Goal: Task Accomplishment & Management: Complete application form

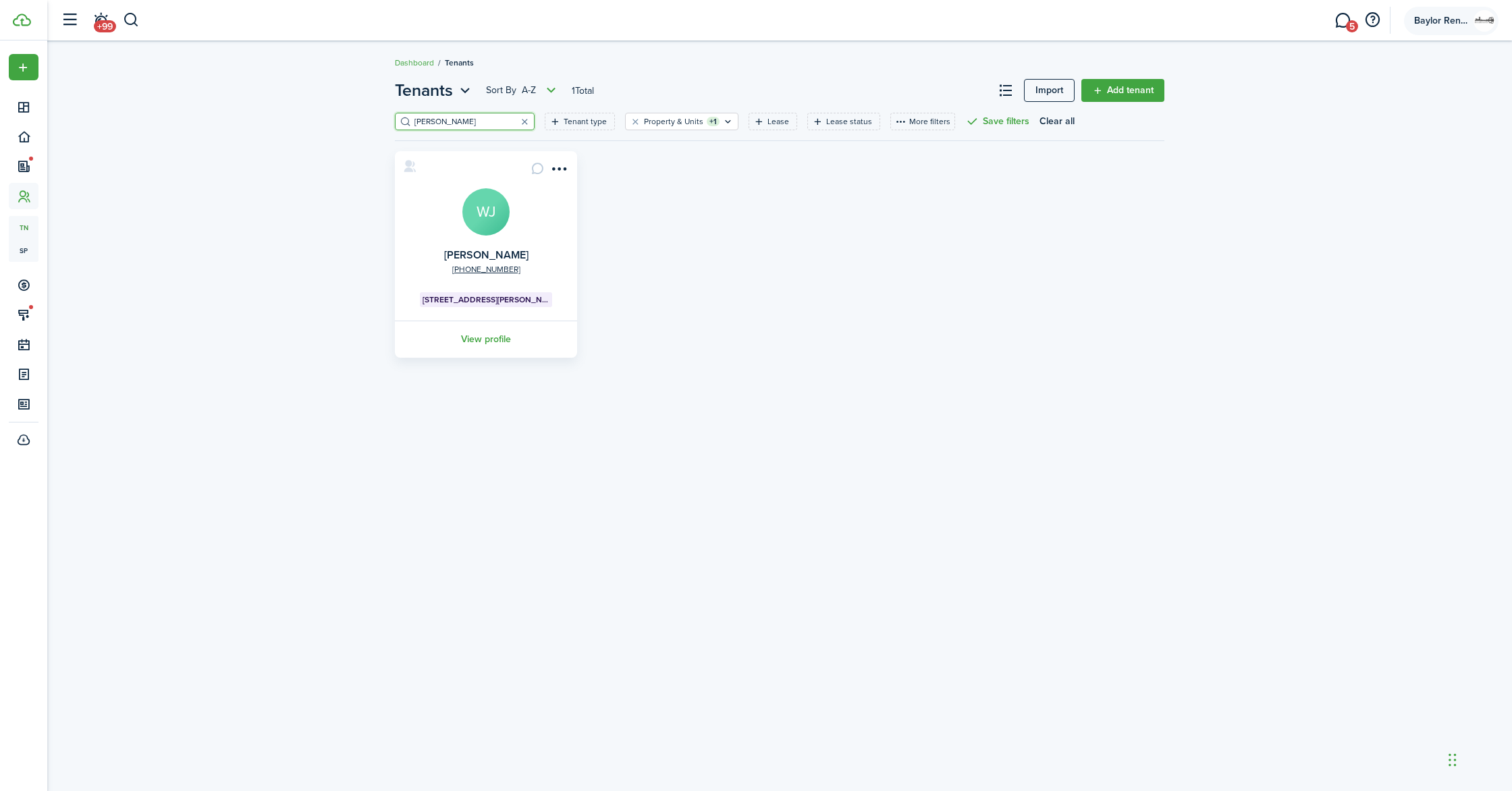
click at [1443, 22] on span "Baylor Rentals LLC" at bounding box center [1441, 21] width 54 height 9
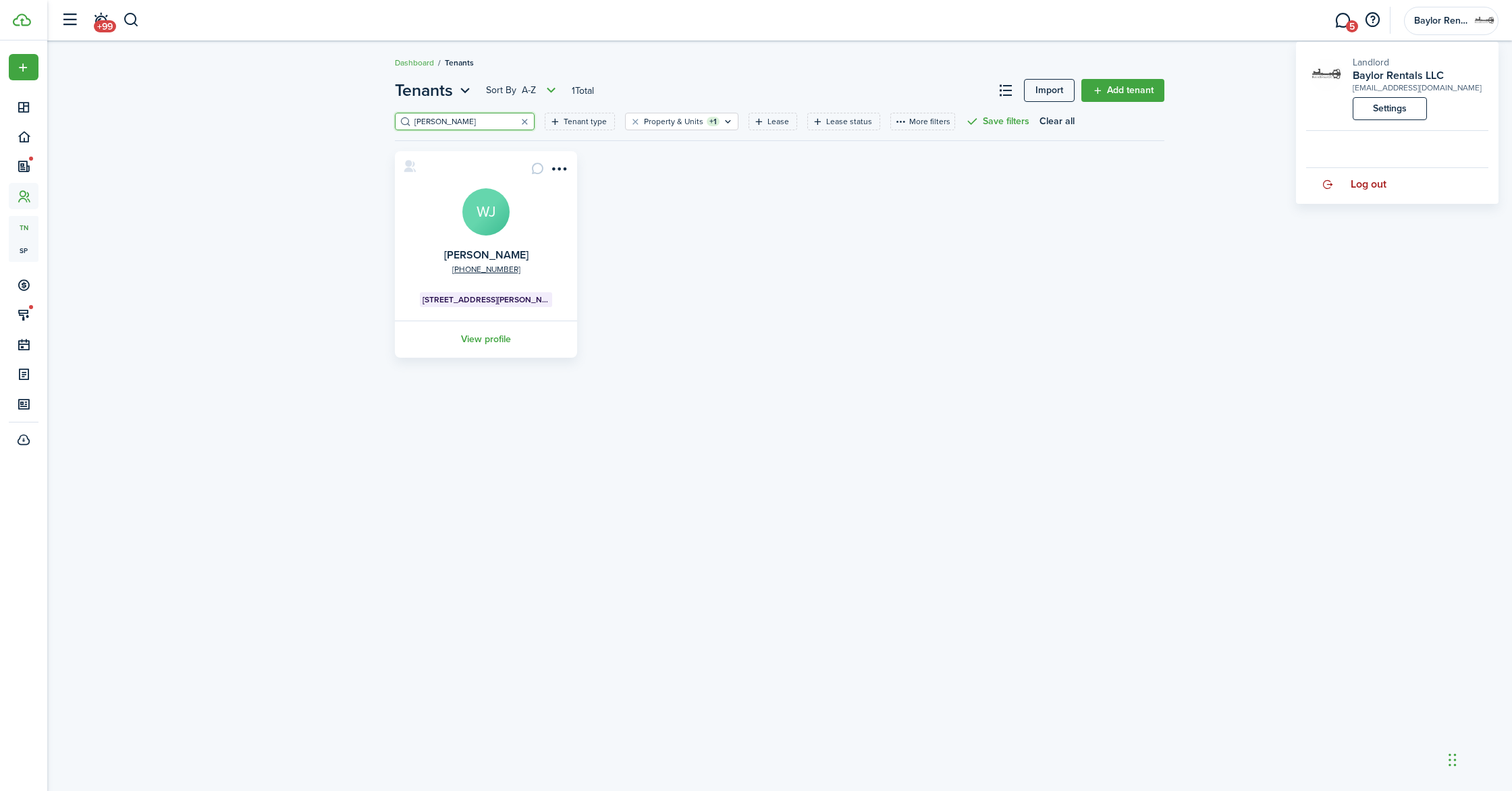
click at [1392, 180] on link "Log out" at bounding box center [1397, 185] width 183 height 33
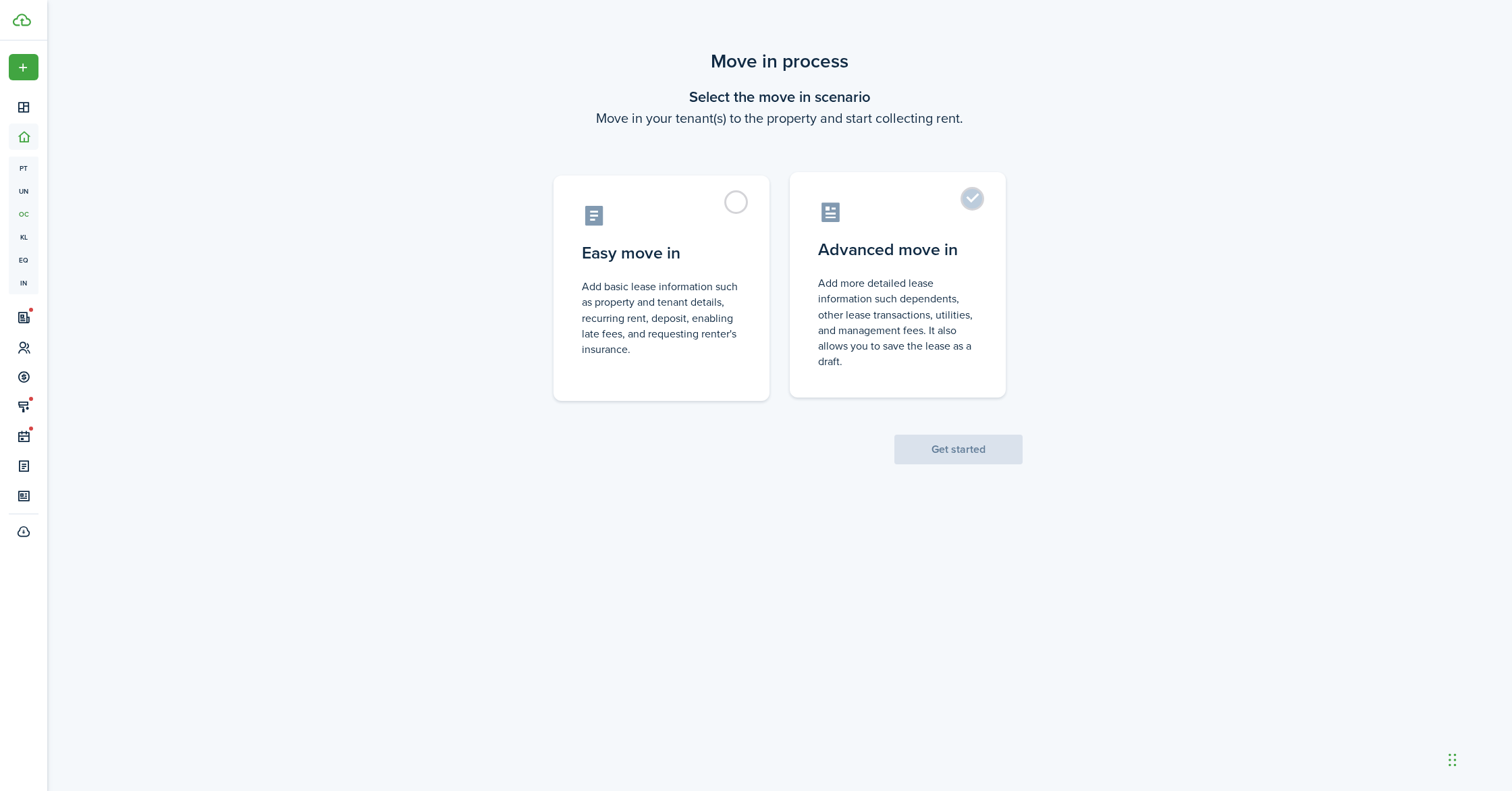
click at [903, 319] on control-radio-card-description "Add more detailed lease information such dependents, other lease transactions, …" at bounding box center [897, 322] width 159 height 94
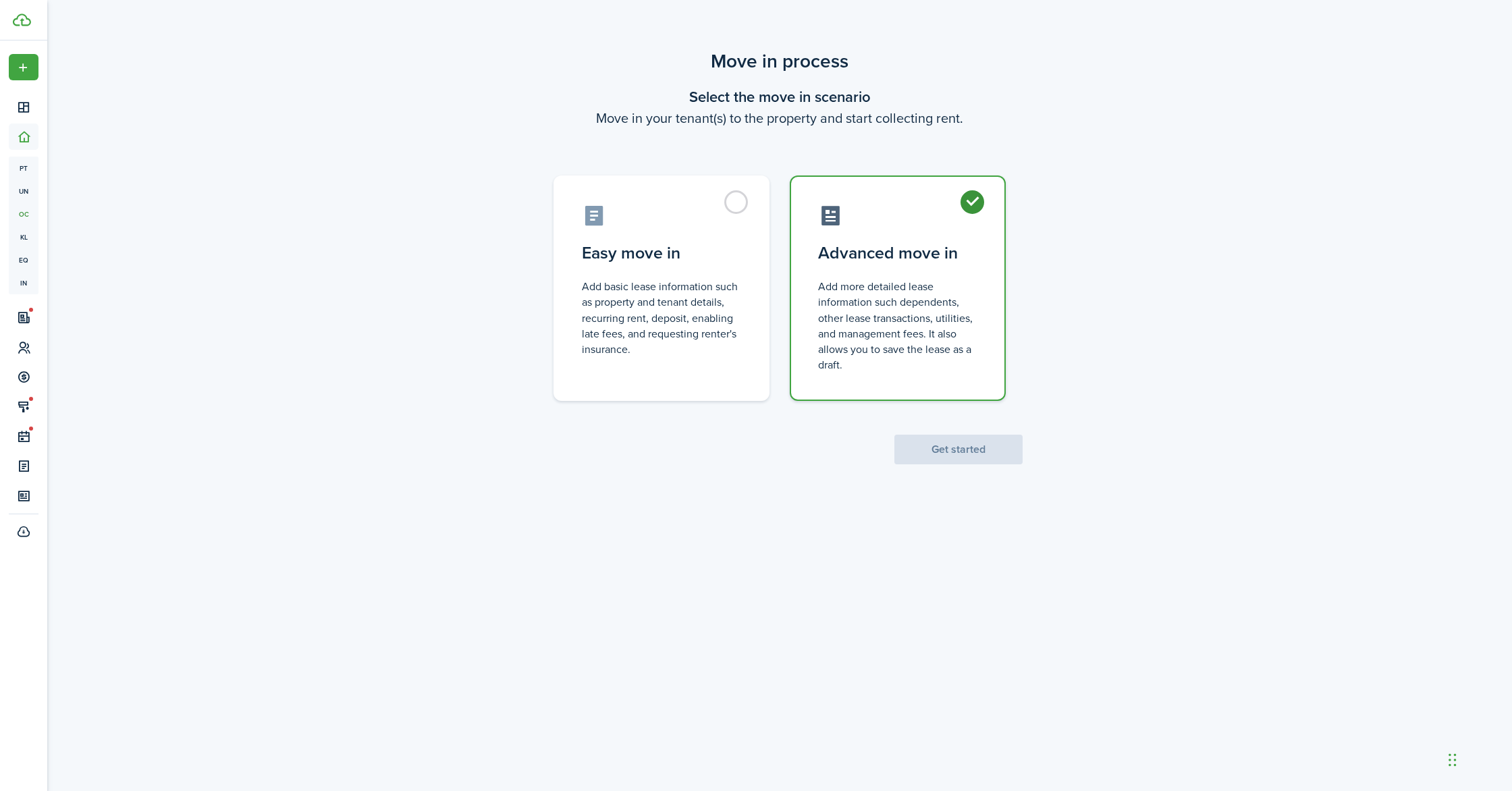
radio input "true"
click at [938, 454] on button "Get started" at bounding box center [958, 449] width 128 height 30
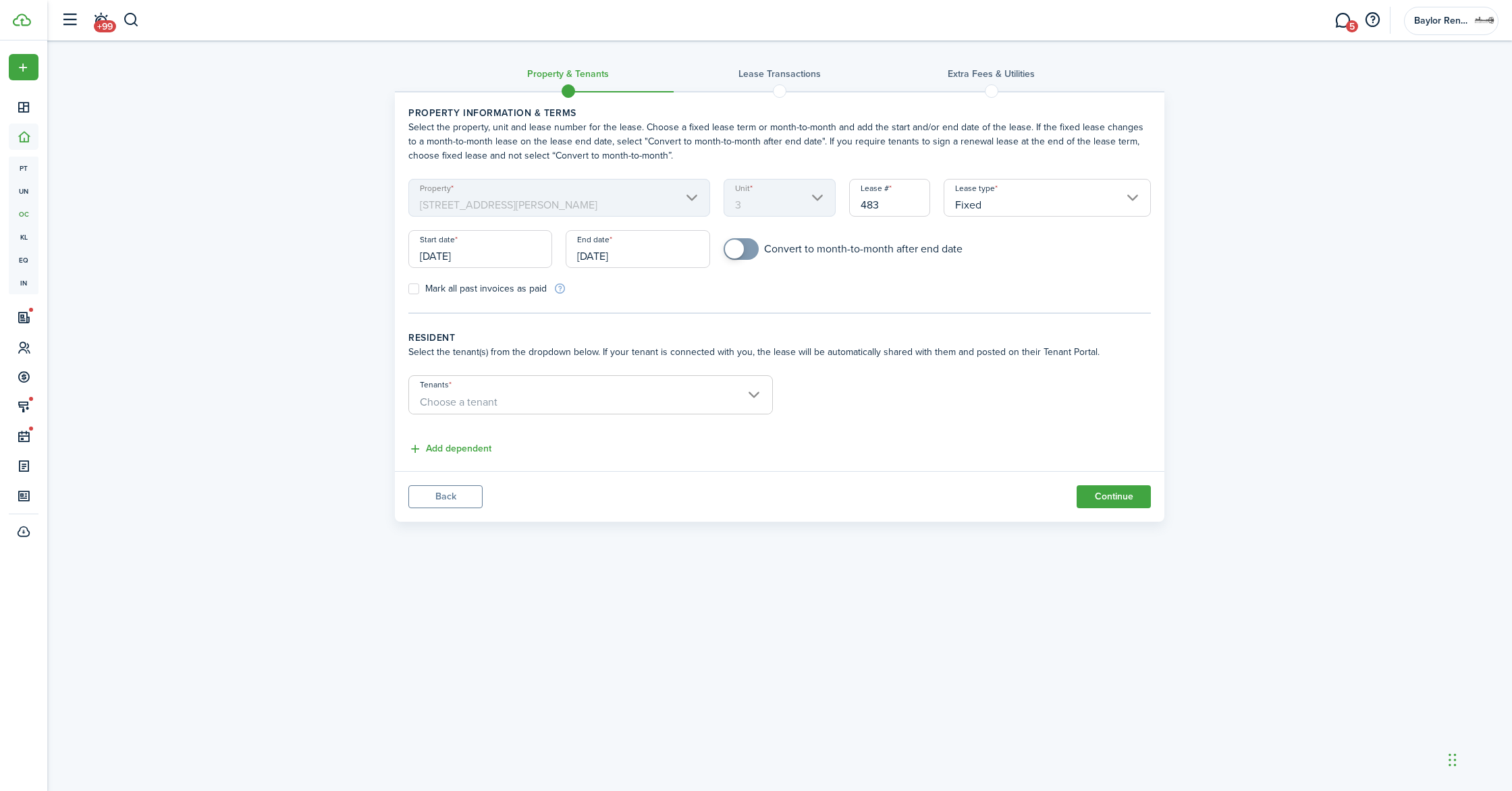
click at [502, 207] on mbsc-scroller "Property 3030 West Pierce Street" at bounding box center [559, 197] width 301 height 37
click at [503, 257] on input "09/18/2025" at bounding box center [480, 248] width 144 height 37
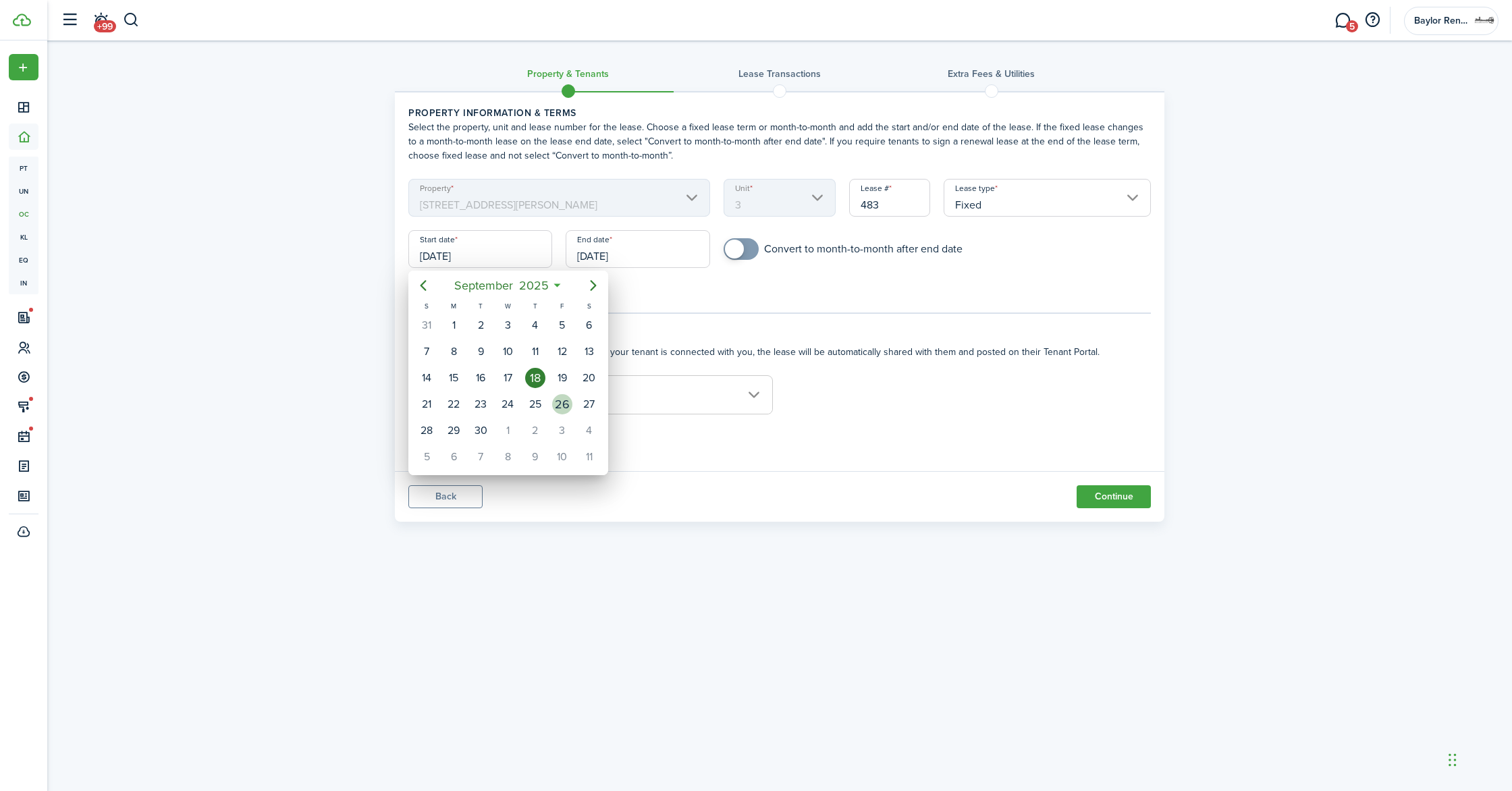
click at [554, 400] on div "26" at bounding box center [562, 404] width 21 height 21
type input "09/26/2025"
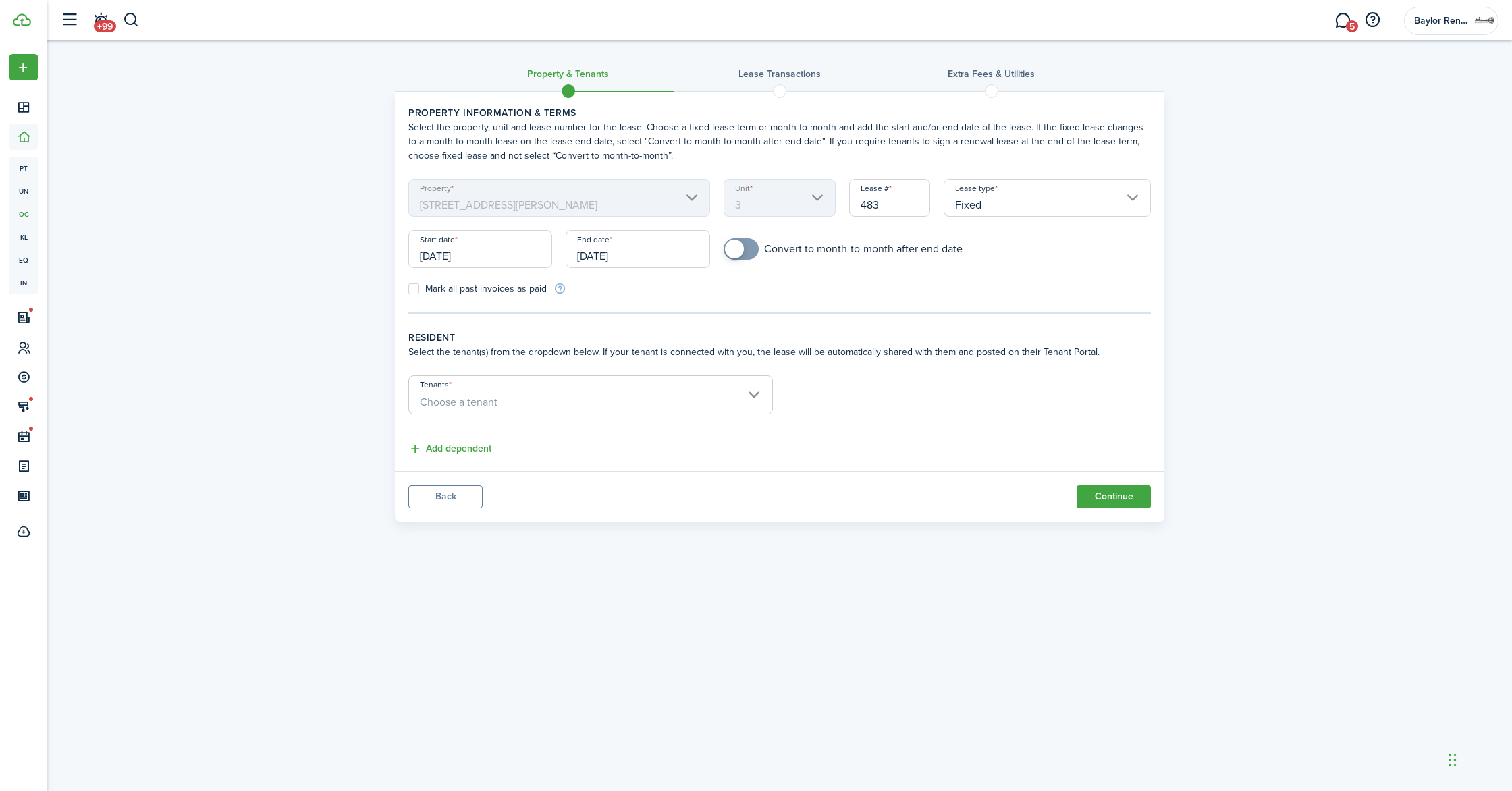
click at [648, 250] on input "09/18/2026" at bounding box center [637, 248] width 144 height 37
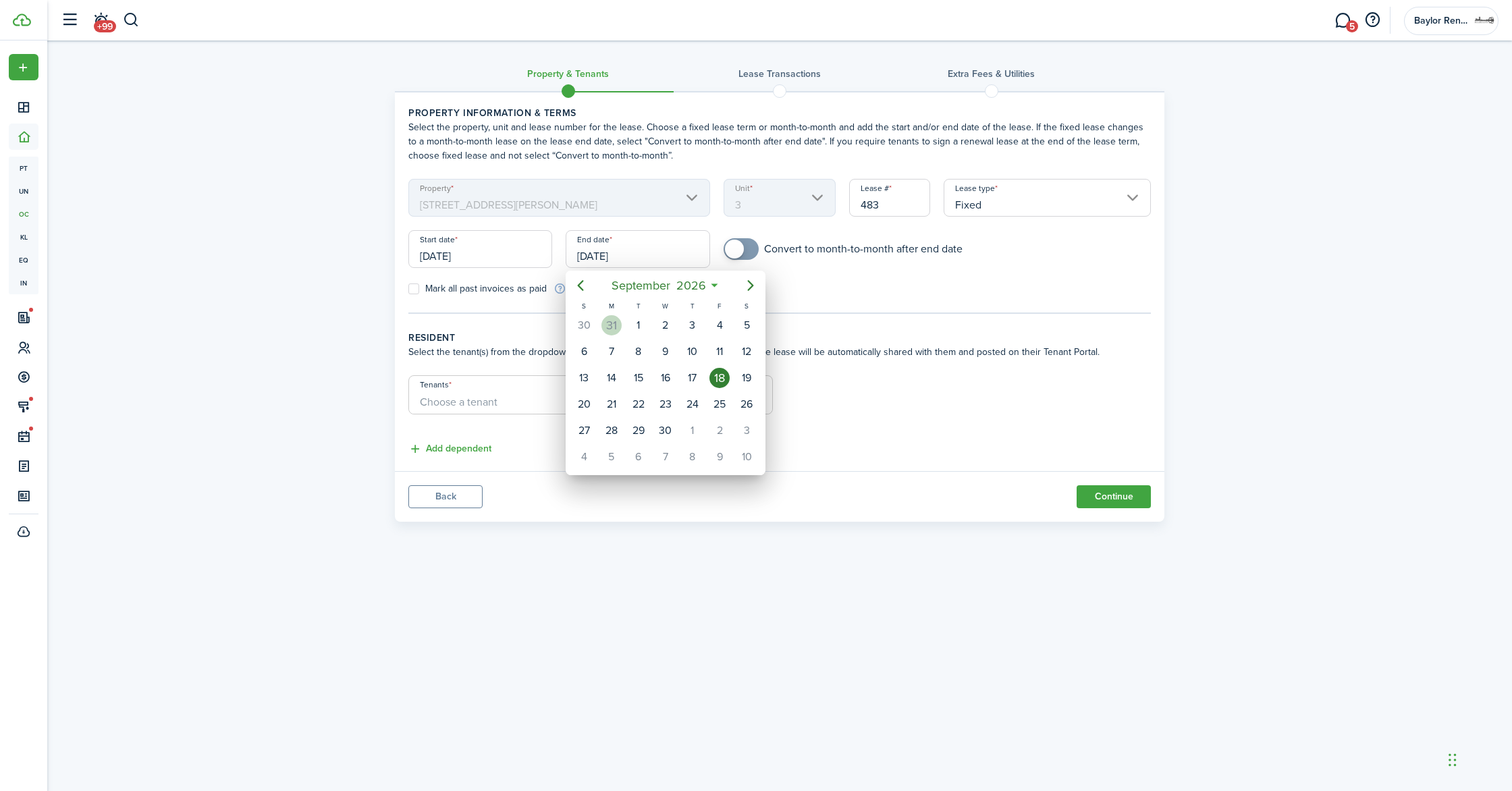
click at [613, 325] on div "31" at bounding box center [611, 325] width 21 height 21
type input "08/31/2026"
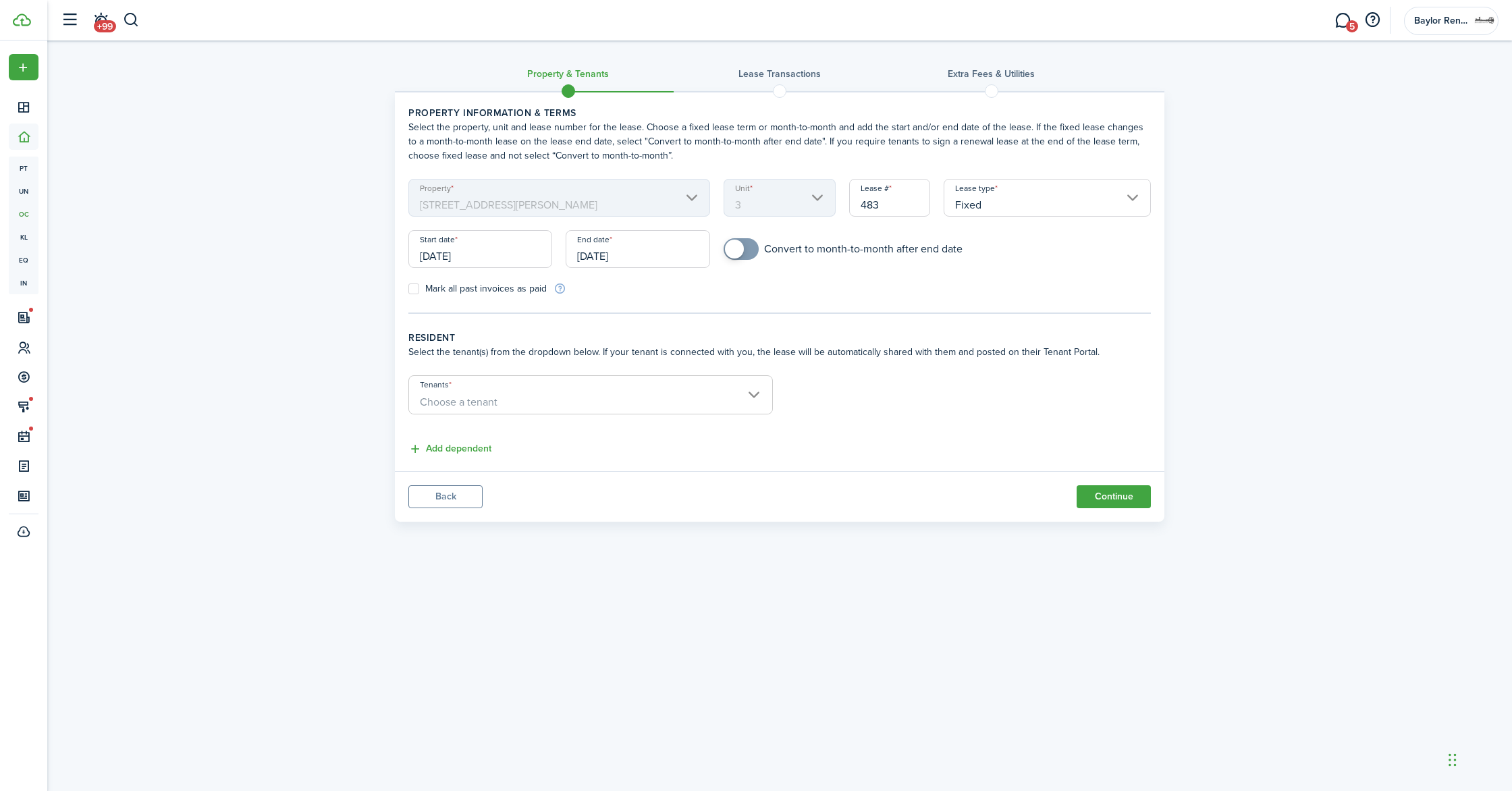
checkbox input "true"
click at [738, 255] on span at bounding box center [734, 249] width 19 height 19
click at [553, 396] on span "Choose a tenant" at bounding box center [590, 402] width 363 height 23
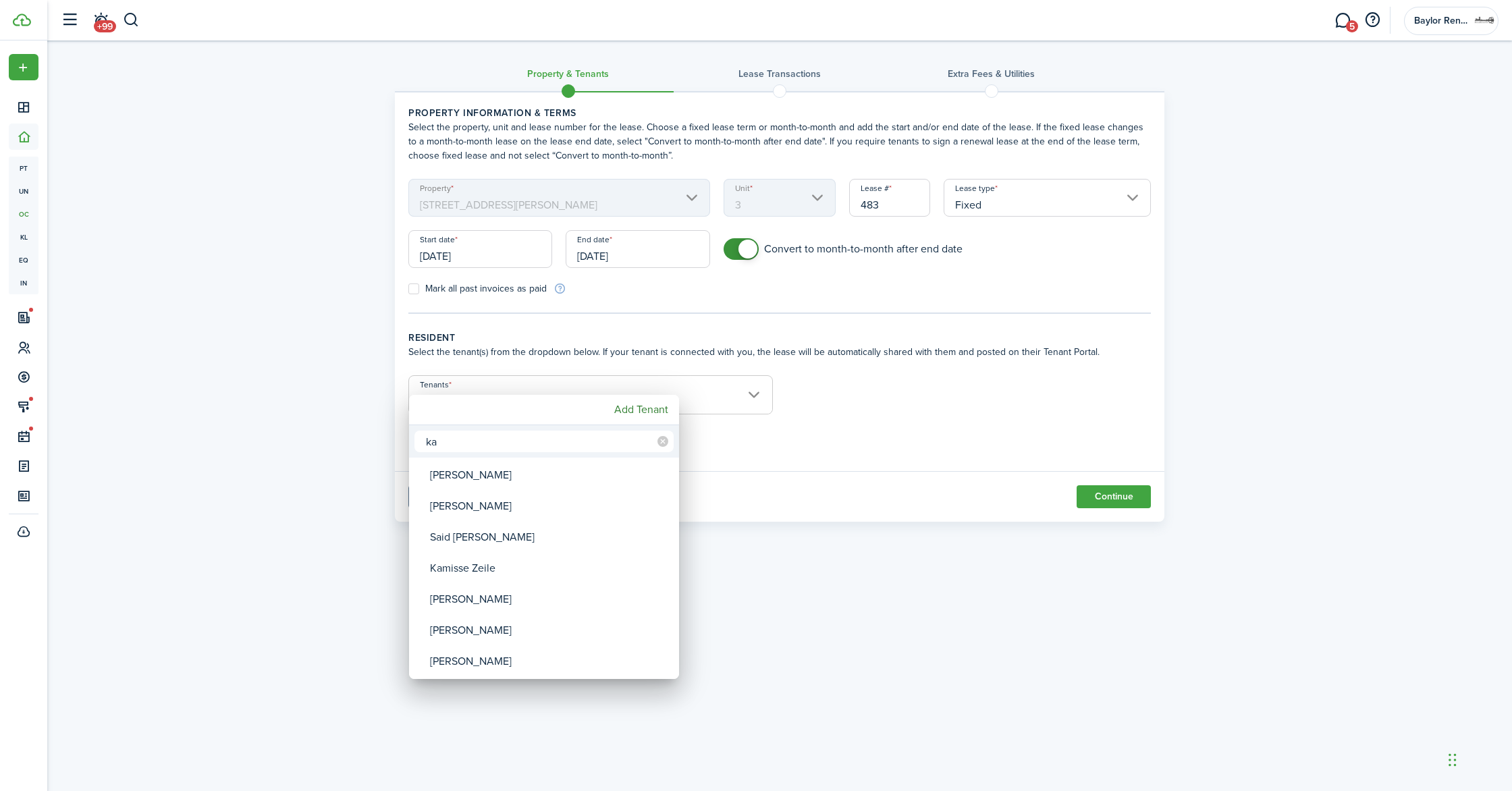
click at [470, 442] on input "ka" at bounding box center [544, 441] width 259 height 22
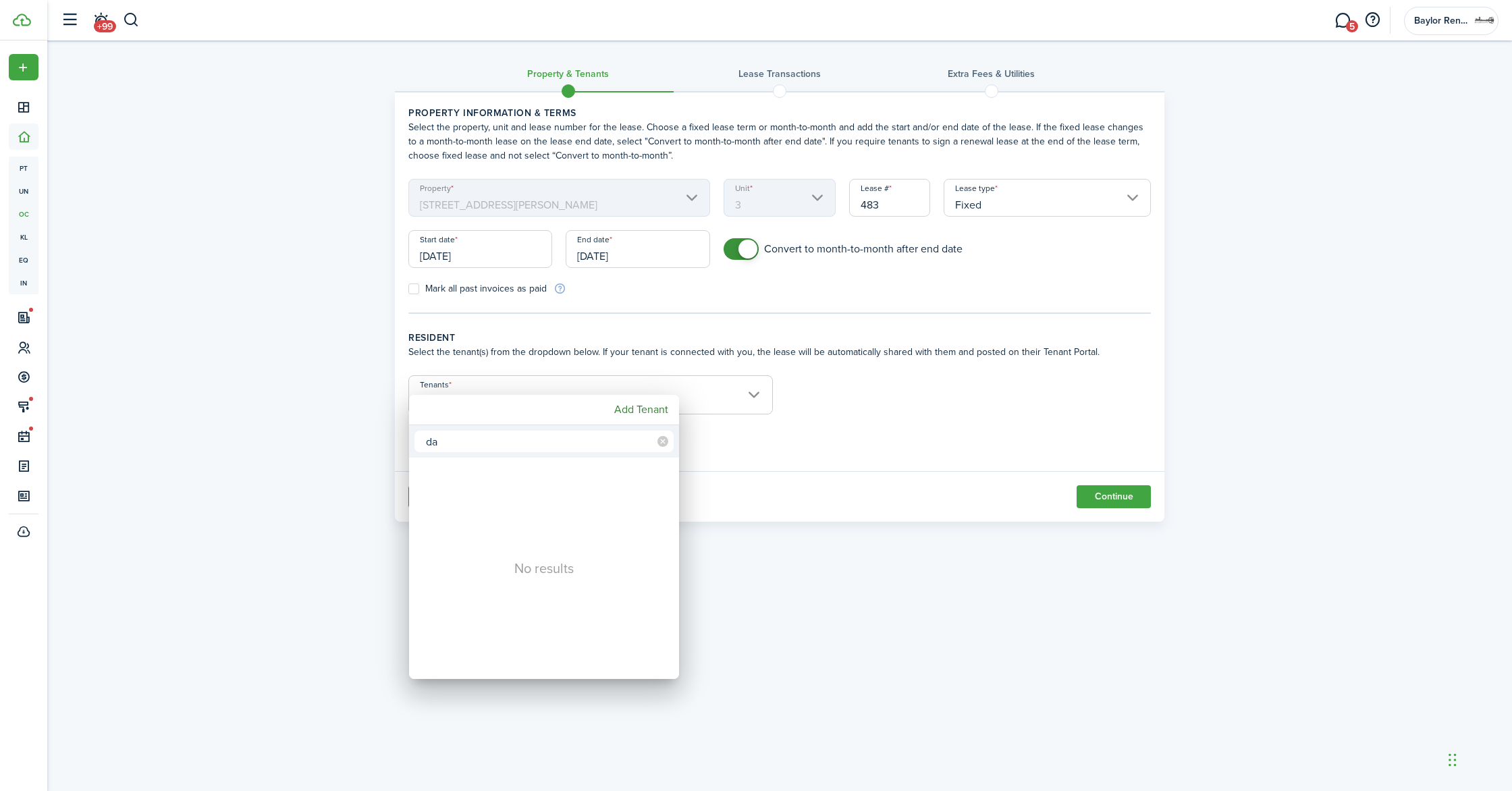
type input "d"
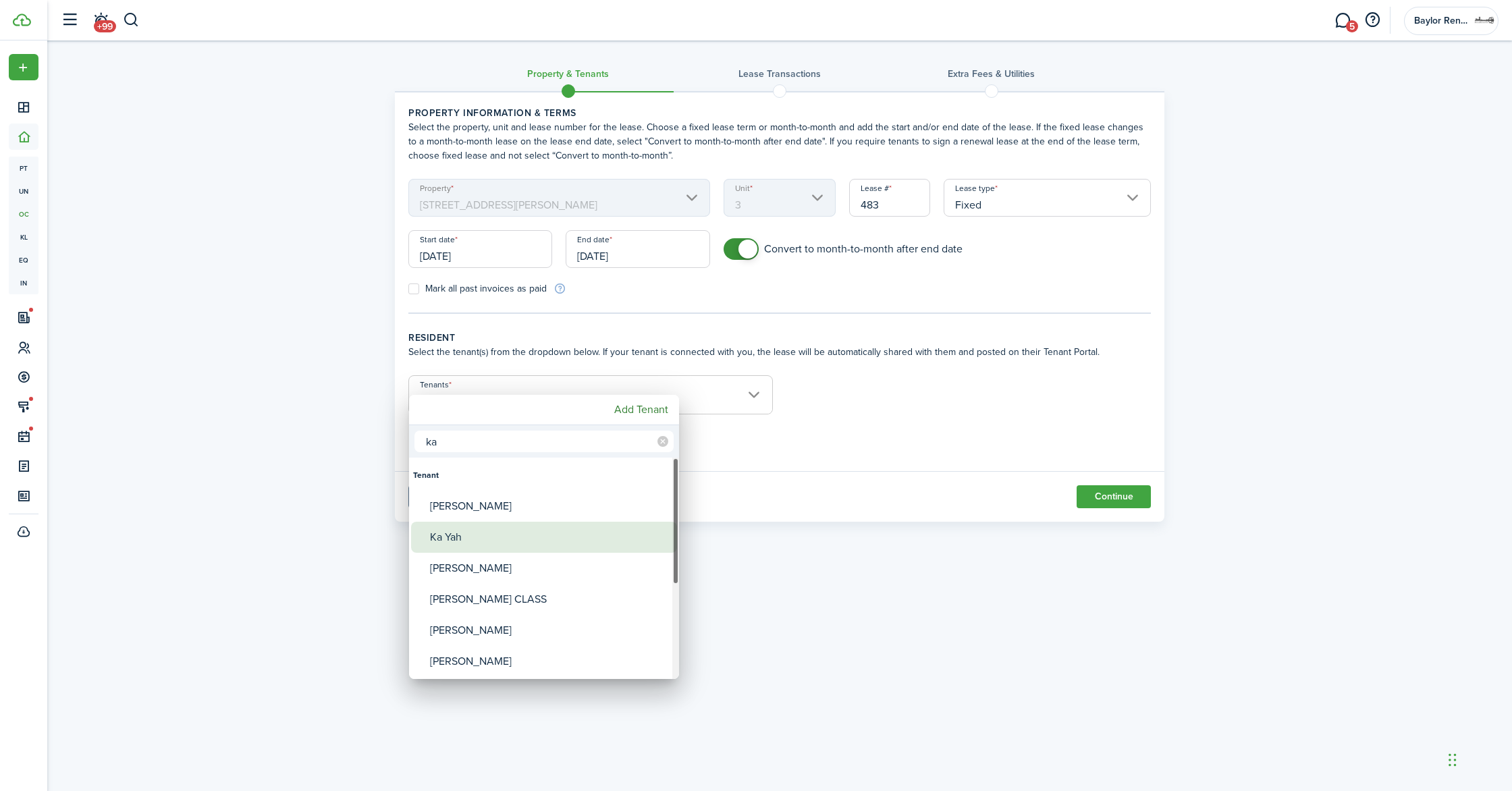
type input "k"
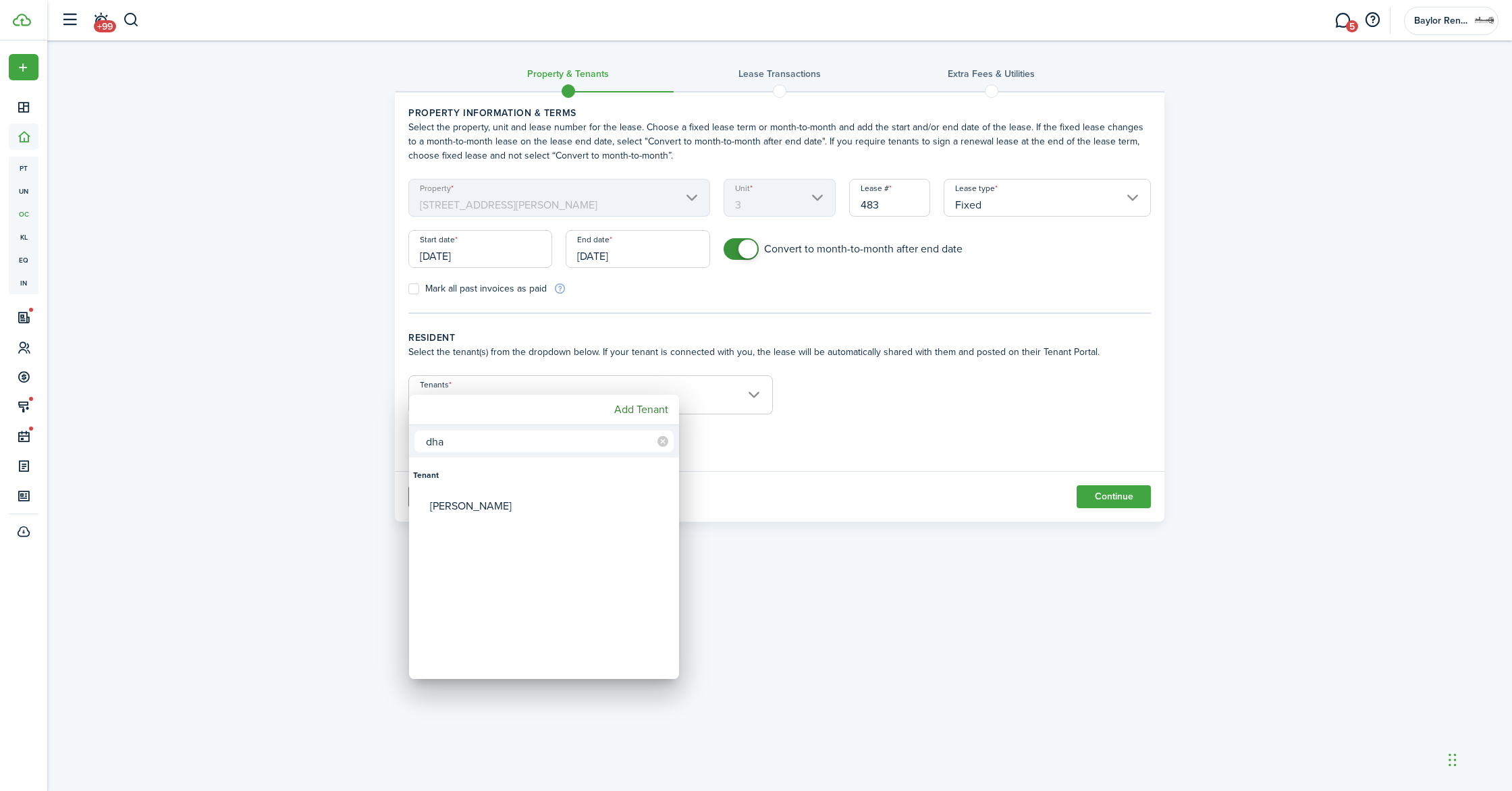
type input "dha"
click at [471, 504] on div "Kiranpreet Dhaliwal" at bounding box center [550, 507] width 239 height 31
type input "Kiranpreet Dhaliwal"
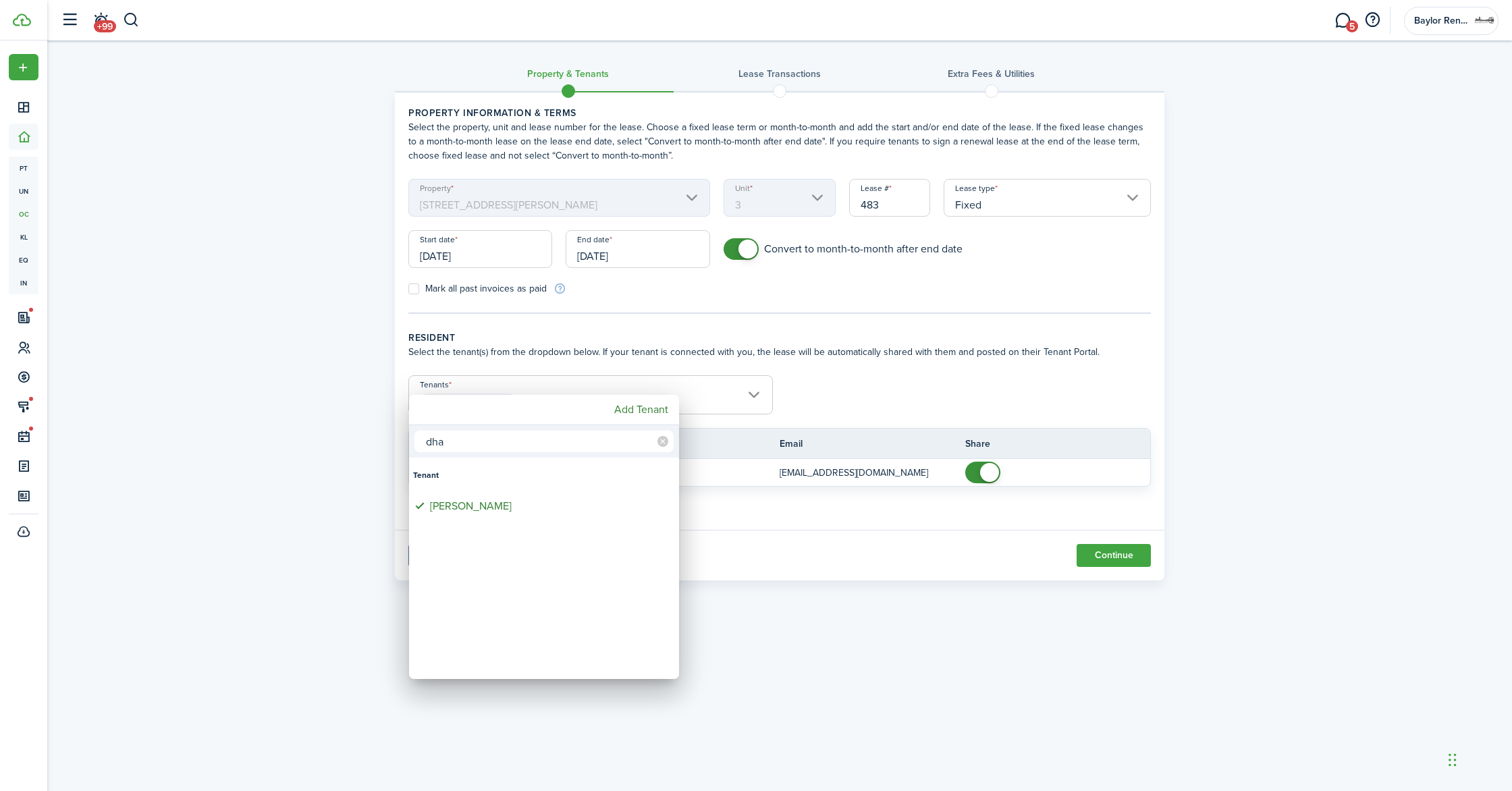
click at [853, 376] on div at bounding box center [756, 396] width 1729 height 1007
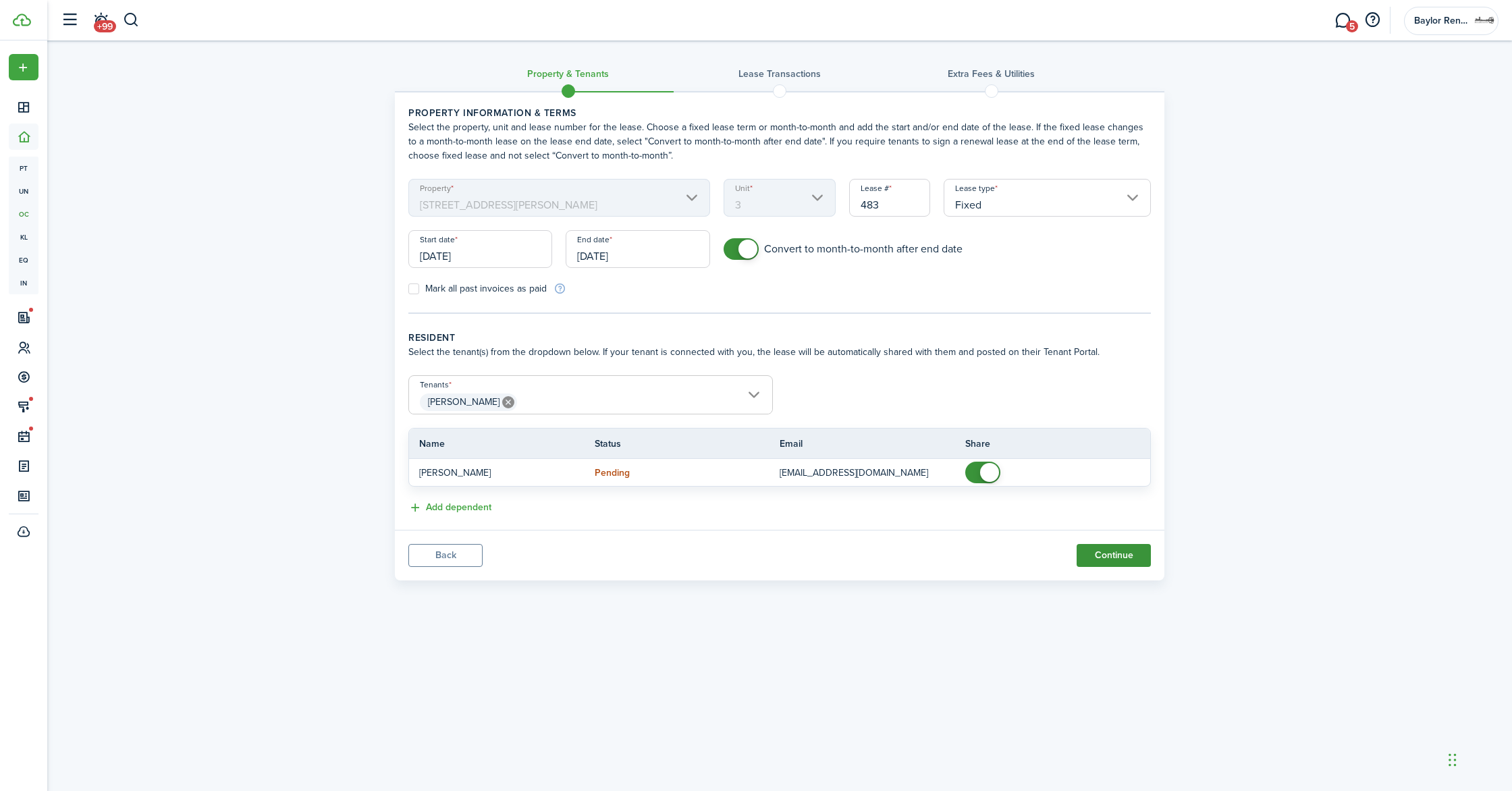
click at [1094, 550] on button "Continue" at bounding box center [1114, 555] width 74 height 23
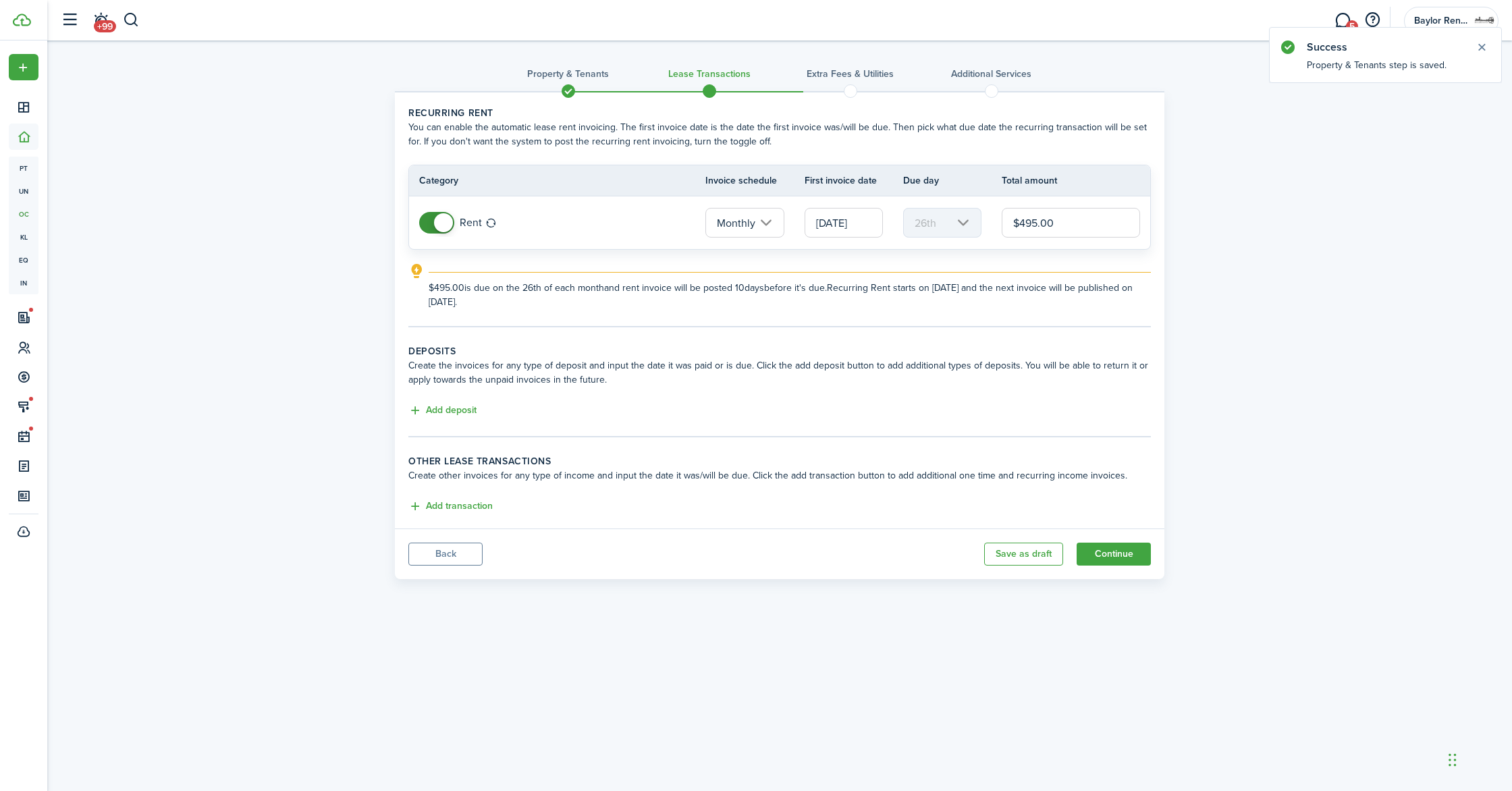
click at [836, 226] on input "09/26/2025" at bounding box center [843, 223] width 79 height 30
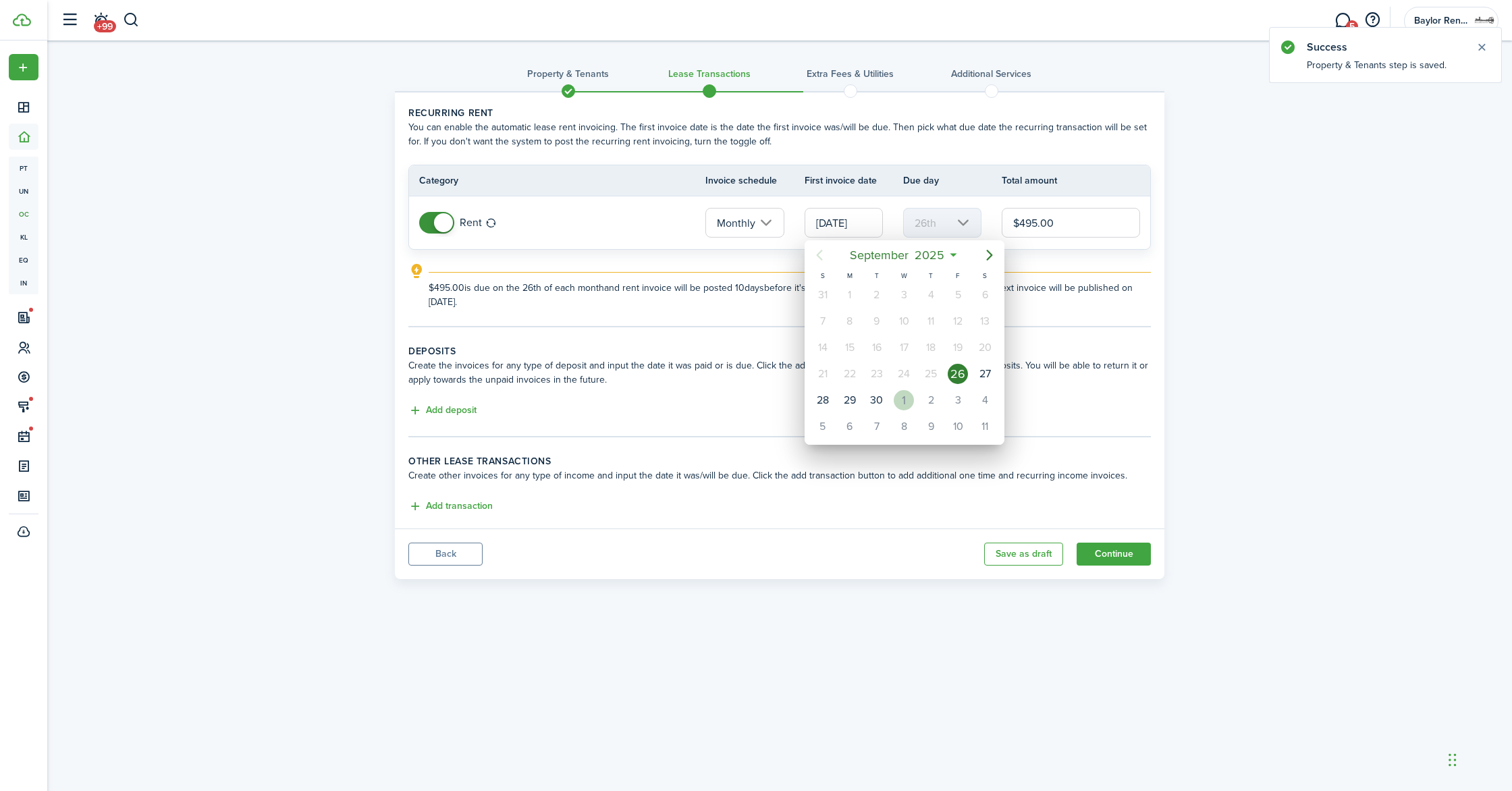
click at [905, 391] on div "1" at bounding box center [904, 400] width 21 height 21
type input "10/01/2025"
type input "1st"
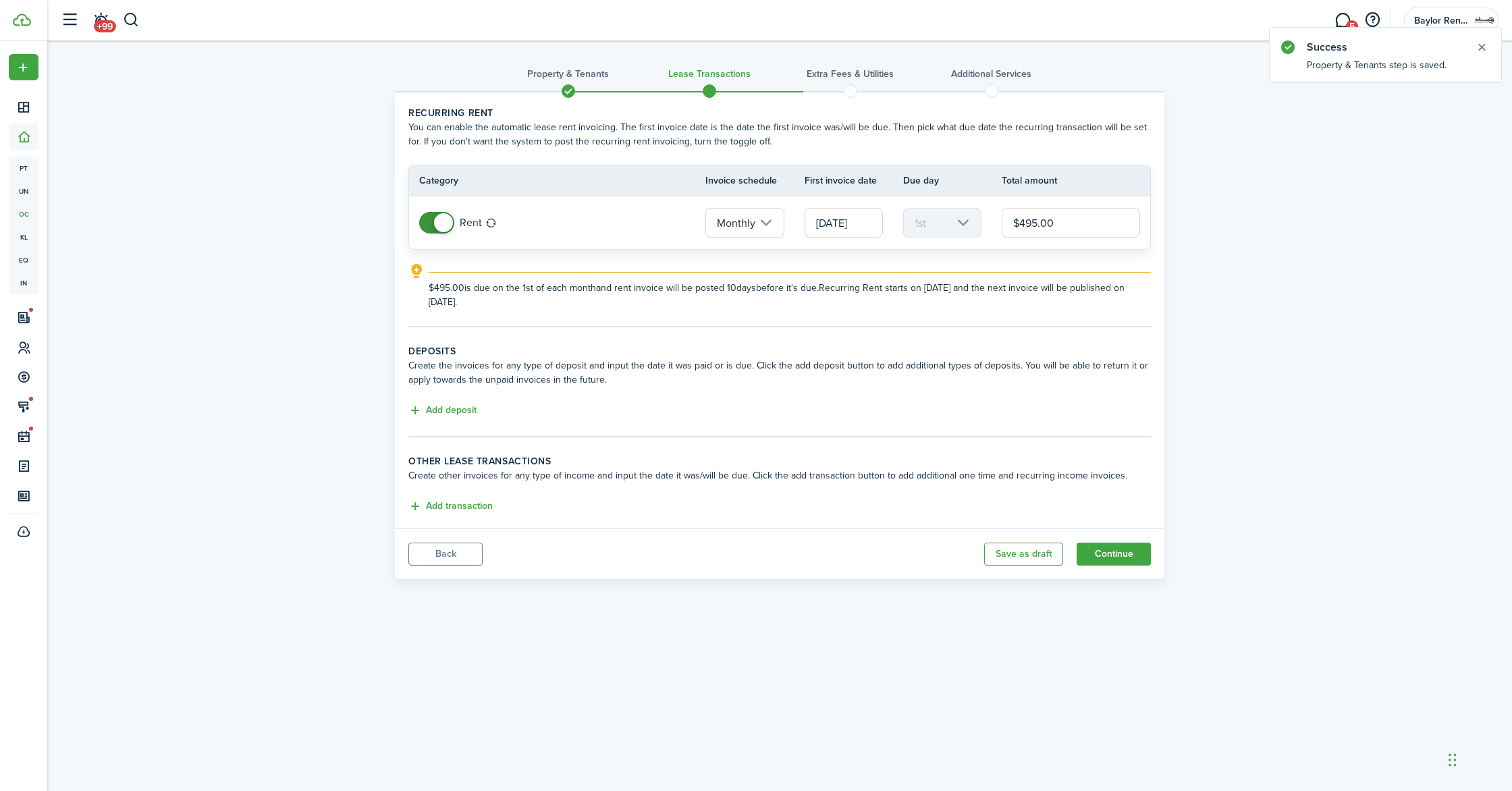
drag, startPoint x: 1067, startPoint y: 229, endPoint x: 991, endPoint y: 229, distance: 76.0
click at [991, 229] on tr "Rent Monthly 10/01/2025 1st $495.00" at bounding box center [780, 223] width 741 height 52
type input "$625.00"
click at [446, 407] on button "Add deposit" at bounding box center [442, 411] width 68 height 16
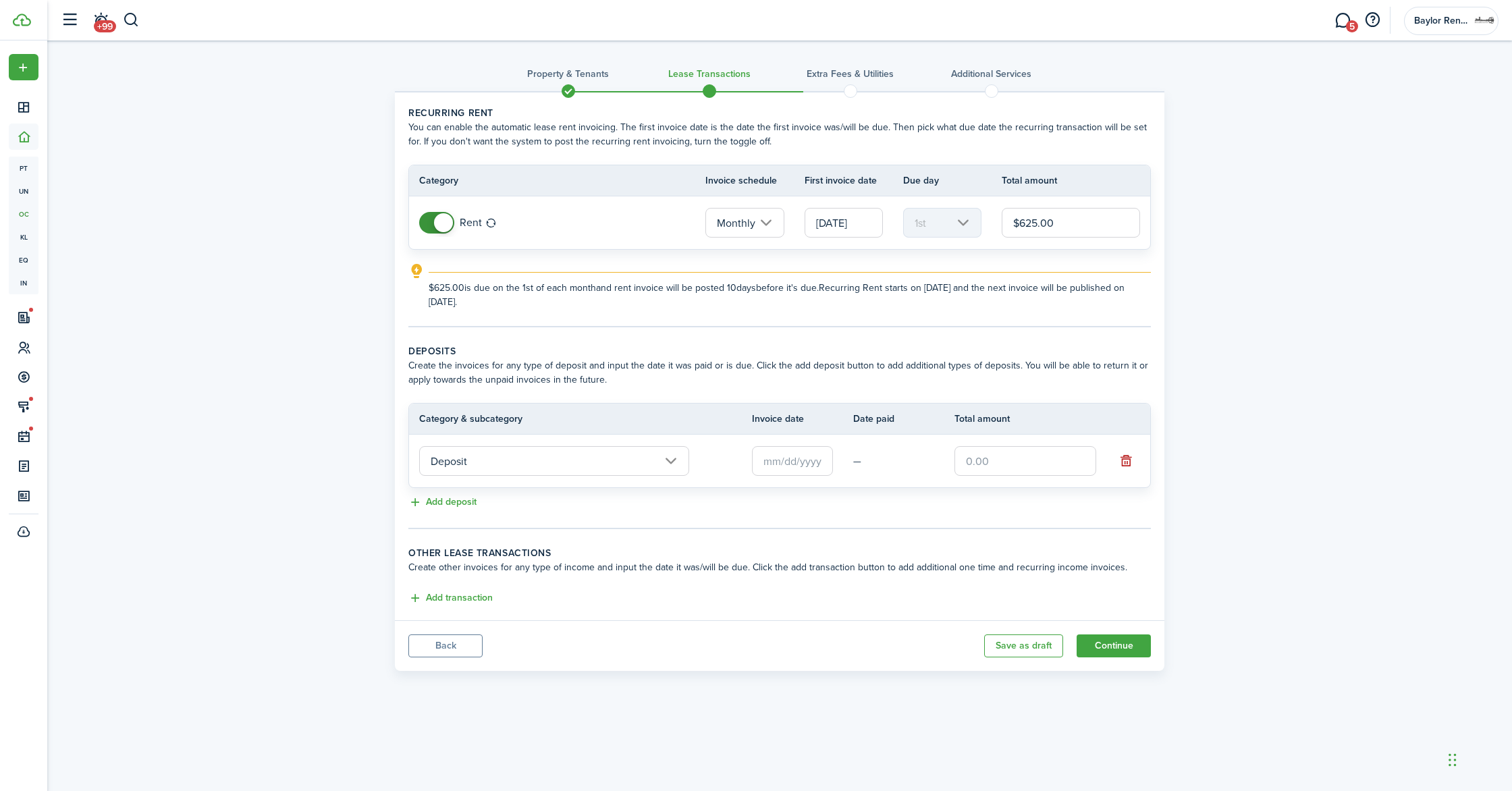
click at [458, 459] on input "Deposit" at bounding box center [555, 461] width 270 height 30
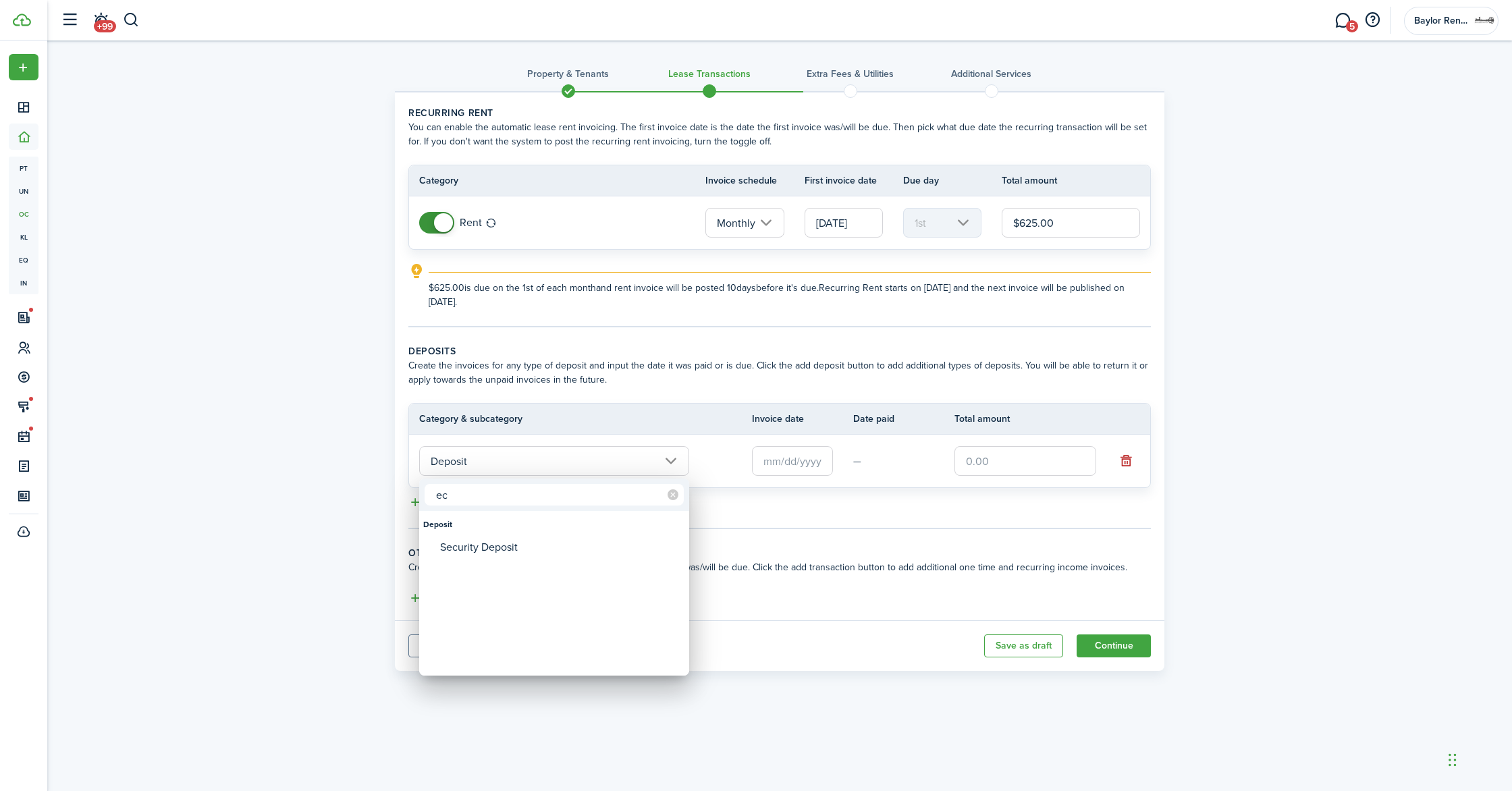
type input "ec"
click at [480, 539] on div "Security Deposit" at bounding box center [560, 548] width 239 height 23
type input "Deposit / Security Deposit"
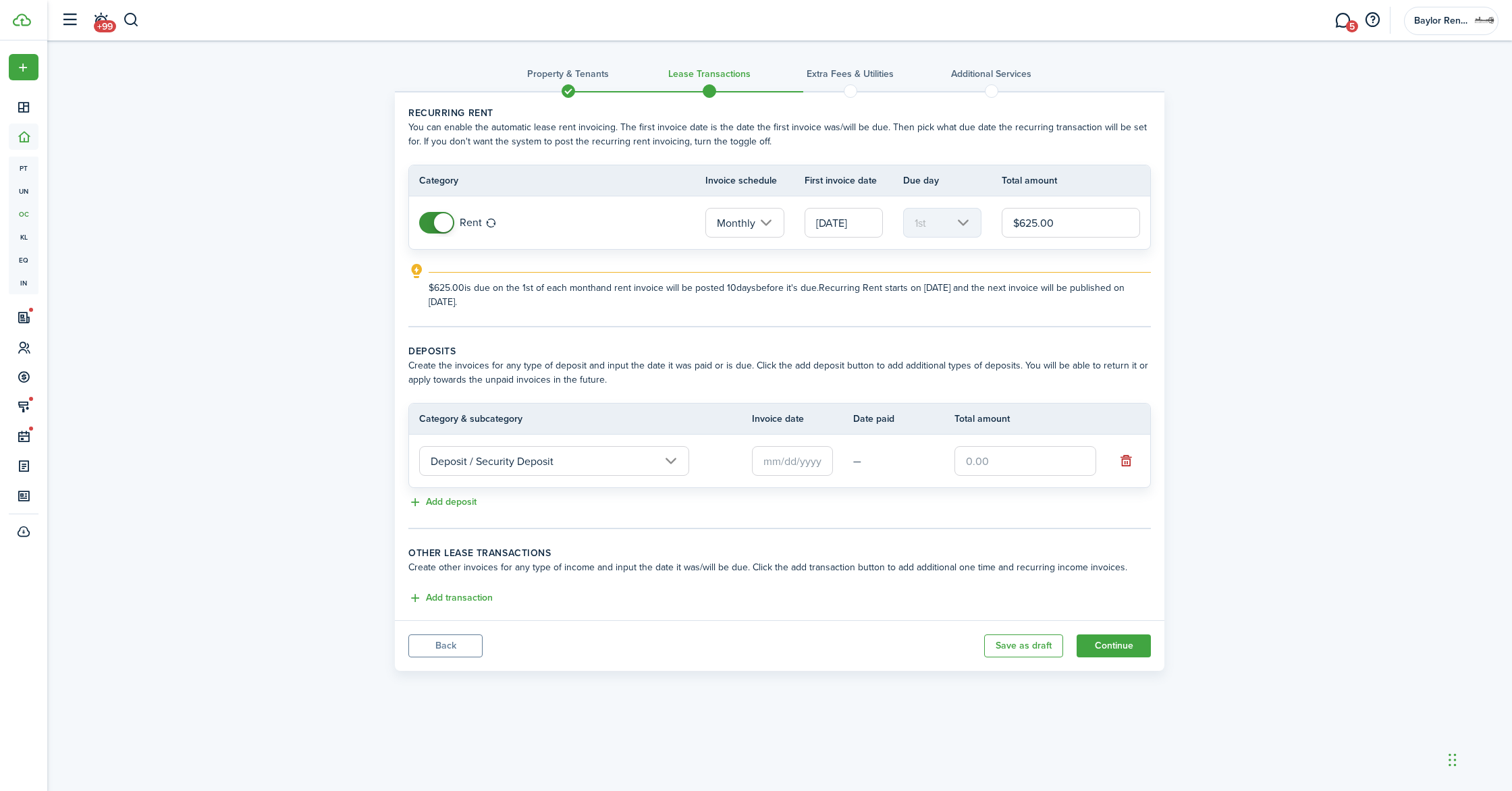
click at [771, 466] on input "text" at bounding box center [792, 461] width 81 height 30
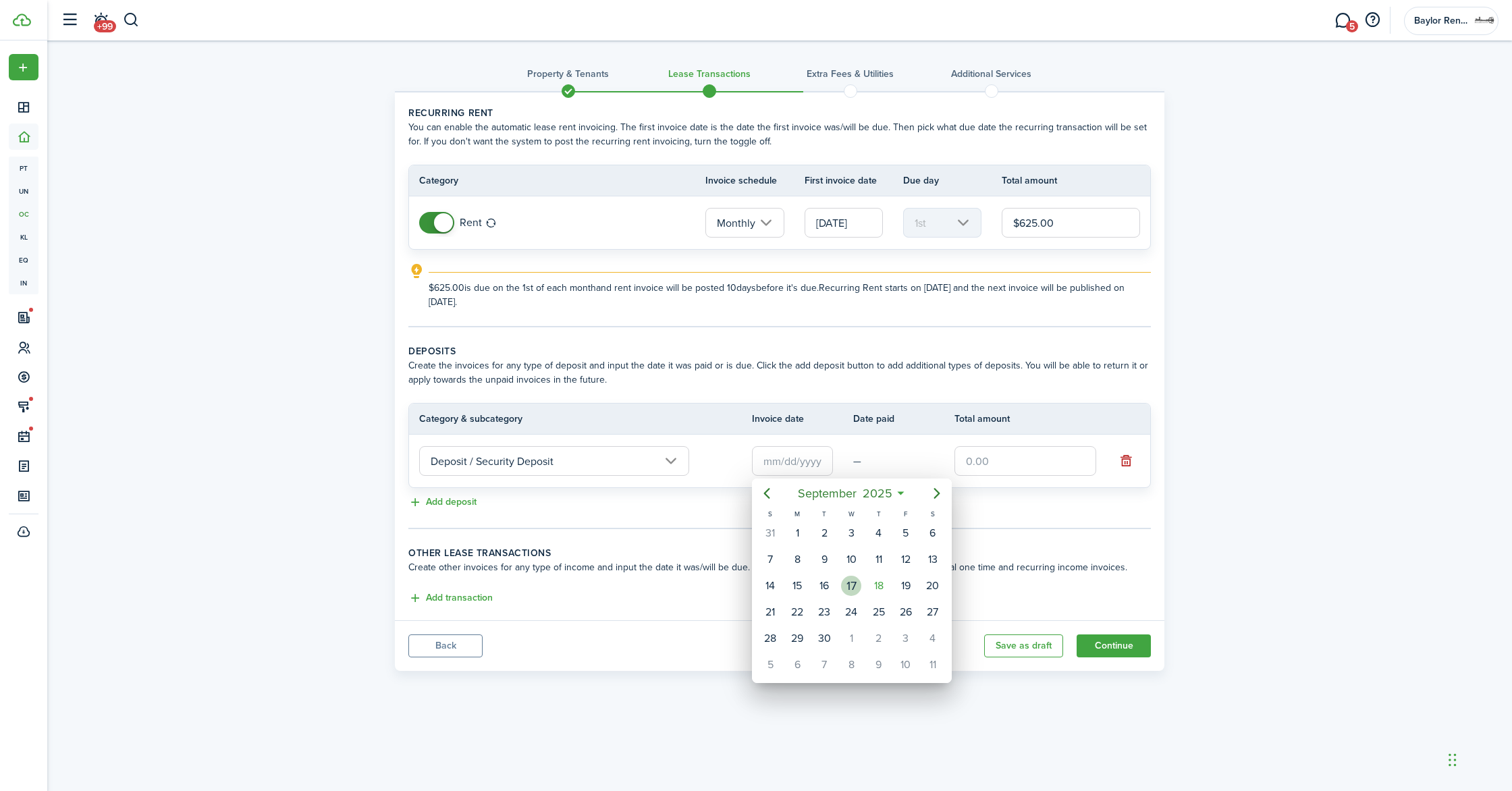
click at [860, 582] on div "17" at bounding box center [851, 586] width 21 height 21
type input "09/17/2025"
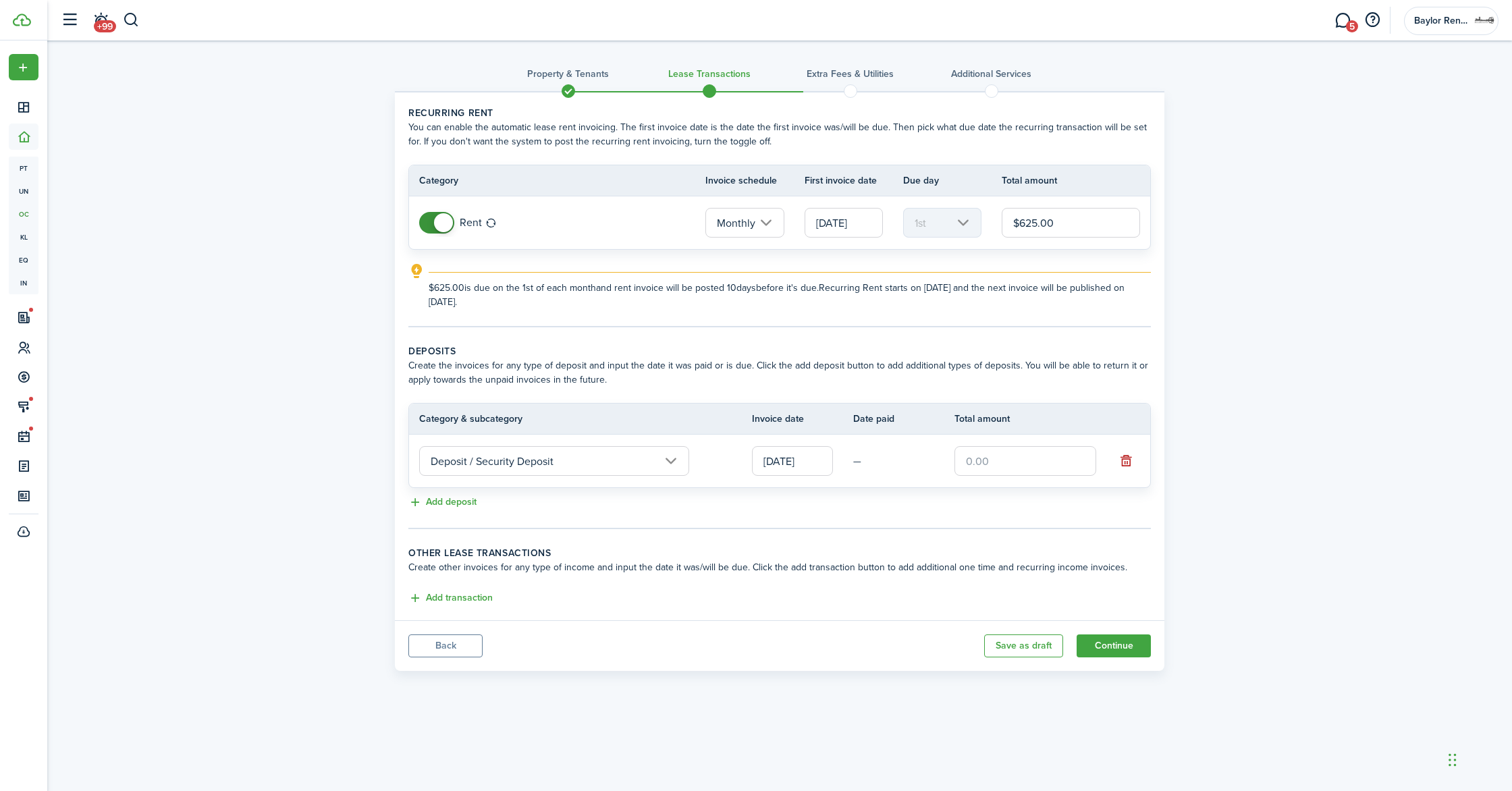
click at [972, 465] on input "text" at bounding box center [1025, 461] width 142 height 30
type input "$725.00"
click at [898, 492] on lease-classic-deposit "Deposits Create the invoices for any type of deposit and input the date it was …" at bounding box center [780, 428] width 743 height 167
click at [461, 599] on button "Add transaction" at bounding box center [450, 599] width 84 height 16
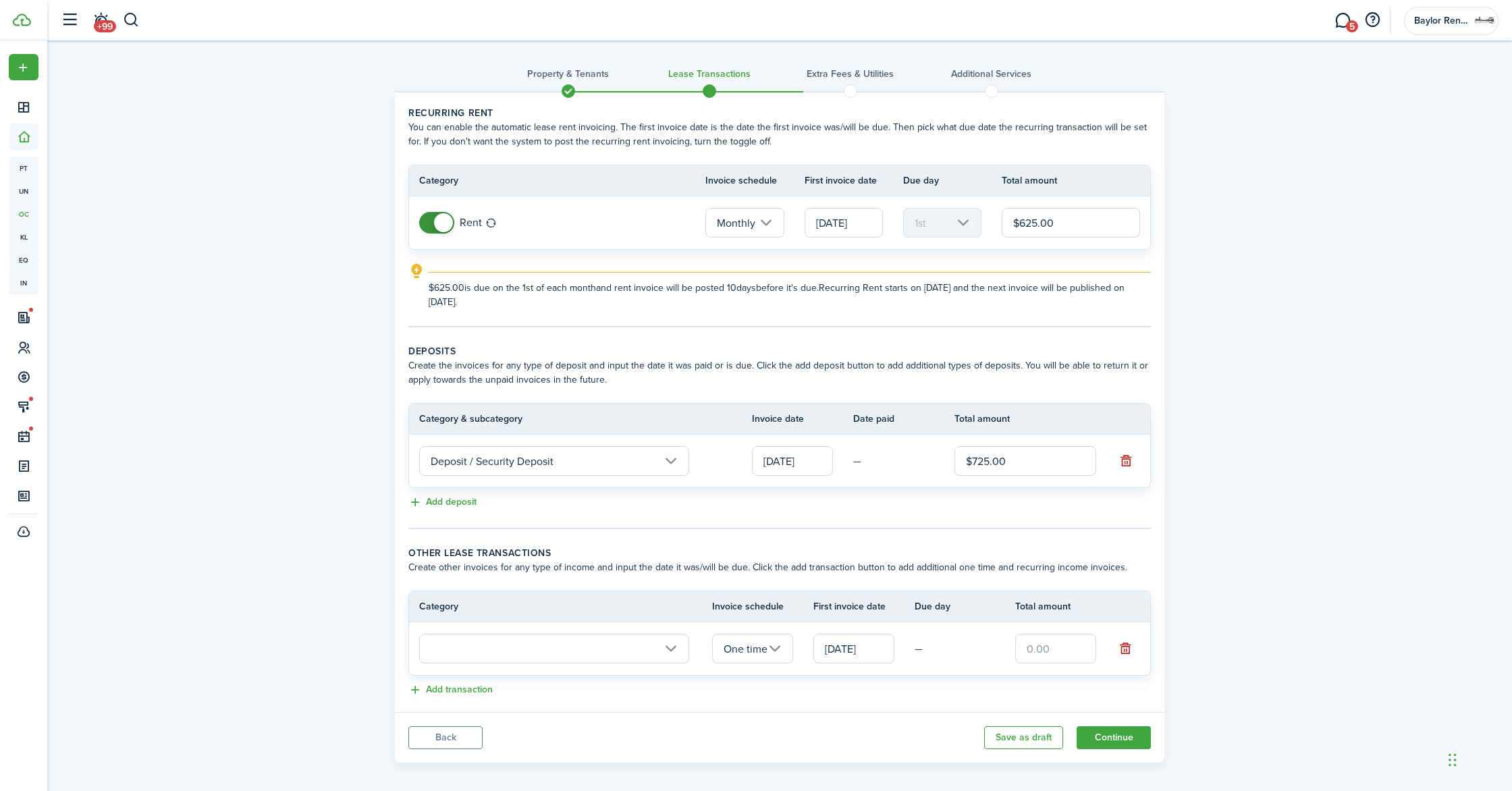
click at [466, 651] on input "text" at bounding box center [555, 649] width 270 height 30
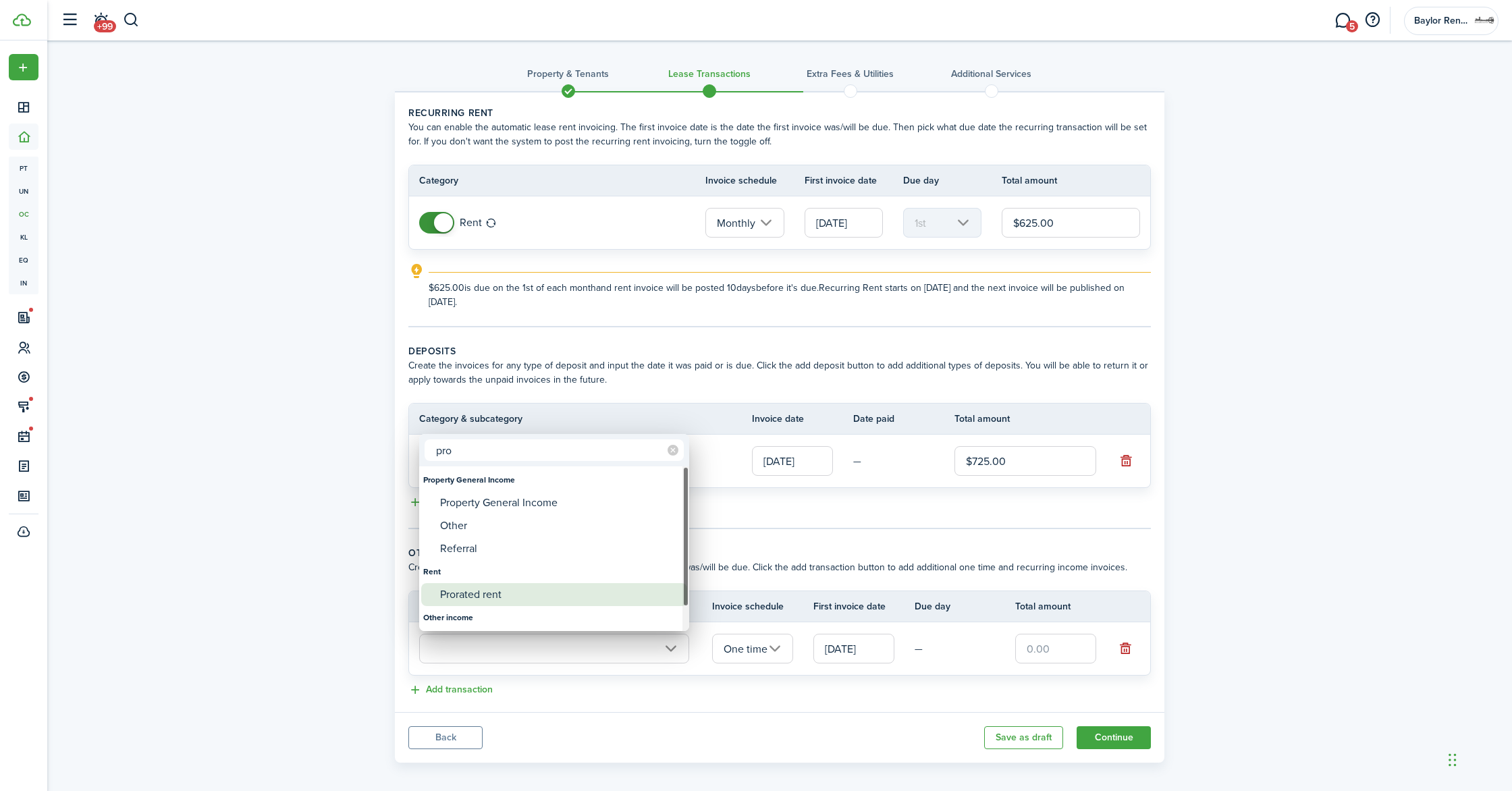
type input "pro"
click at [482, 587] on div "Prorated rent" at bounding box center [560, 594] width 239 height 23
type input "Rent / Prorated rent"
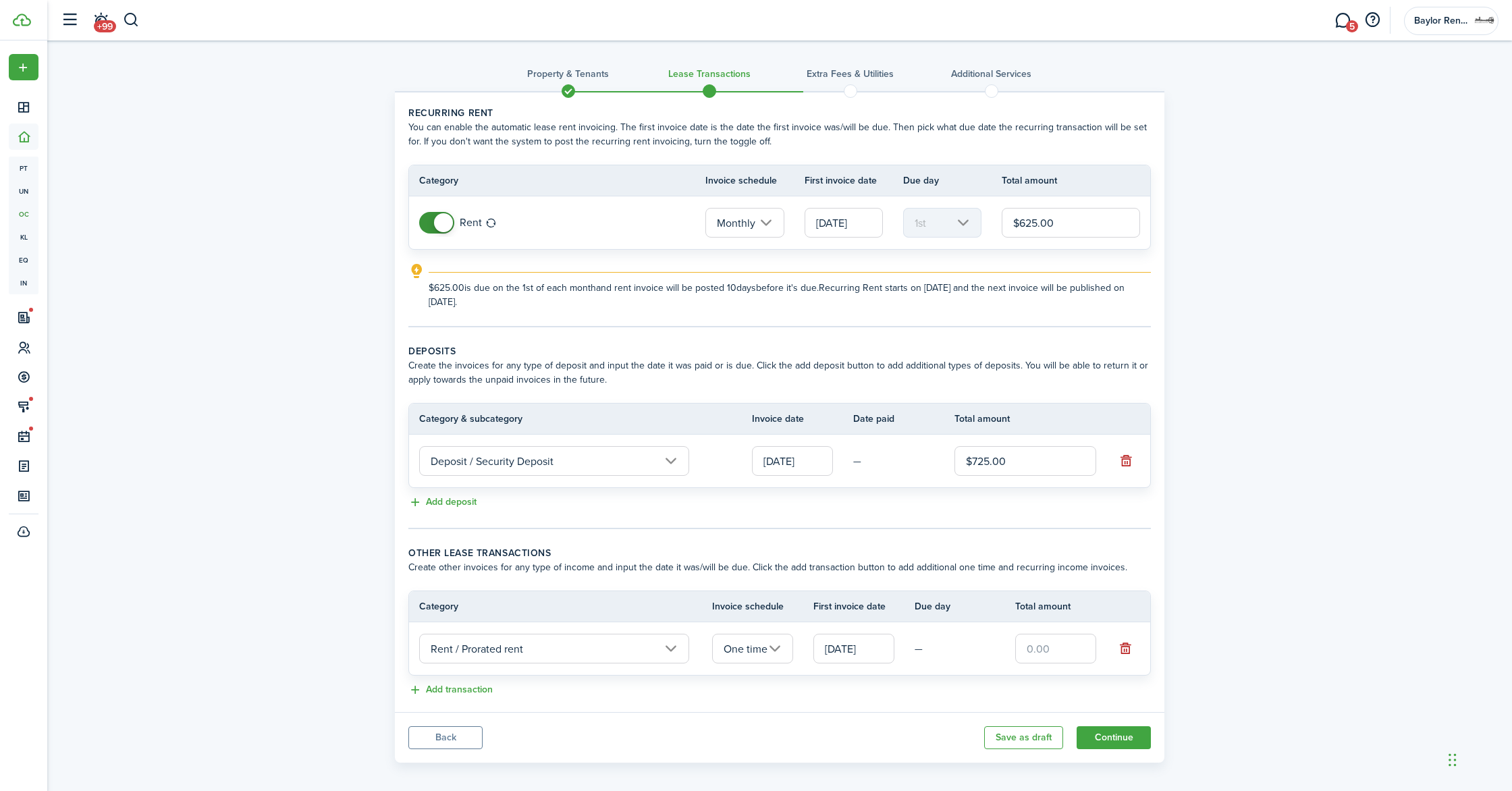
click at [1032, 647] on input "text" at bounding box center [1056, 649] width 81 height 30
type input "$104.00"
click at [461, 688] on button "Add transaction" at bounding box center [450, 691] width 84 height 16
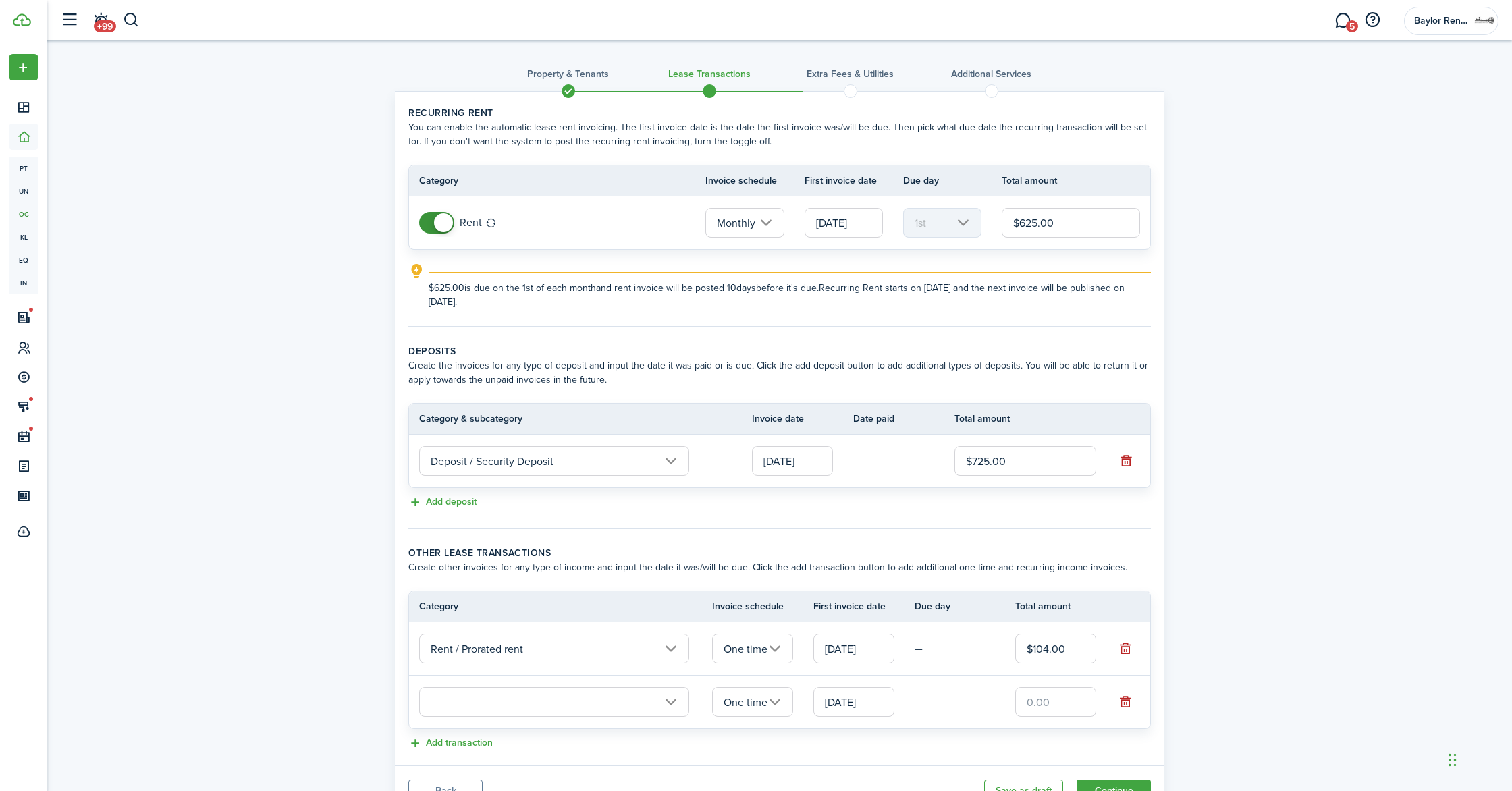
click at [457, 700] on input "text" at bounding box center [555, 702] width 270 height 30
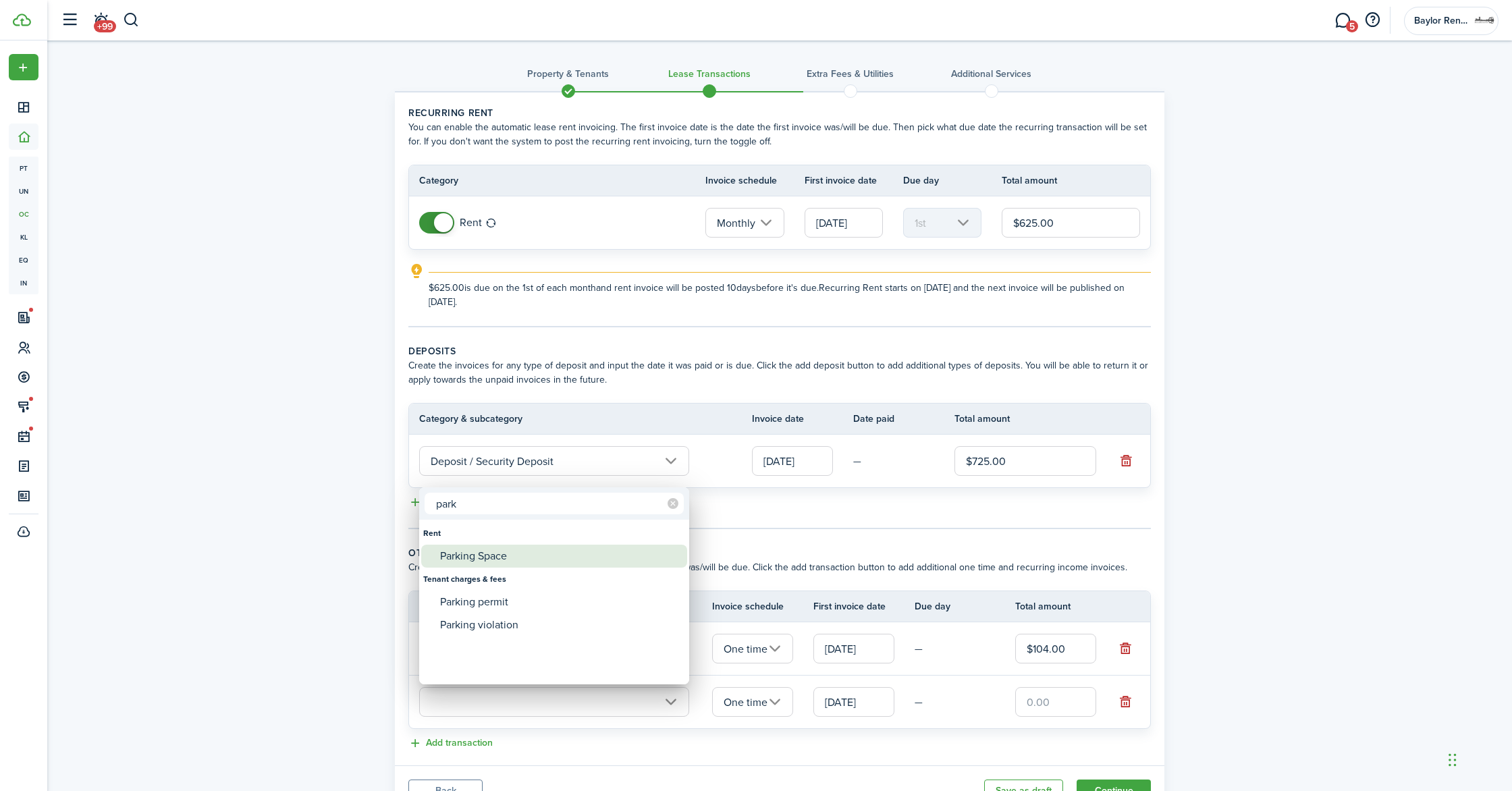
type input "park"
click at [472, 553] on div "Parking Space" at bounding box center [560, 556] width 239 height 23
type input "Rent / Parking Space"
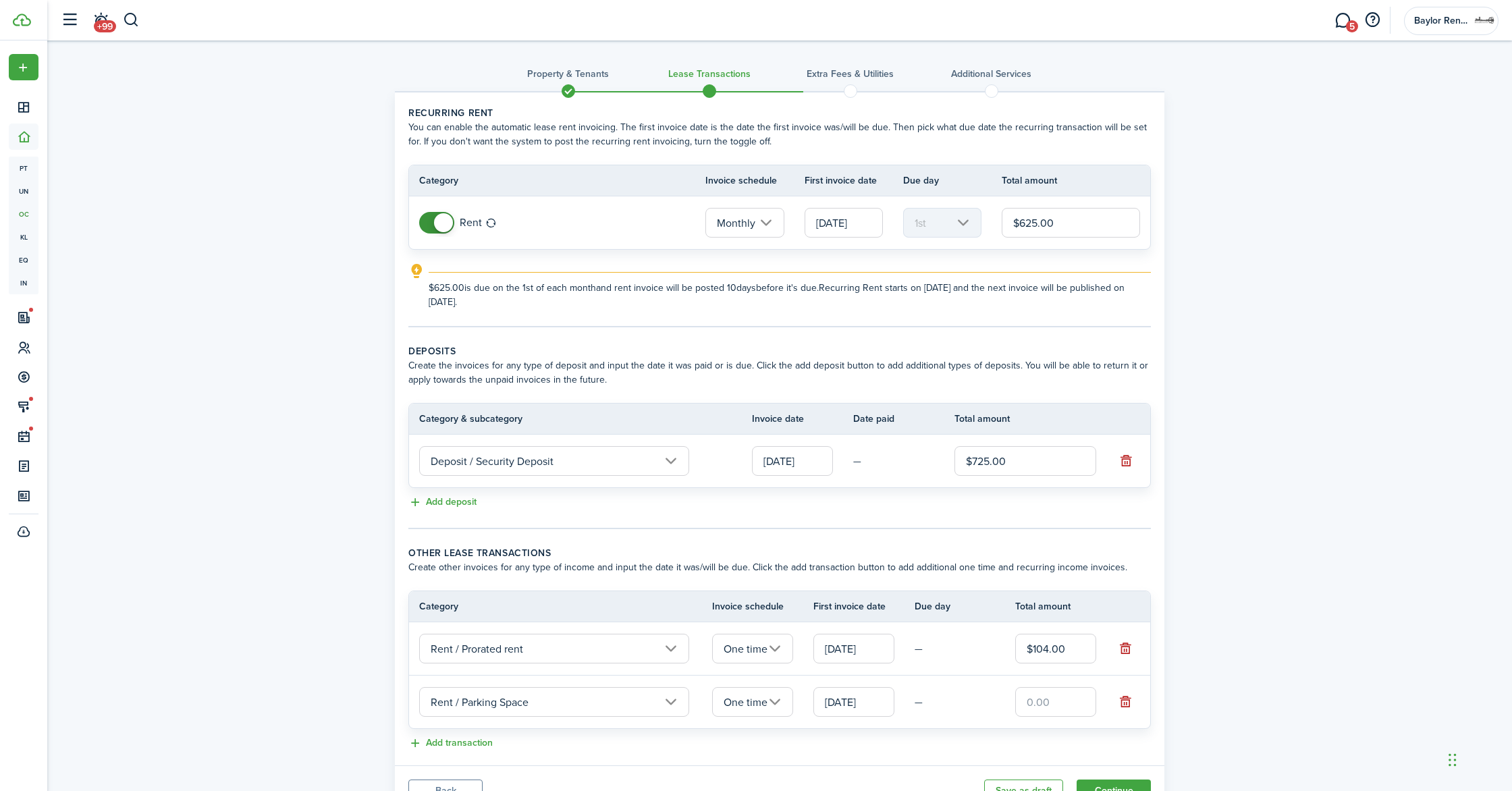
click at [739, 695] on input "One time" at bounding box center [753, 702] width 81 height 30
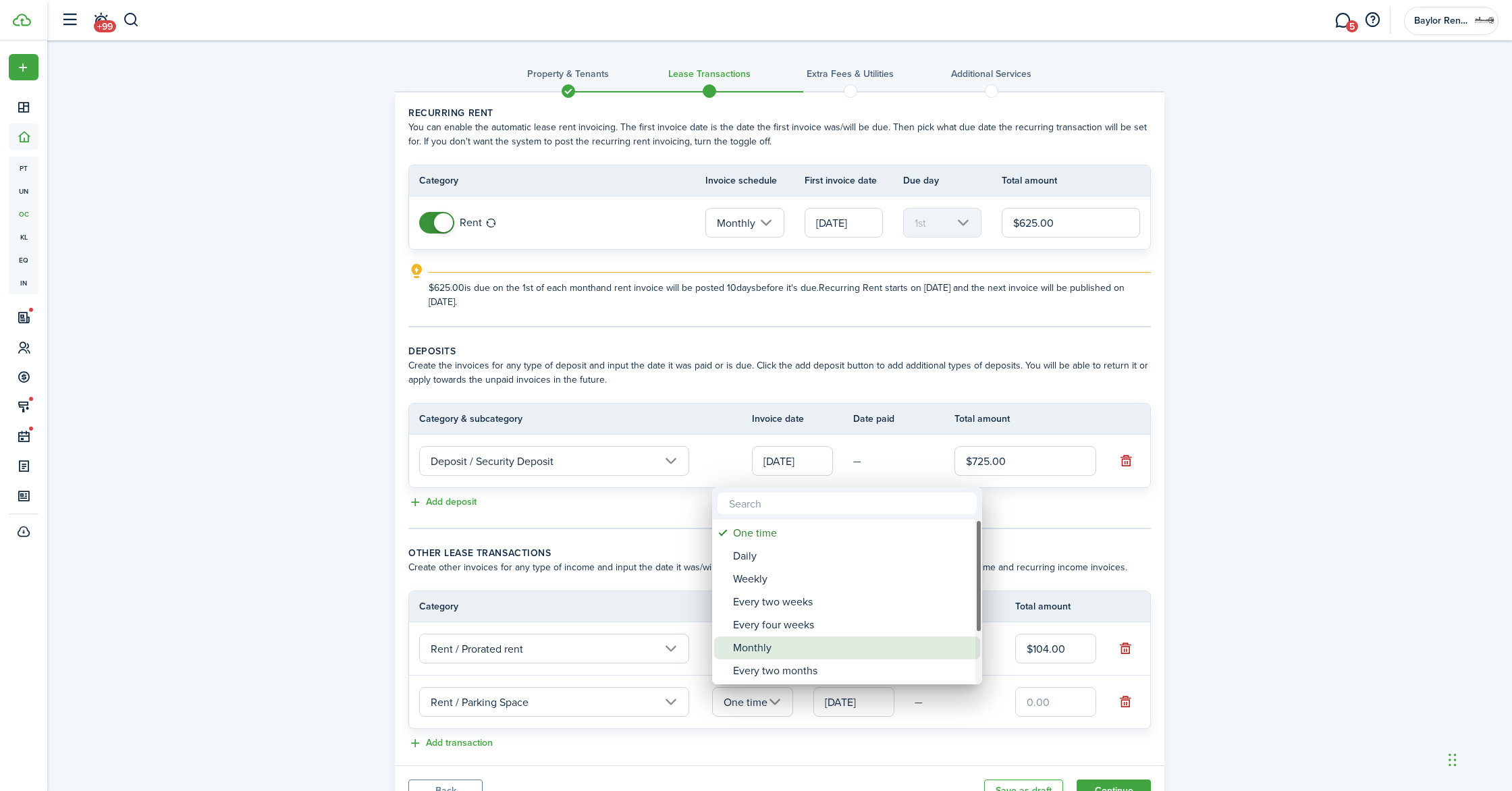
click at [757, 646] on div "Monthly" at bounding box center [853, 648] width 239 height 23
type input "Monthly"
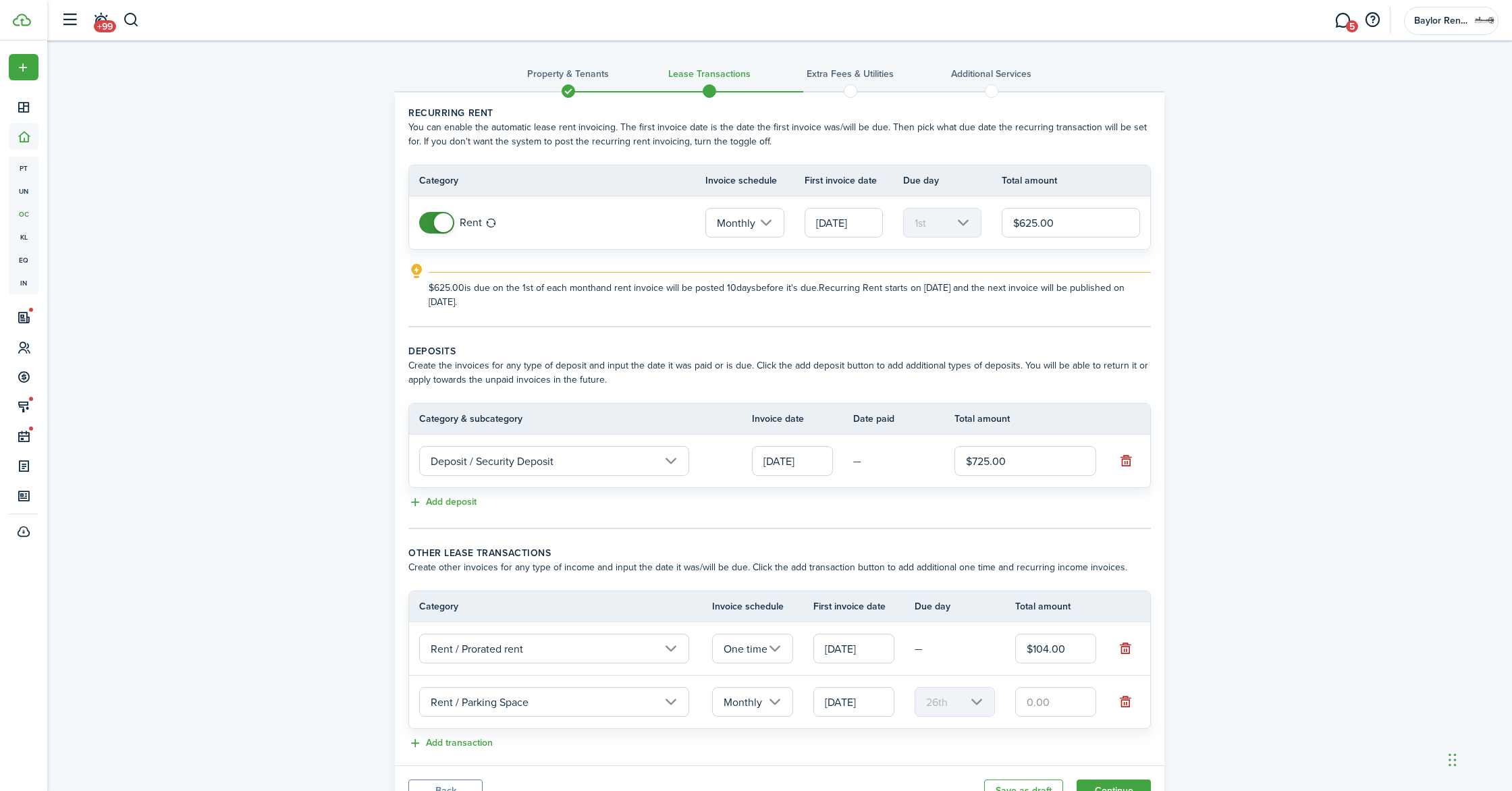
click at [862, 695] on input "09/26/2025" at bounding box center [854, 702] width 81 height 30
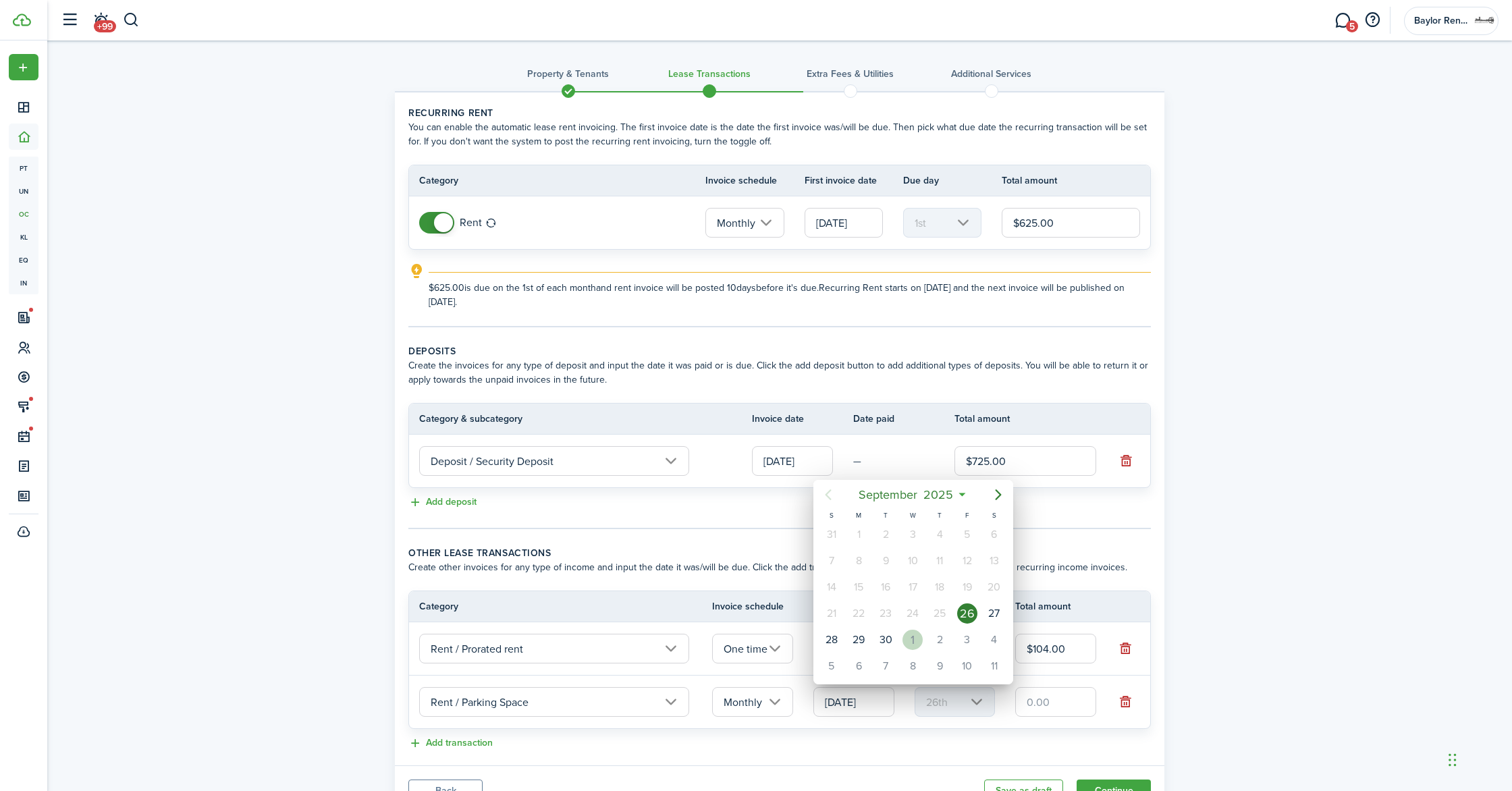
click at [905, 631] on div "Oct 1" at bounding box center [913, 640] width 27 height 25
type input "10/01/2025"
type input "1st"
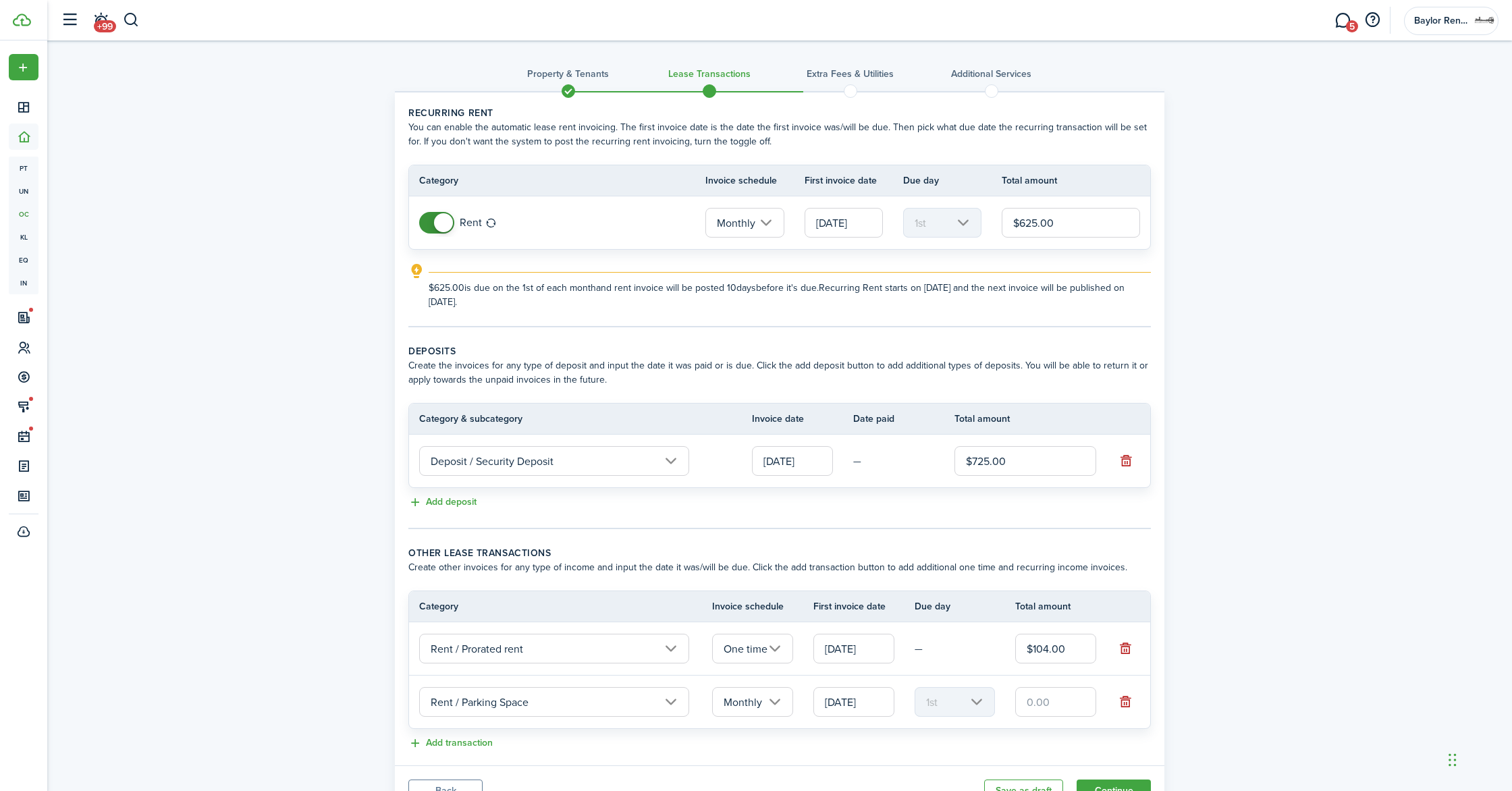
click at [1043, 695] on input "text" at bounding box center [1056, 702] width 81 height 30
type input "$35.00"
click at [875, 748] on div "Add transaction" at bounding box center [780, 744] width 743 height 16
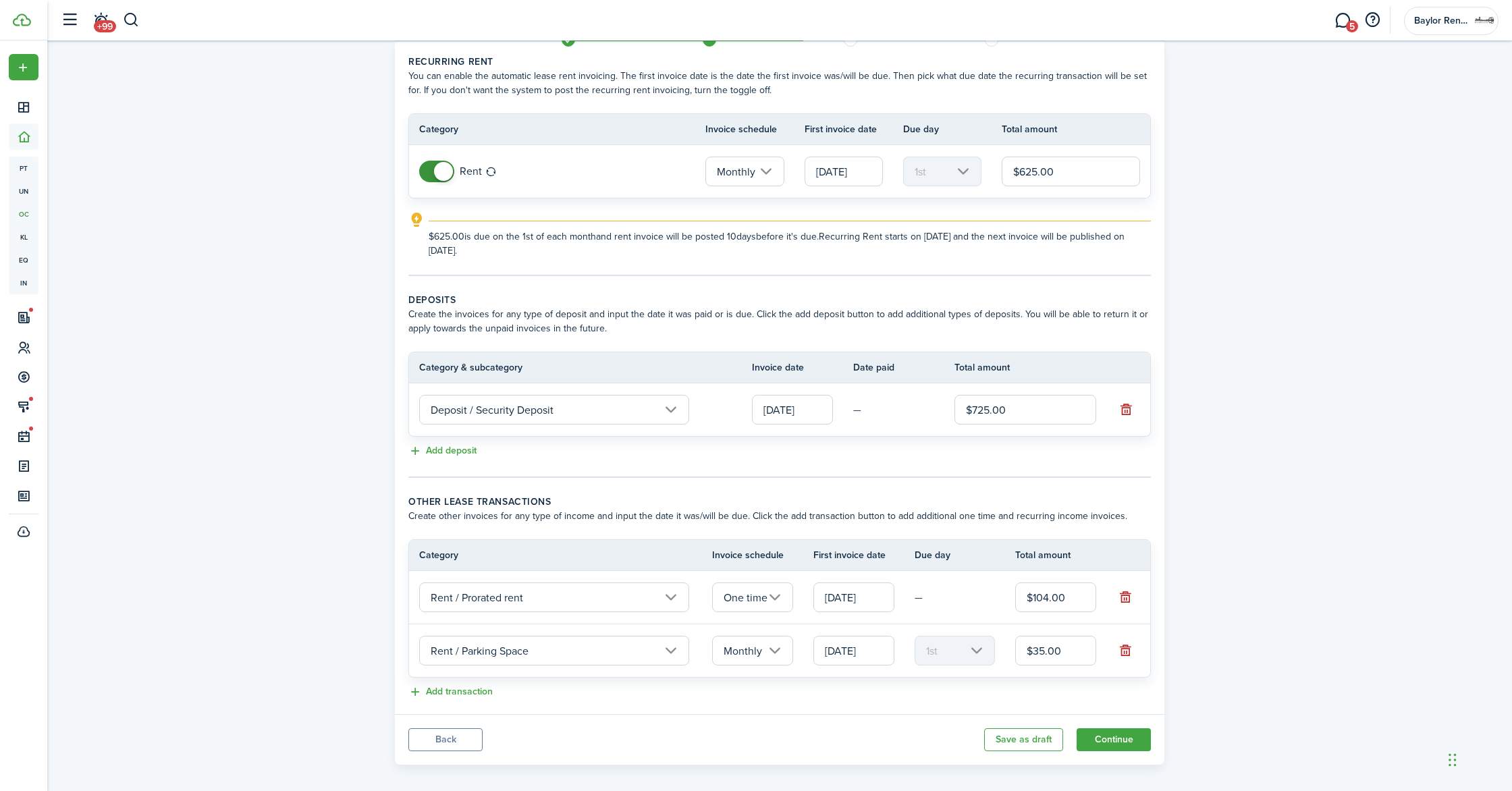
scroll to position [62, 0]
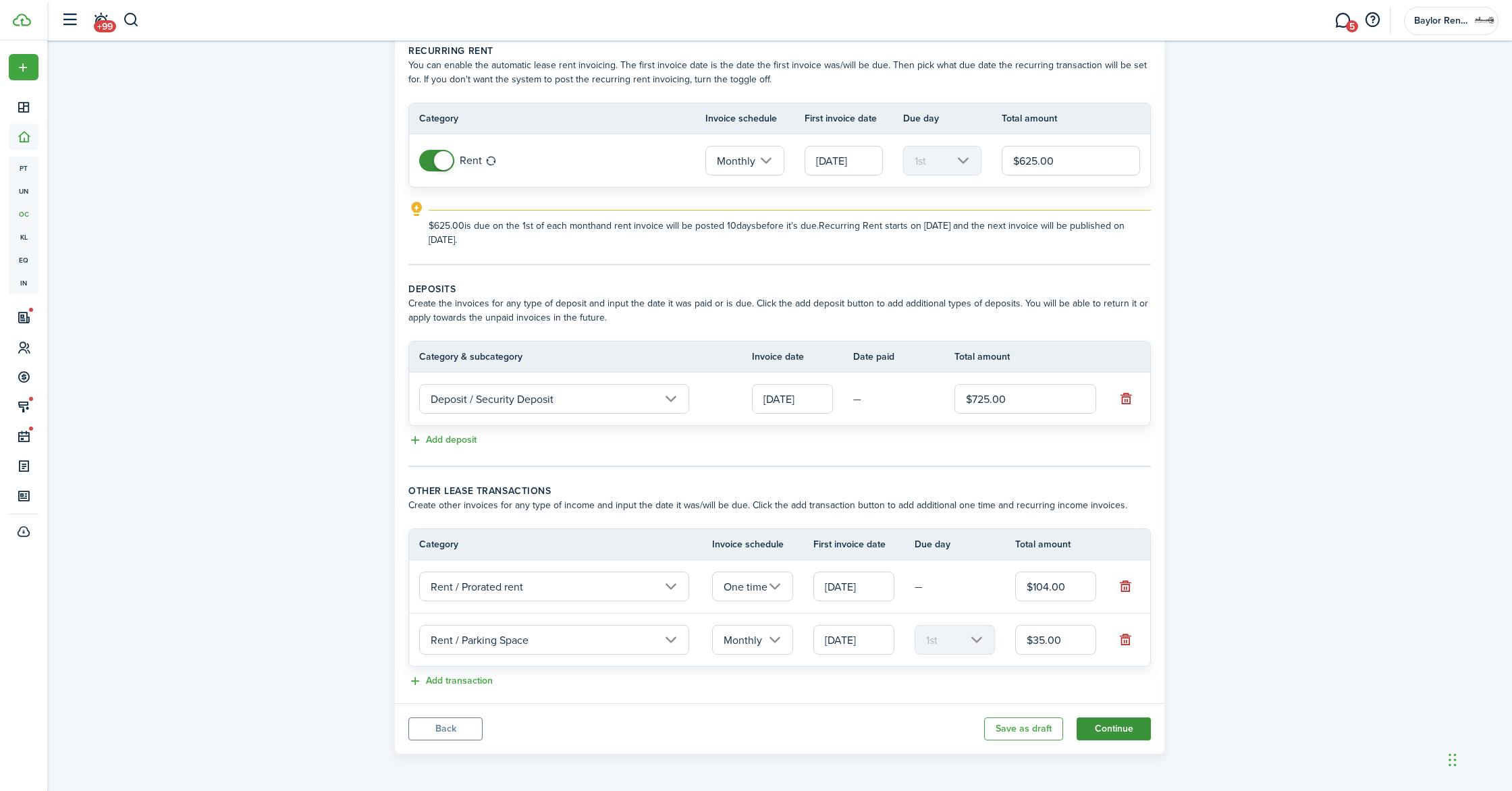
click at [1121, 731] on button "Continue" at bounding box center [1114, 729] width 74 height 23
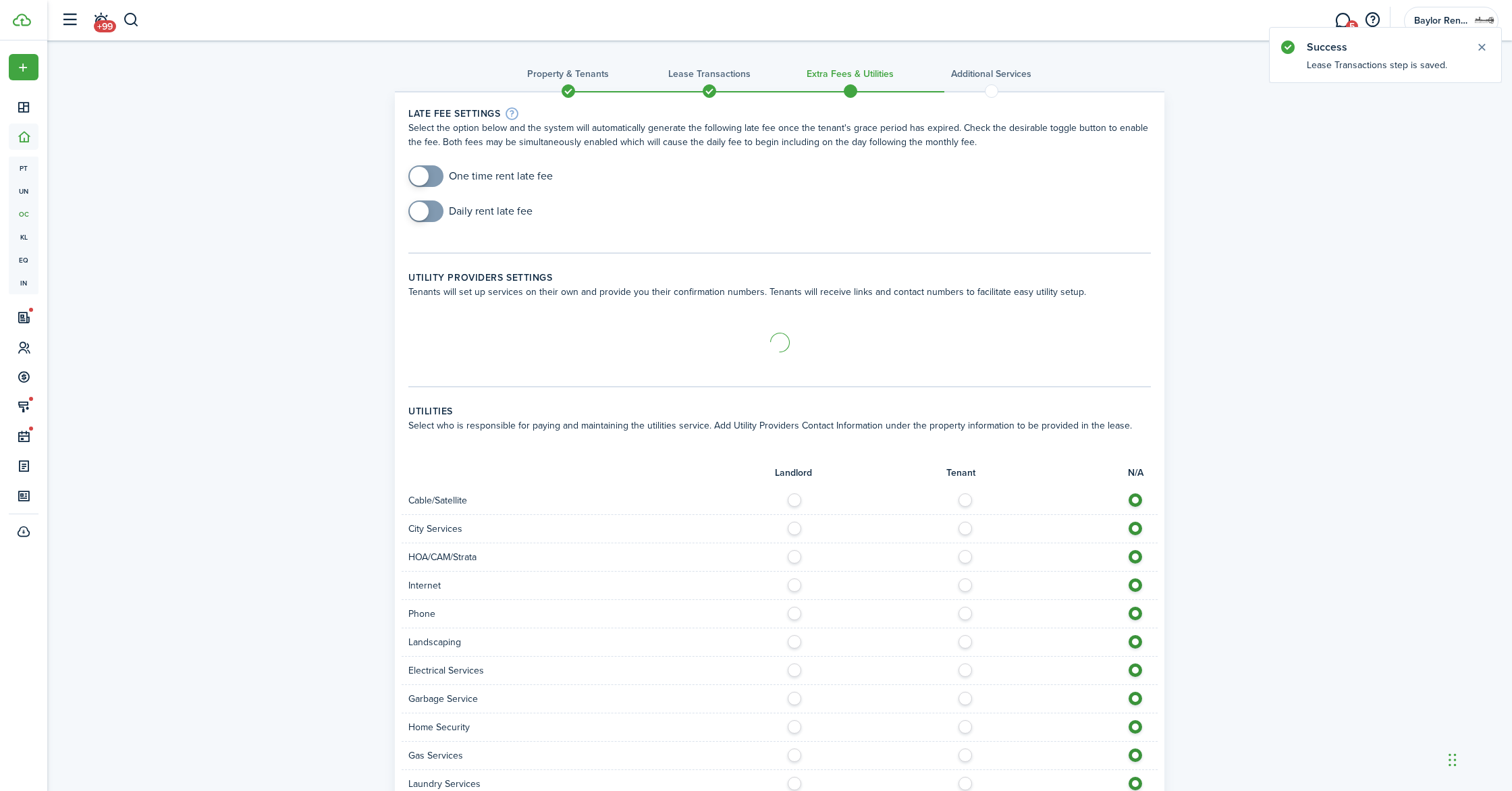
checkbox input "true"
click at [433, 178] on span at bounding box center [426, 176] width 13 height 22
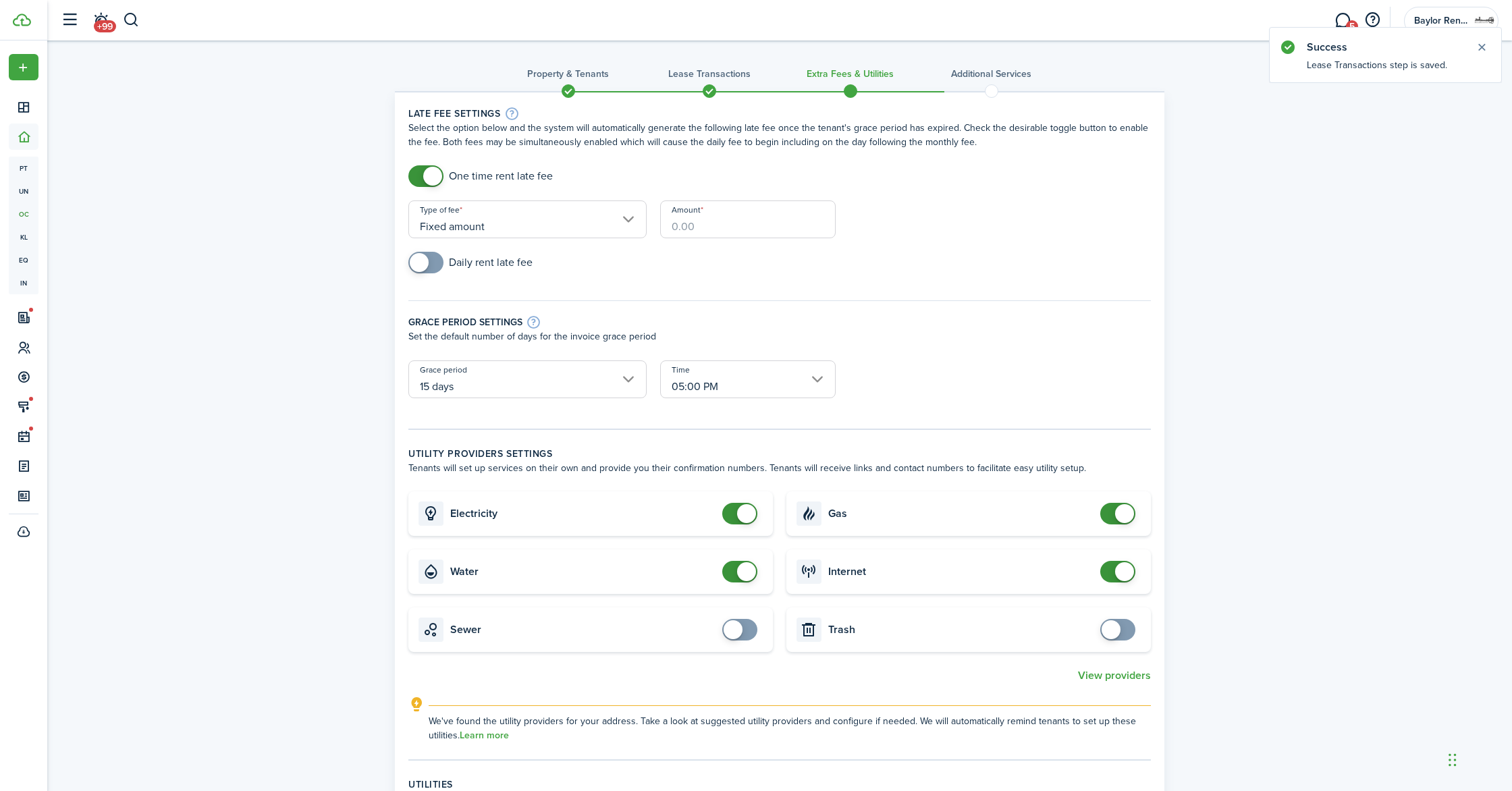
click at [702, 214] on input "Amount" at bounding box center [748, 219] width 175 height 37
type input "$100.00"
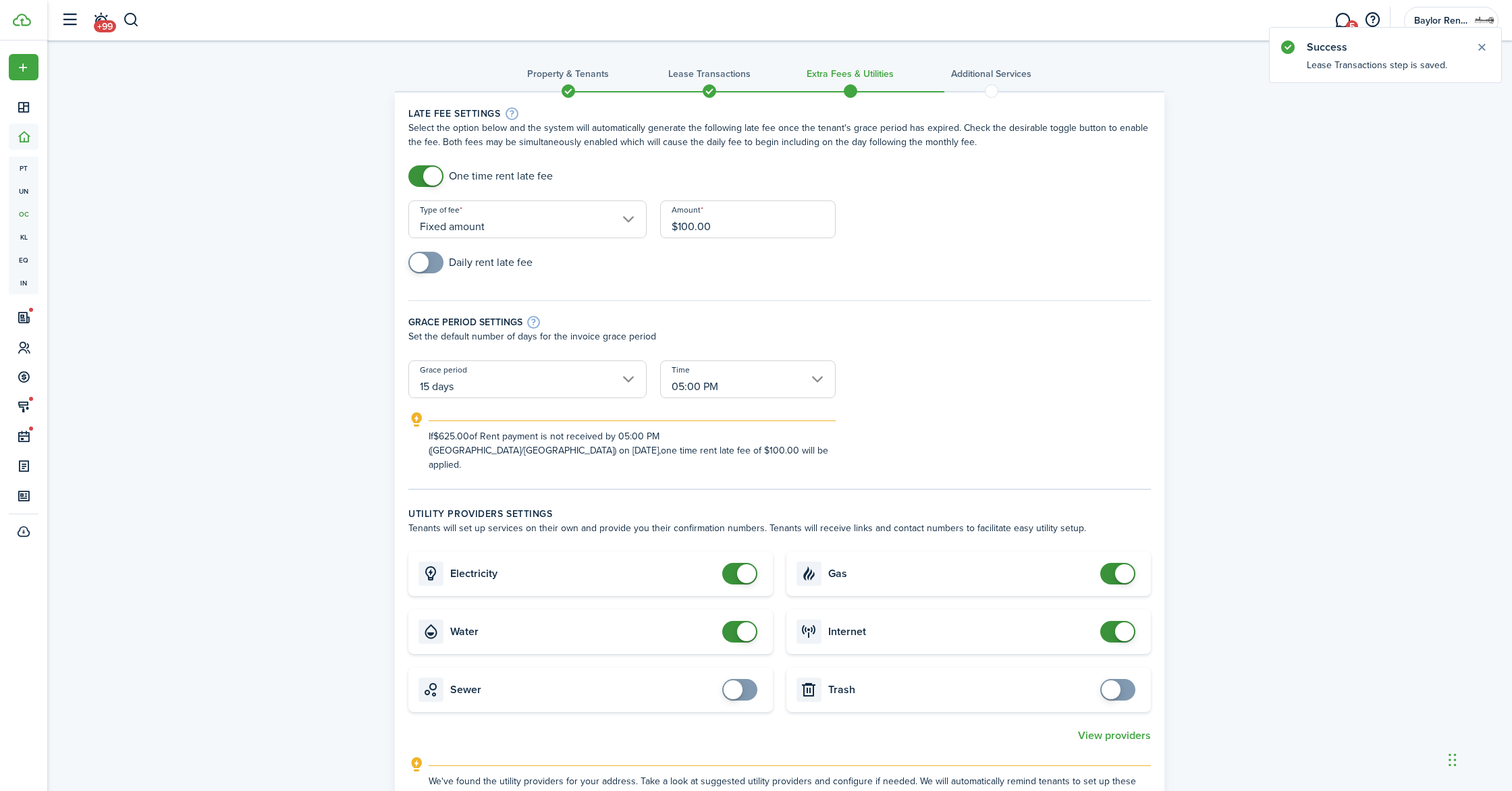
checkbox input "false"
click at [733, 567] on span at bounding box center [739, 574] width 13 height 22
checkbox input "false"
click at [733, 621] on span at bounding box center [739, 632] width 13 height 22
checkbox input "false"
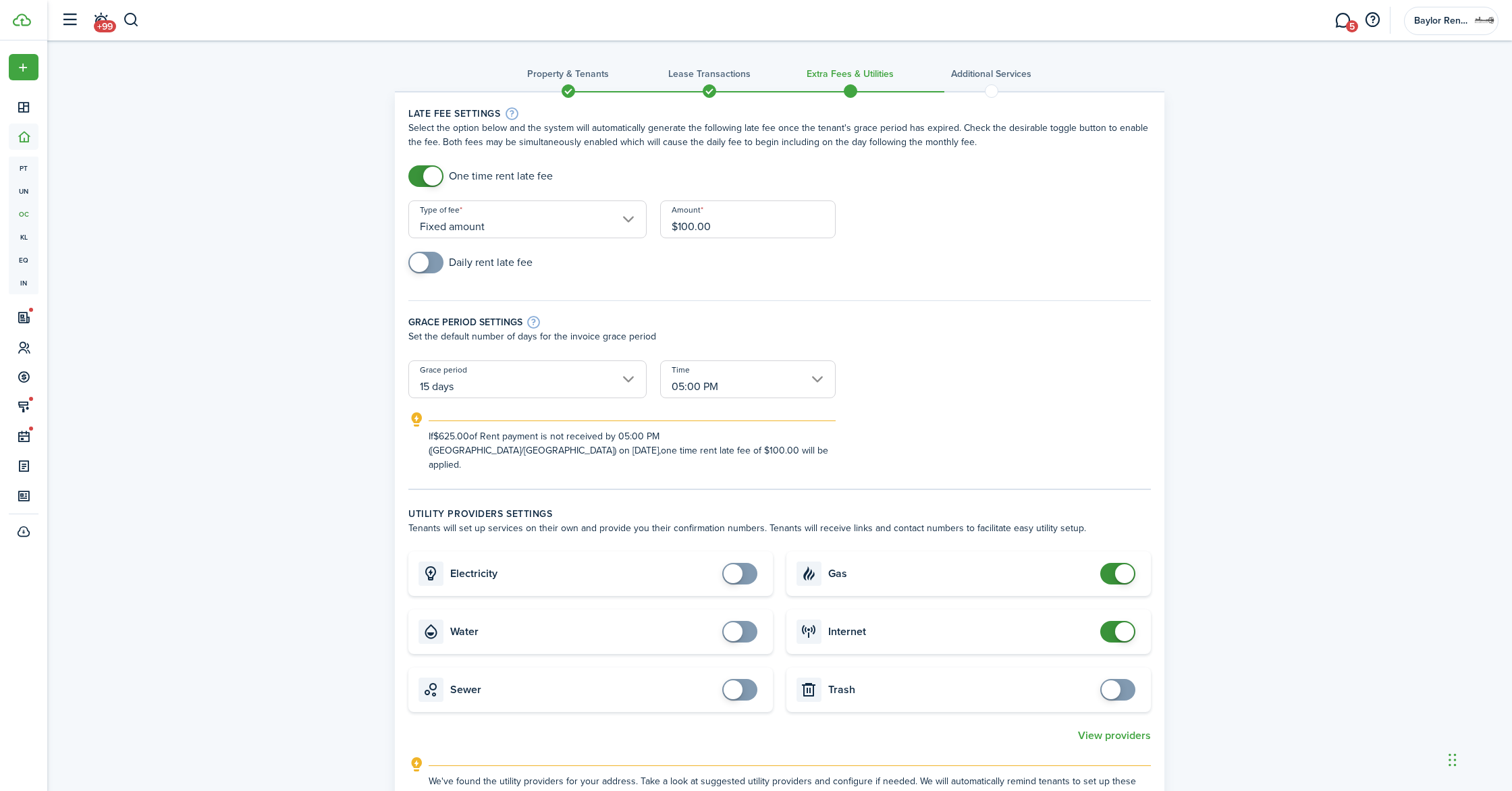
click at [1112, 563] on span at bounding box center [1118, 574] width 13 height 22
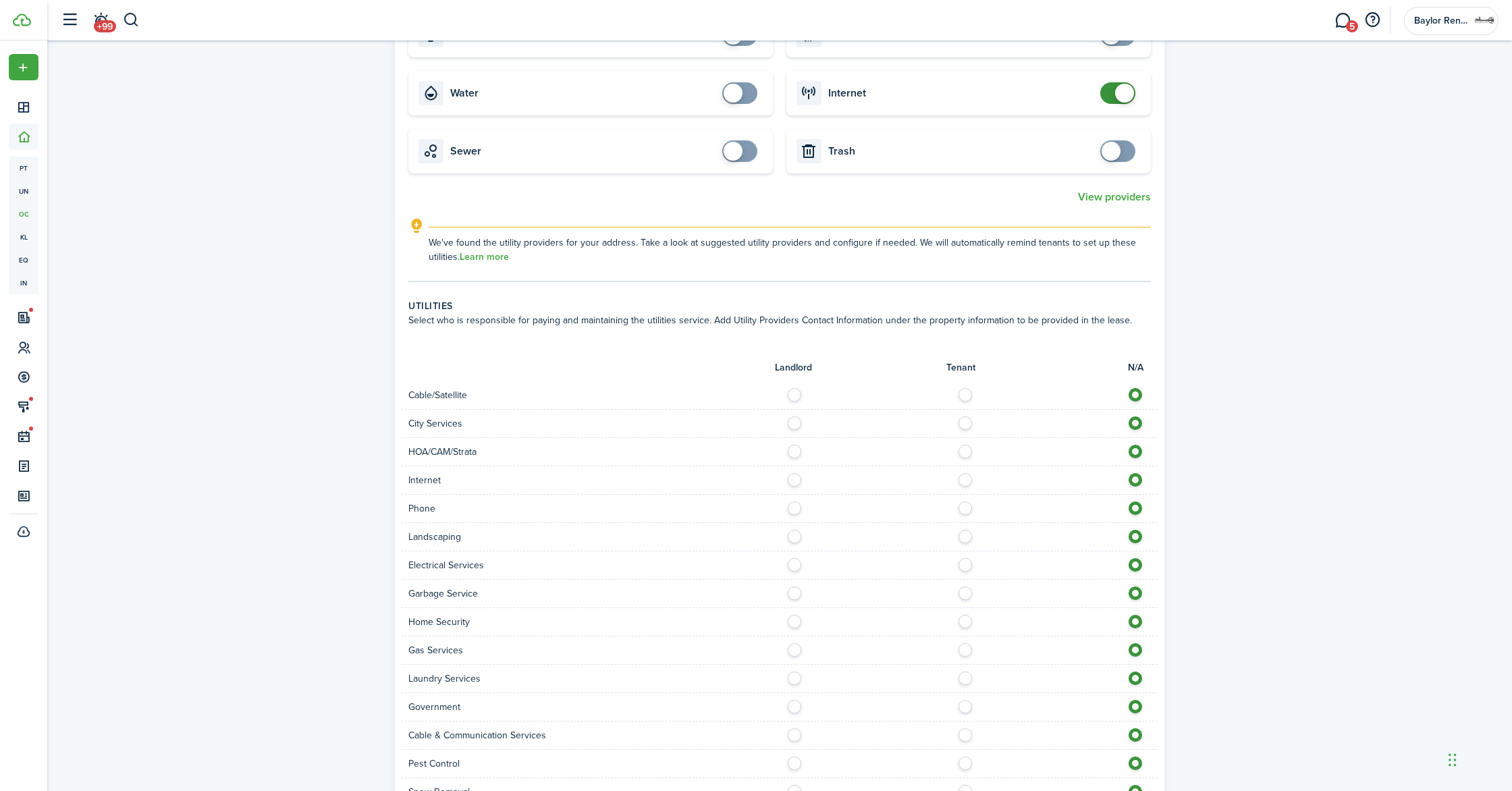
scroll to position [570, 0]
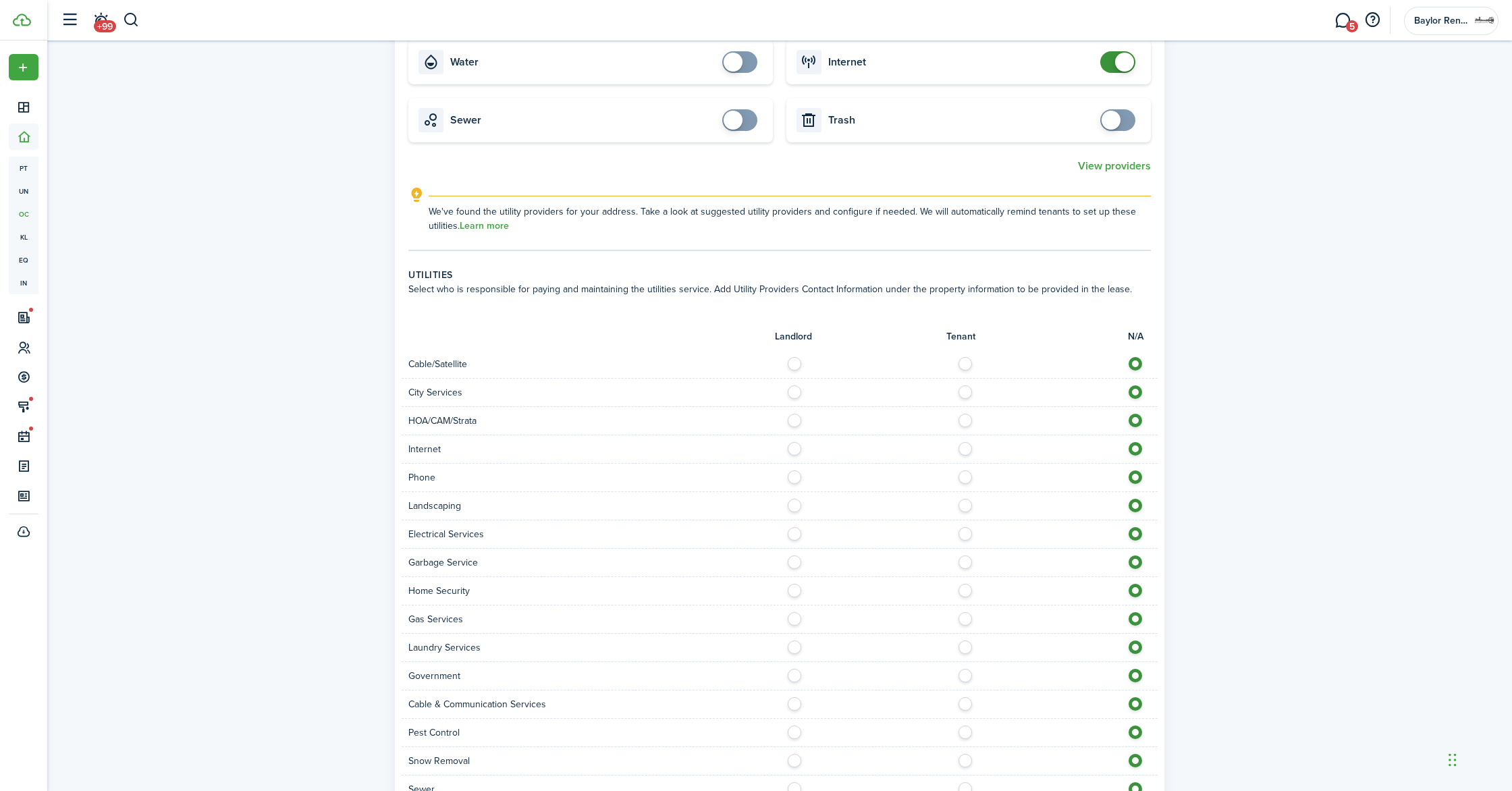
click at [795, 499] on label at bounding box center [798, 502] width 23 height 7
radio input "true"
click at [971, 527] on label at bounding box center [969, 531] width 23 height 7
radio input "true"
click at [795, 555] on label at bounding box center [798, 559] width 23 height 7
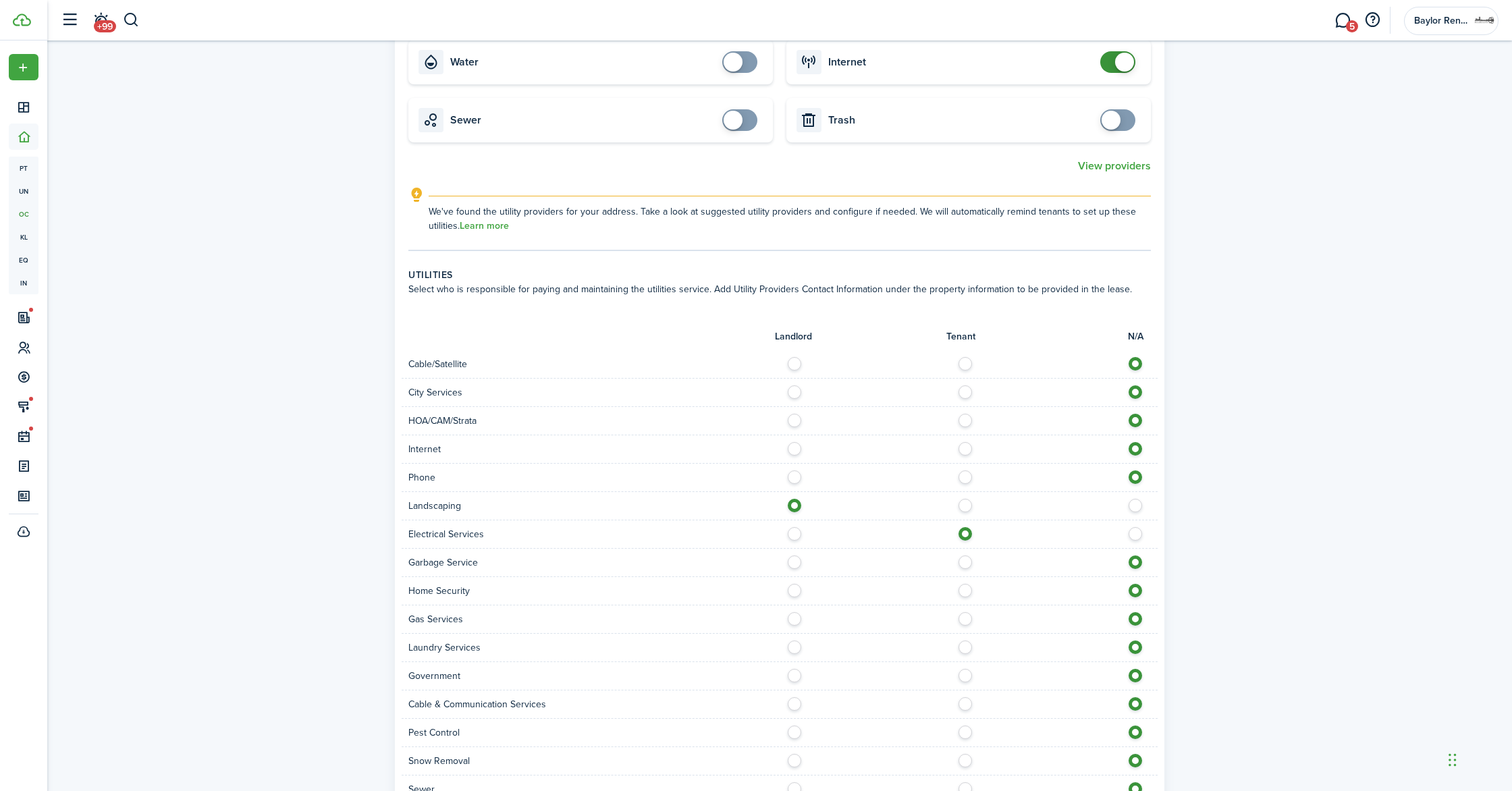
radio input "true"
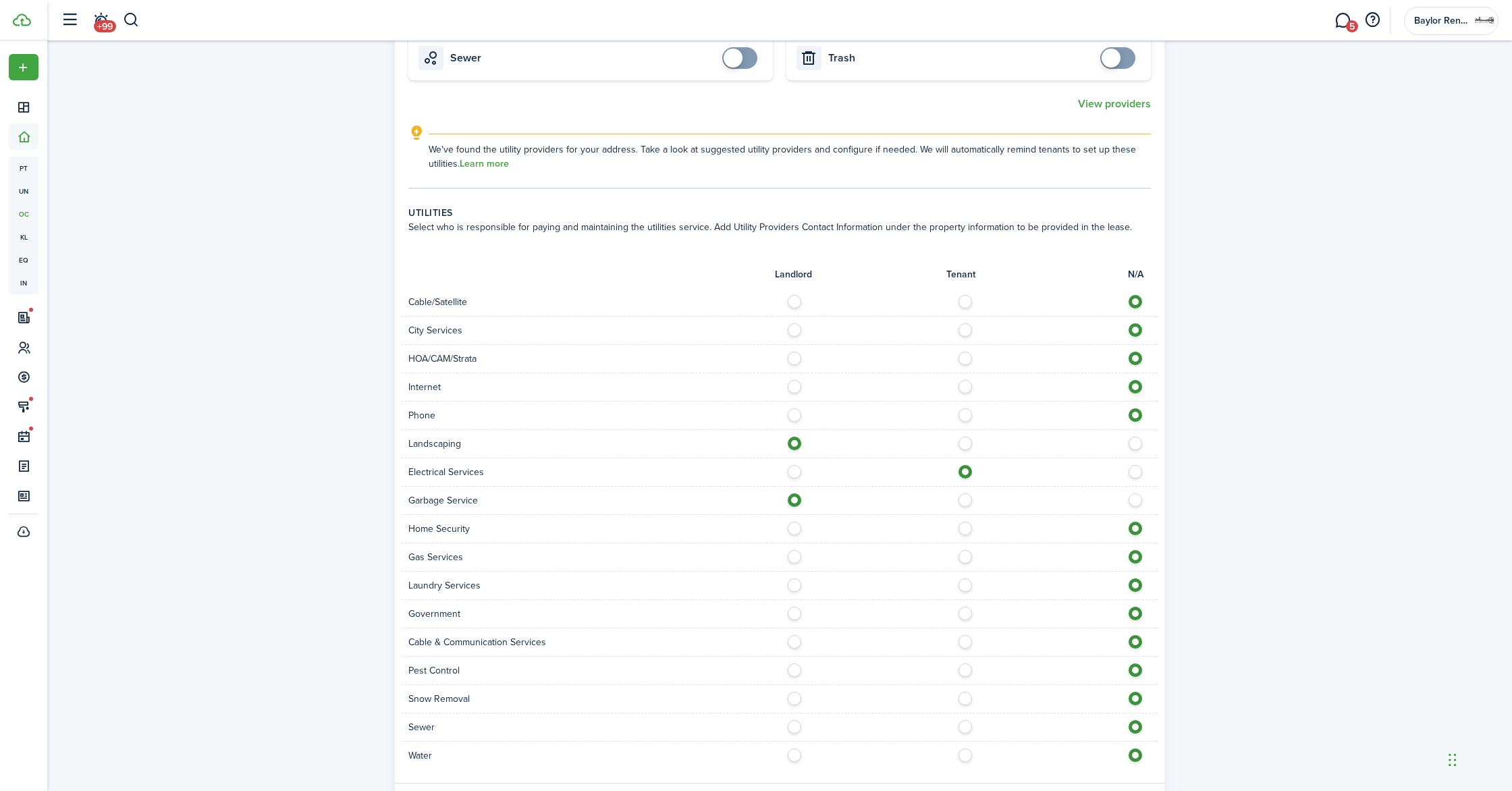
scroll to position [652, 0]
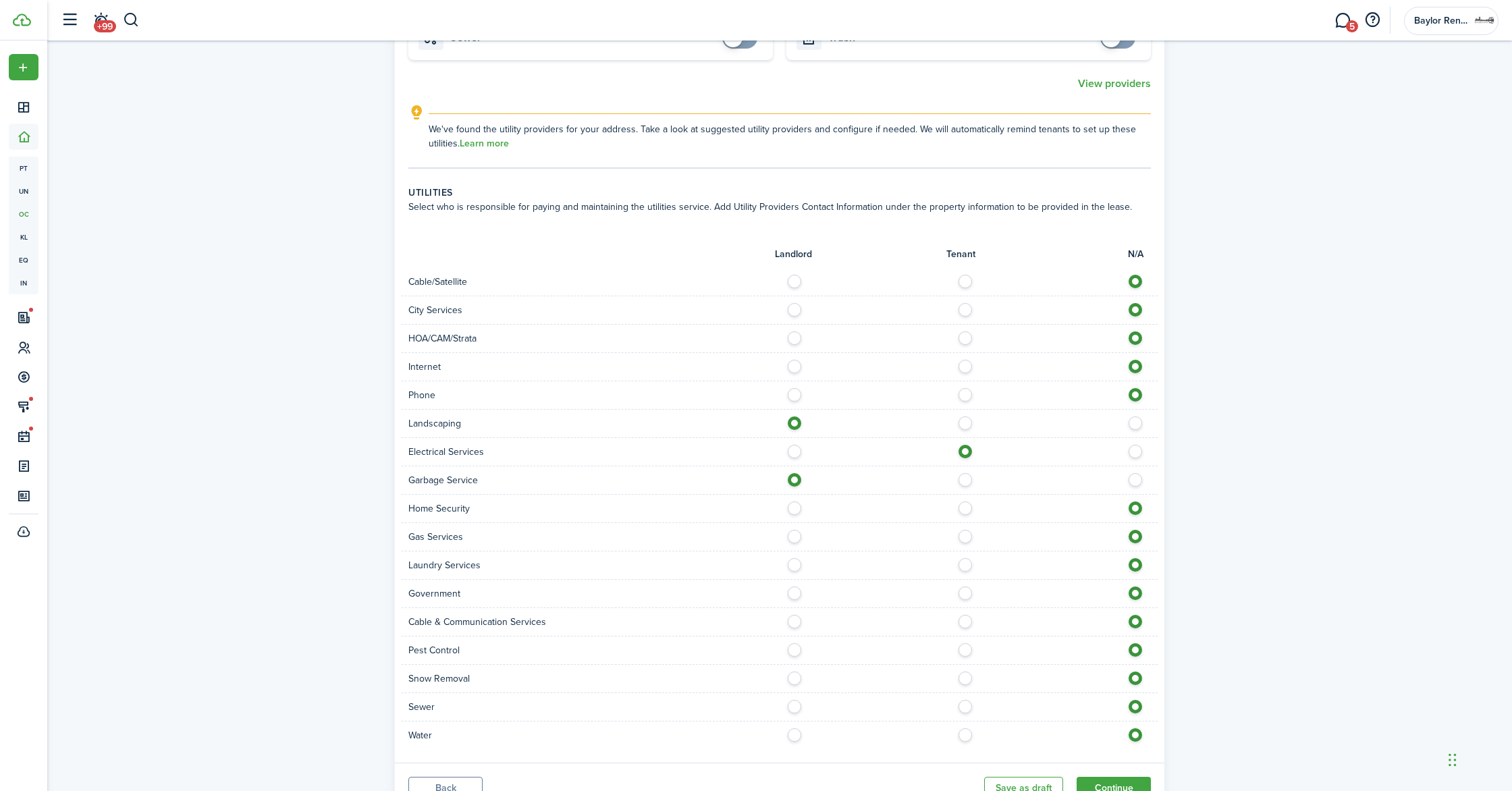
click at [795, 700] on label at bounding box center [798, 703] width 23 height 7
radio input "true"
click at [795, 729] on label at bounding box center [798, 732] width 23 height 7
radio input "true"
click at [1119, 777] on button "Continue" at bounding box center [1114, 788] width 74 height 23
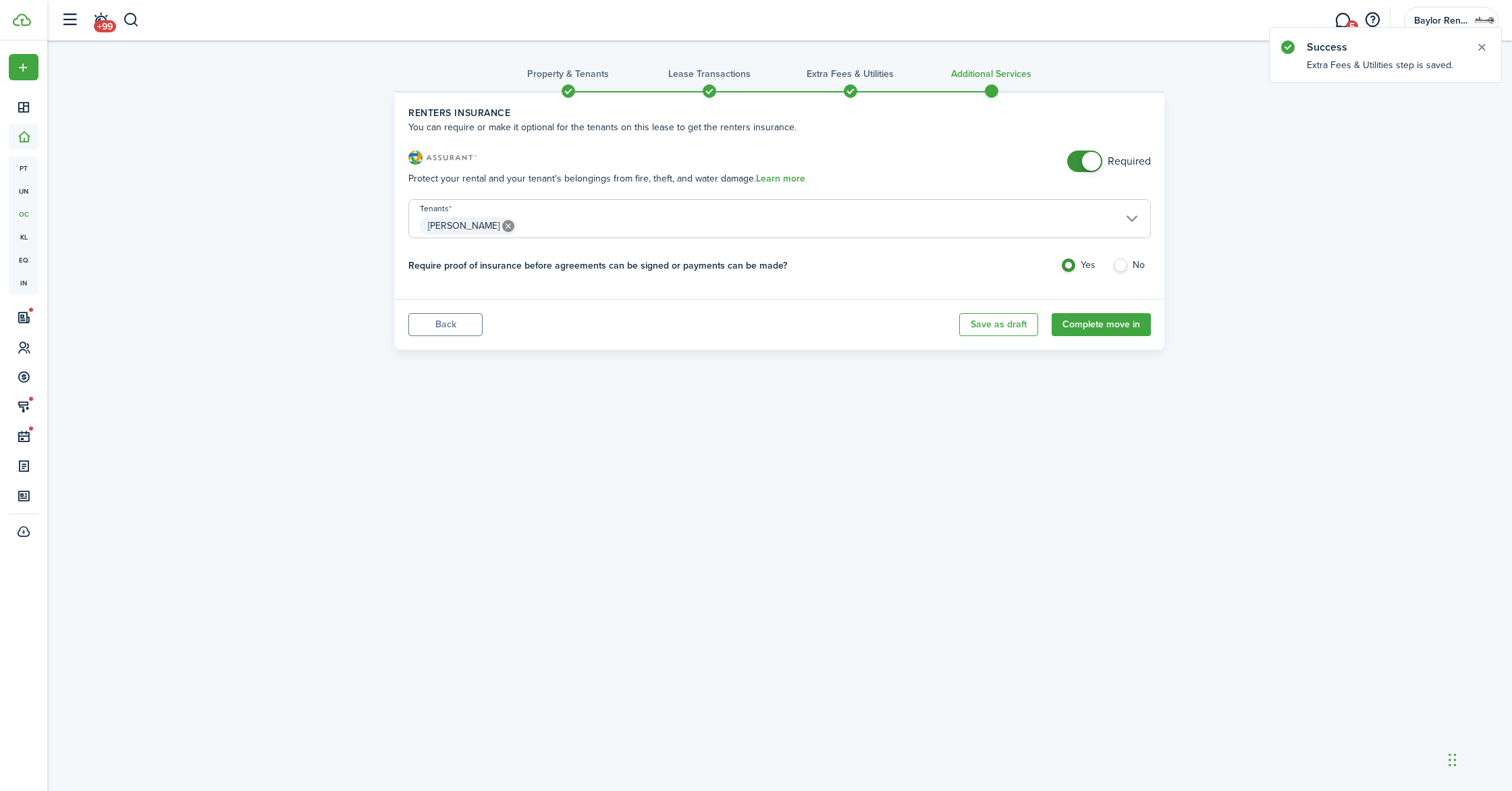
checkbox input "false"
click at [1078, 161] on span at bounding box center [1085, 161] width 13 height 22
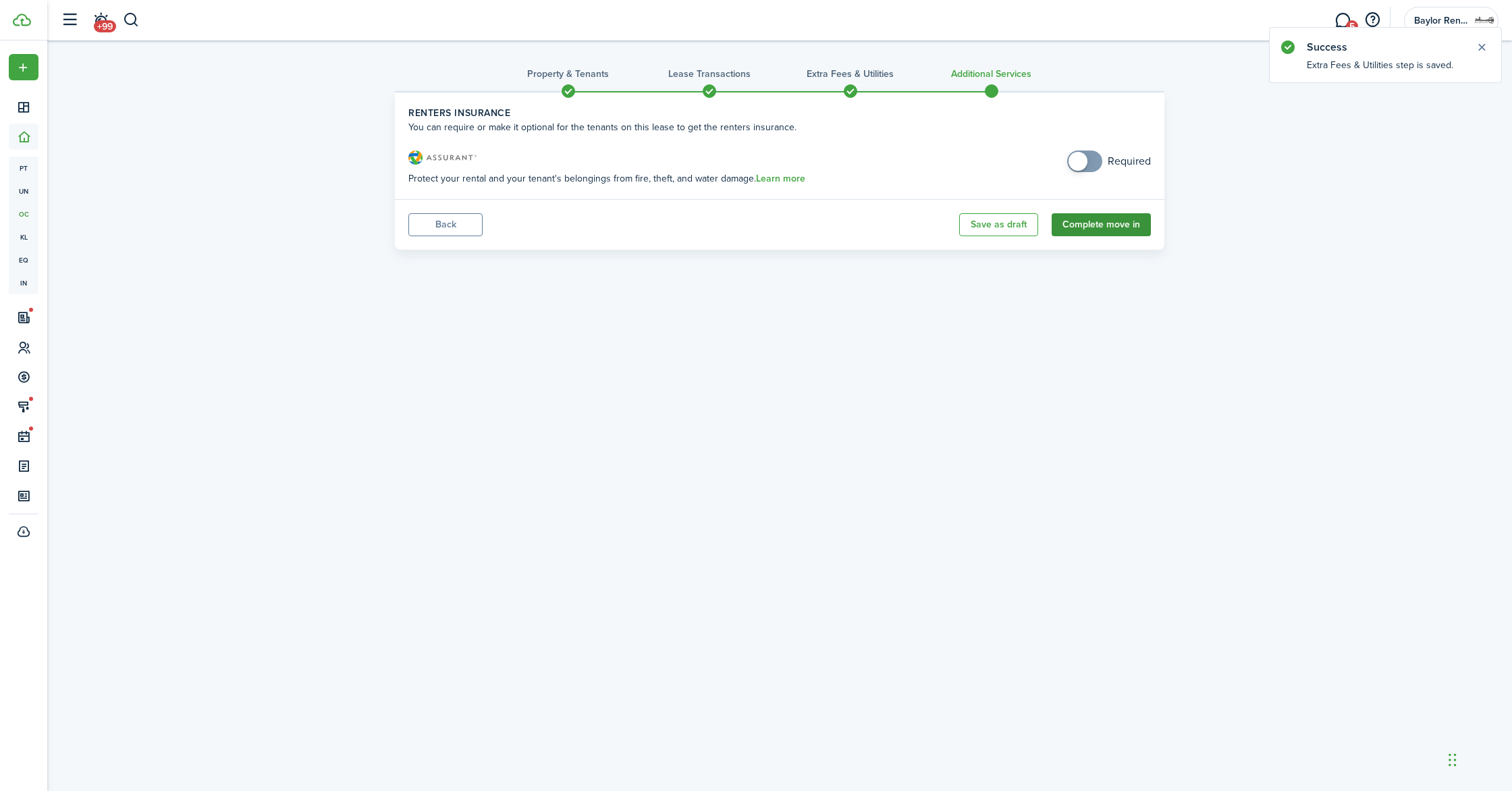
click at [1083, 229] on button "Complete move in" at bounding box center [1102, 225] width 99 height 23
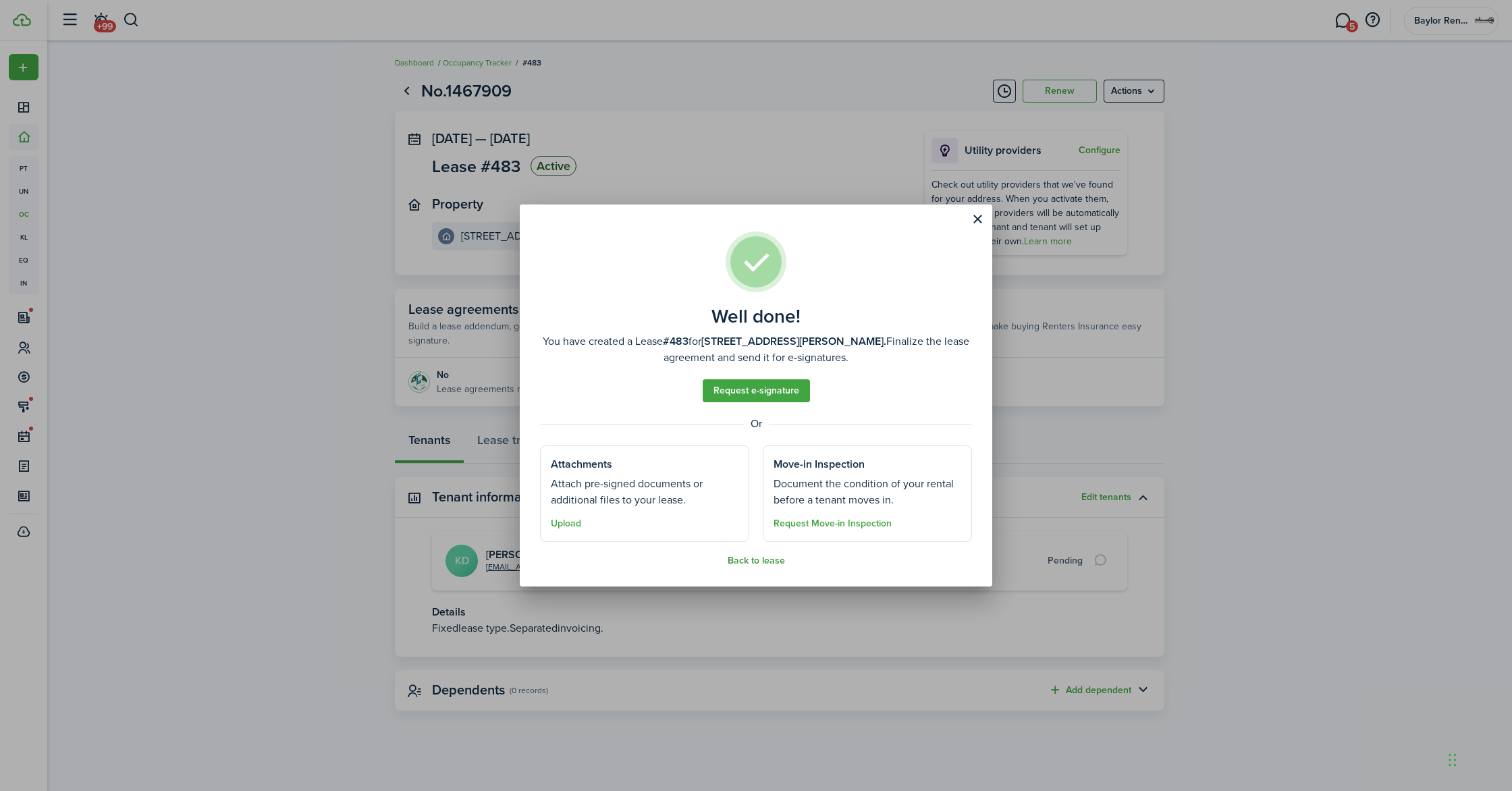
click at [734, 558] on button "Back to lease" at bounding box center [756, 560] width 57 height 11
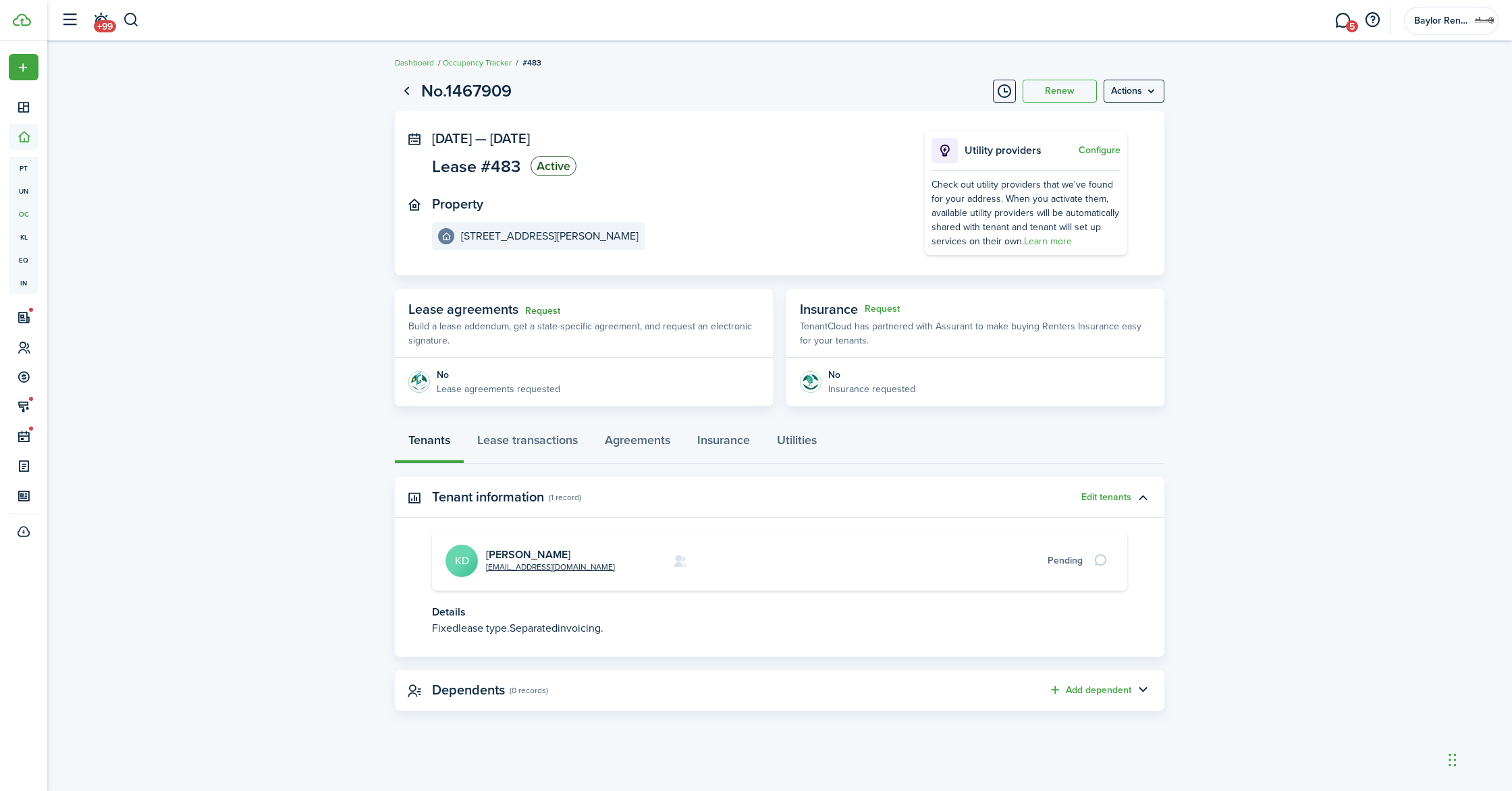
click at [540, 306] on link "Request" at bounding box center [543, 311] width 35 height 11
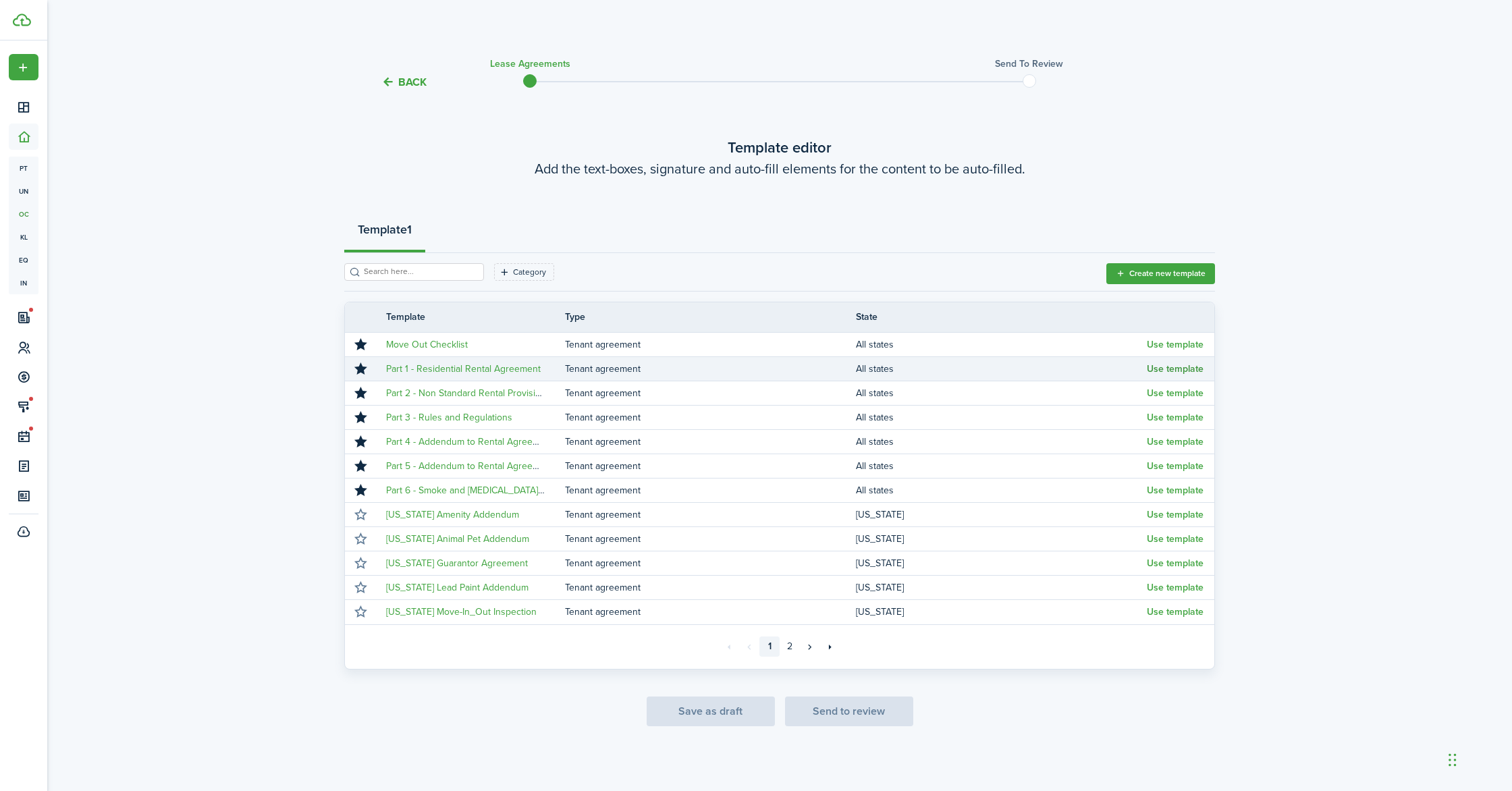
click at [1155, 369] on button "Use template" at bounding box center [1175, 369] width 57 height 11
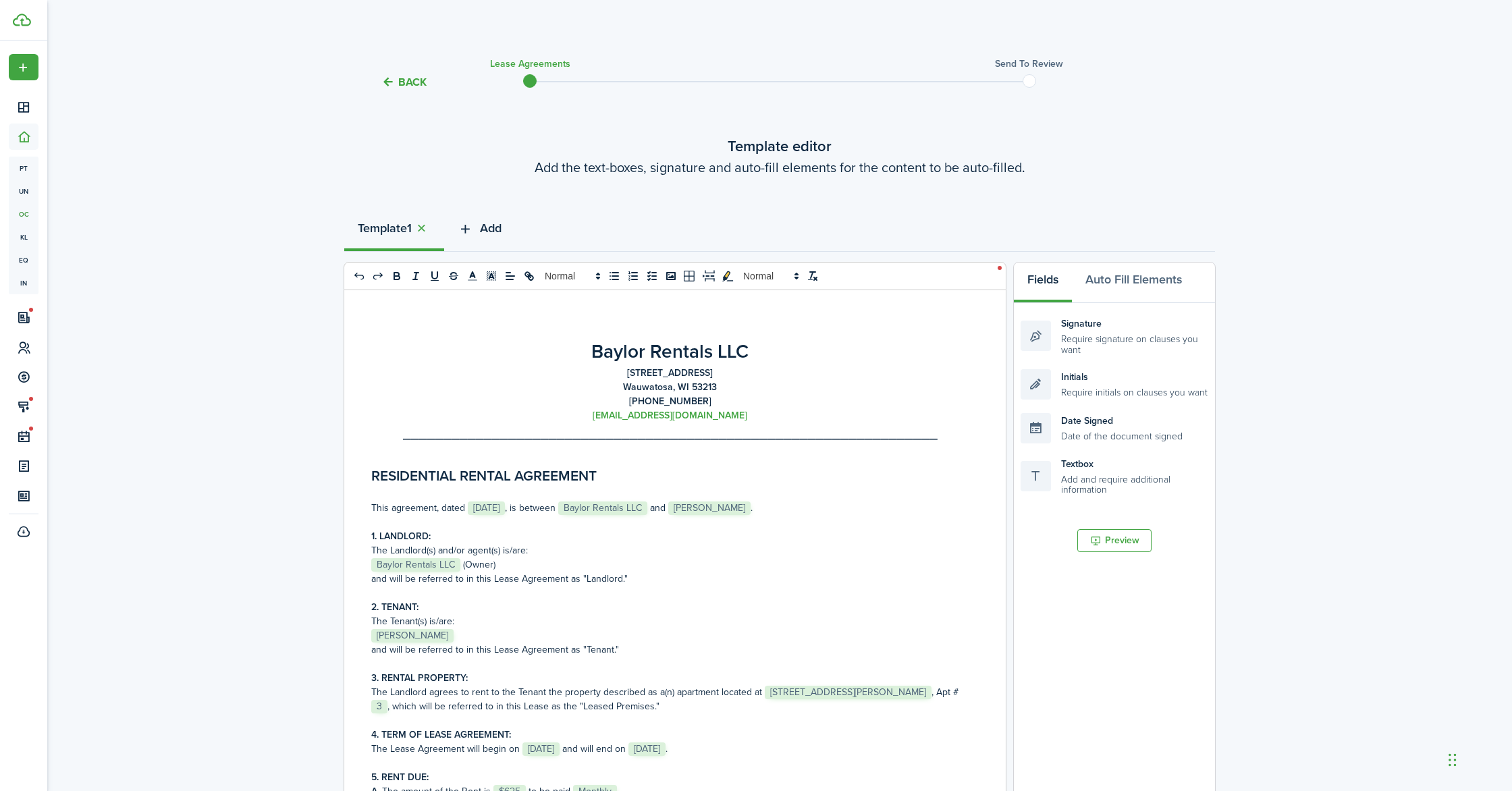
click at [500, 227] on span "Add" at bounding box center [490, 229] width 22 height 18
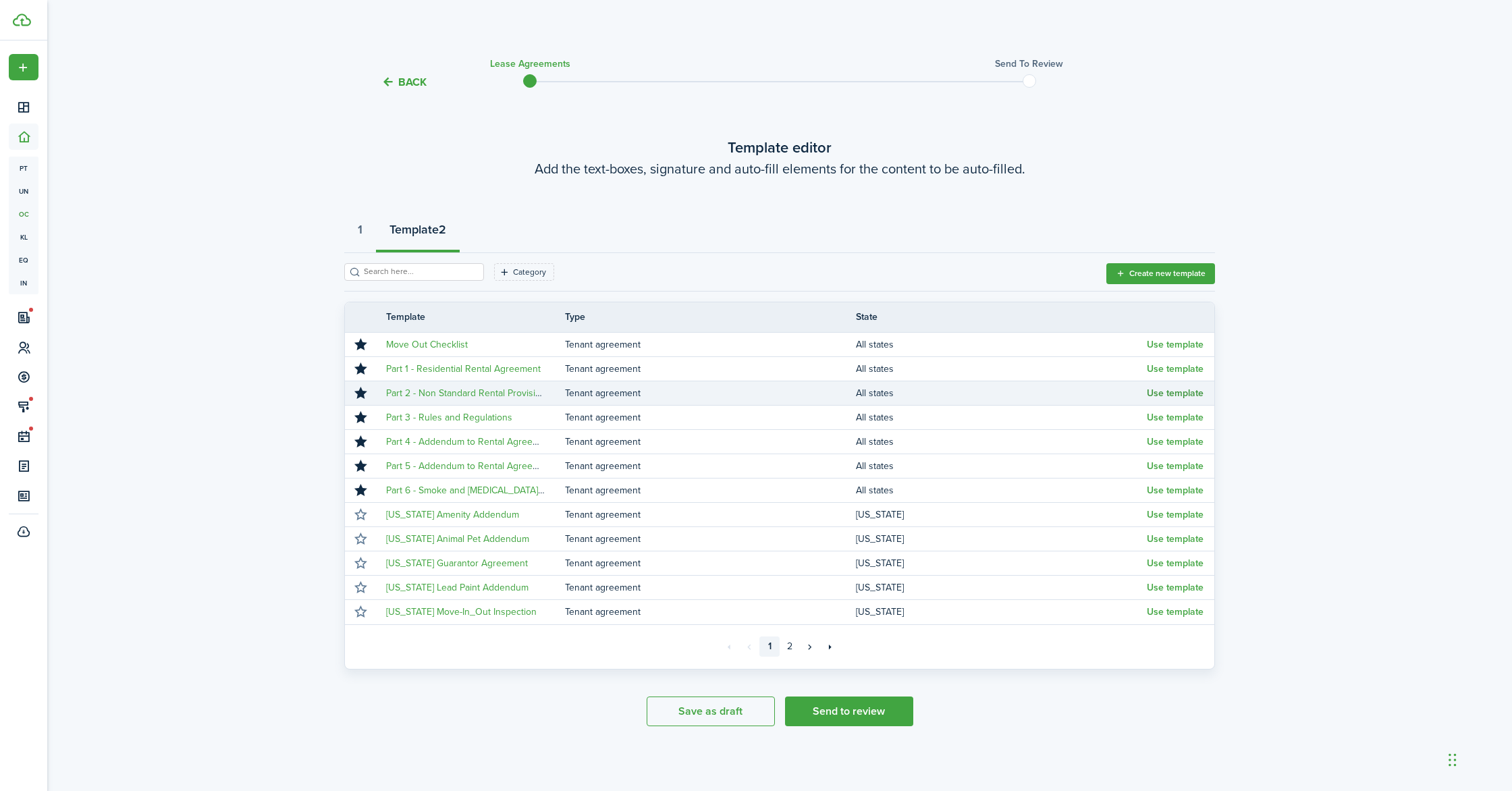
click at [1157, 396] on button "Use template" at bounding box center [1175, 393] width 57 height 11
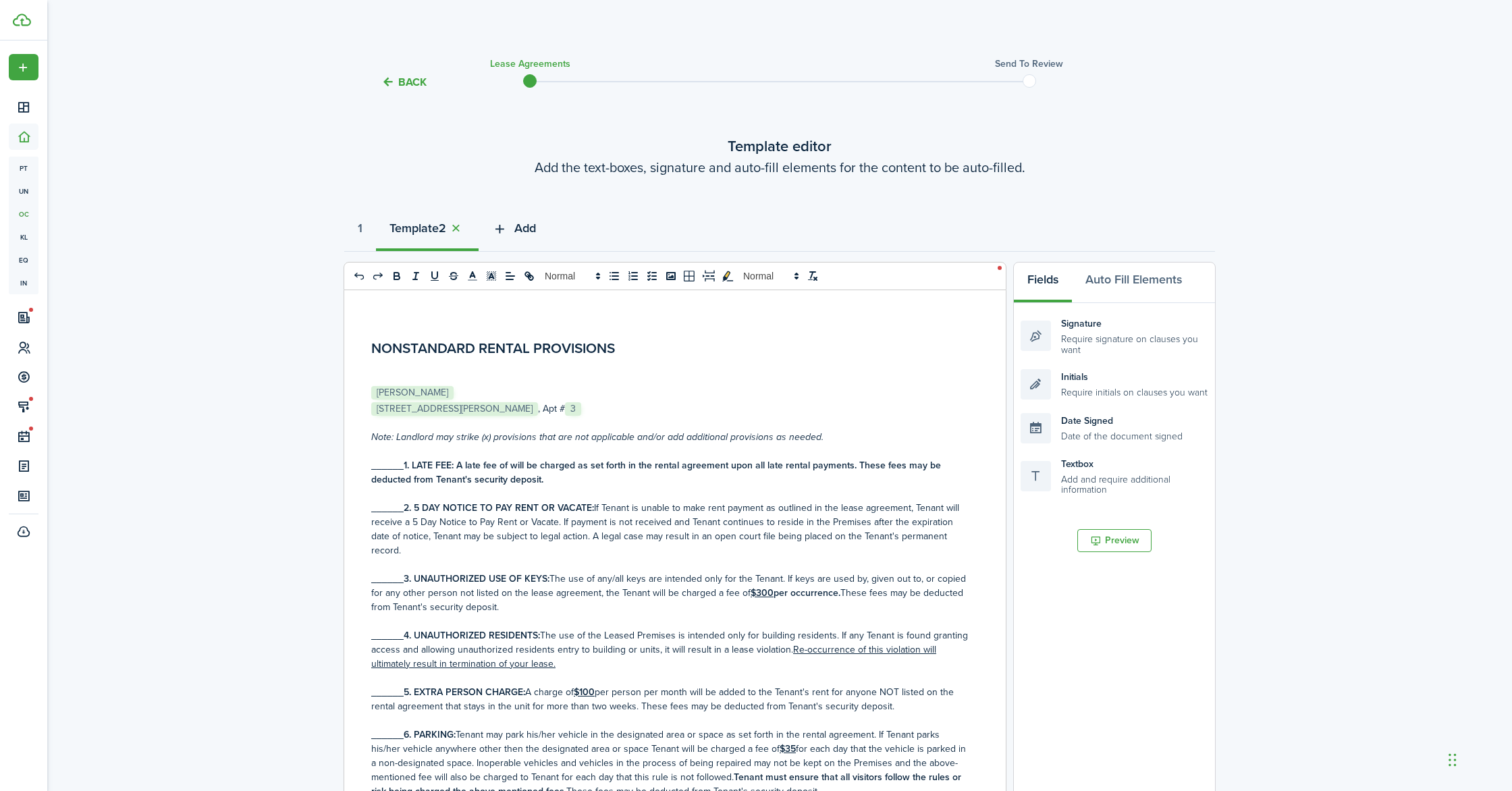
click at [532, 236] on span "Add" at bounding box center [525, 229] width 22 height 18
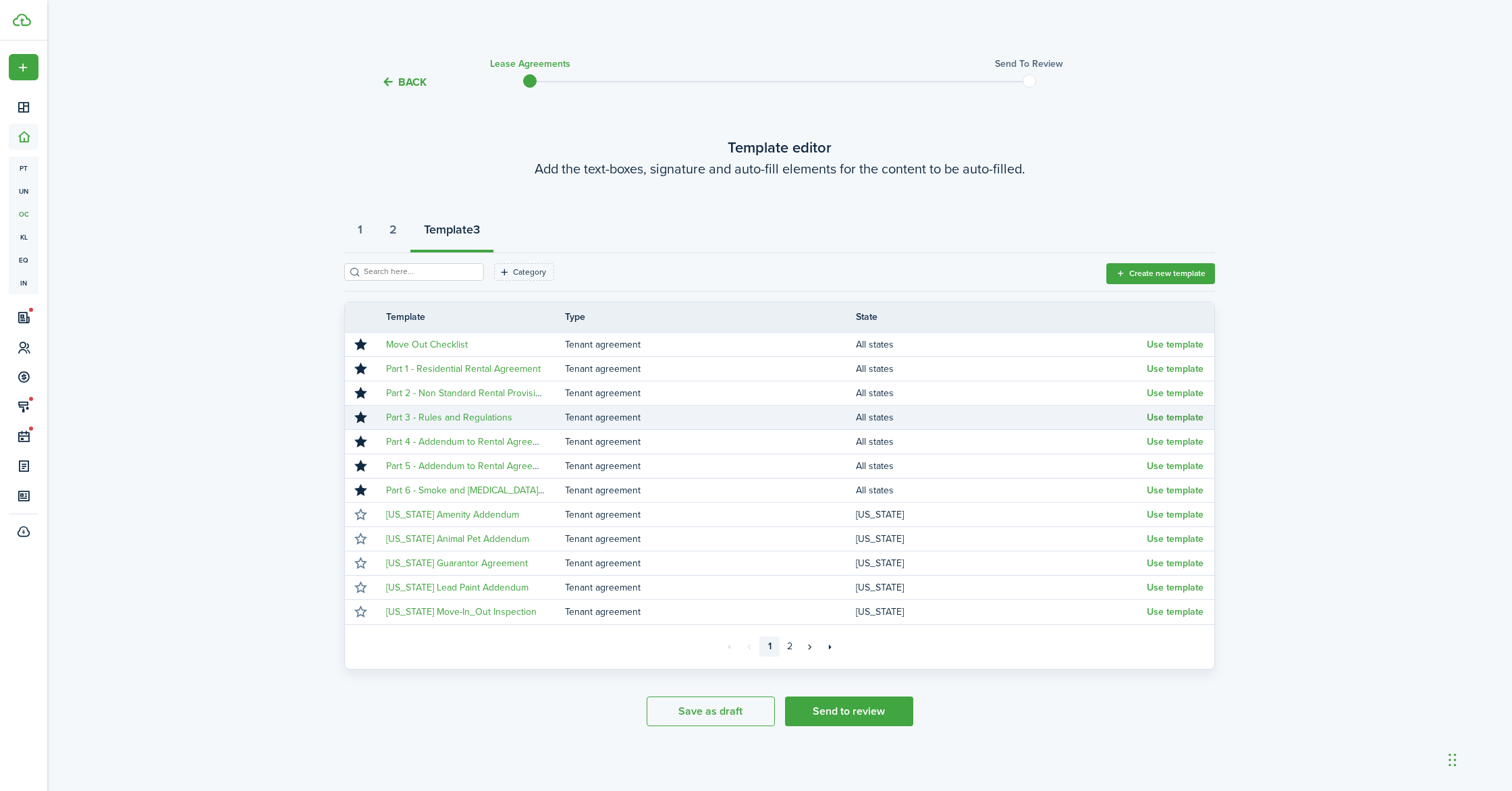
click at [1171, 417] on button "Use template" at bounding box center [1175, 417] width 57 height 11
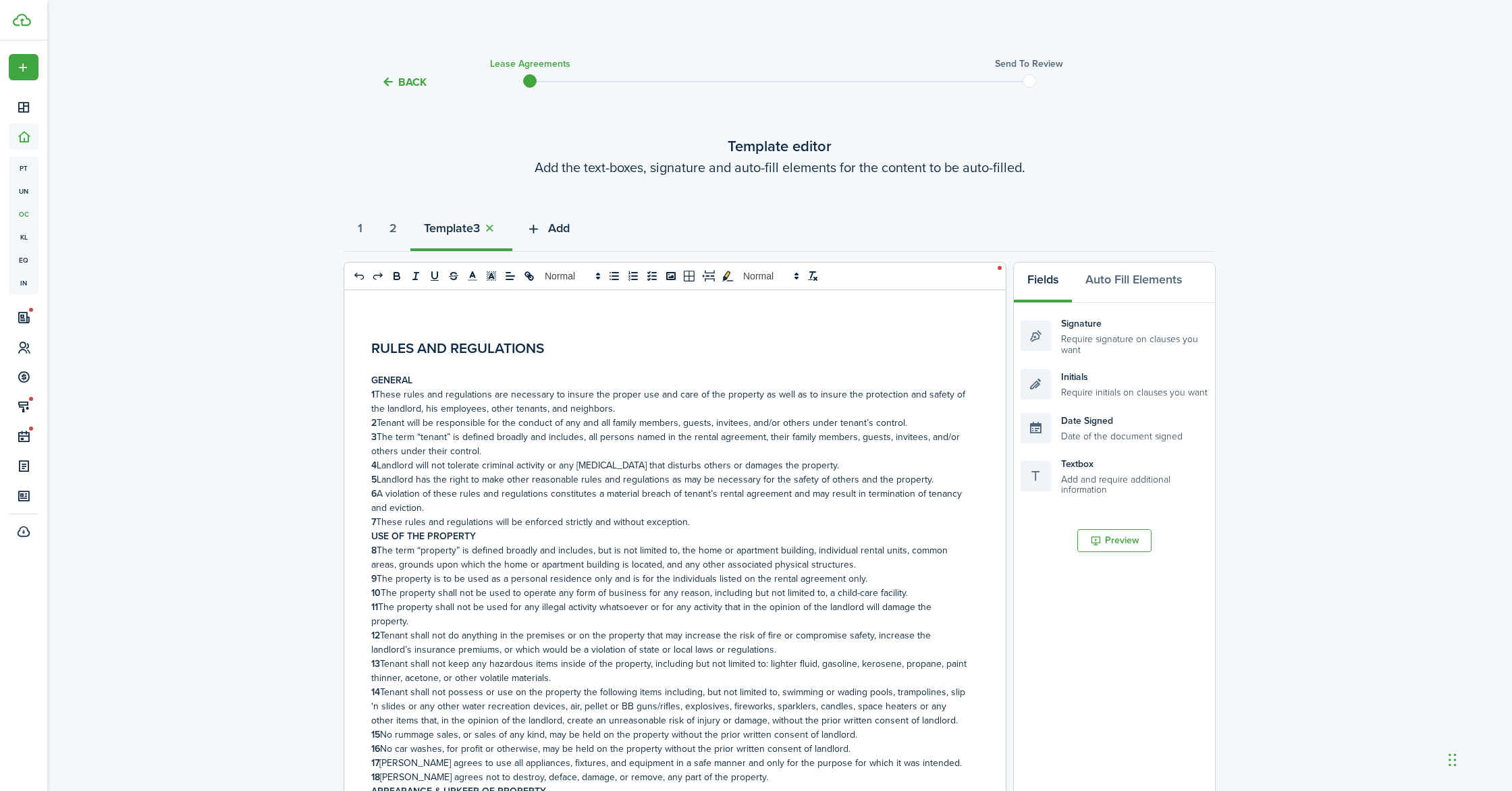
click at [554, 229] on button "Add" at bounding box center [548, 231] width 71 height 40
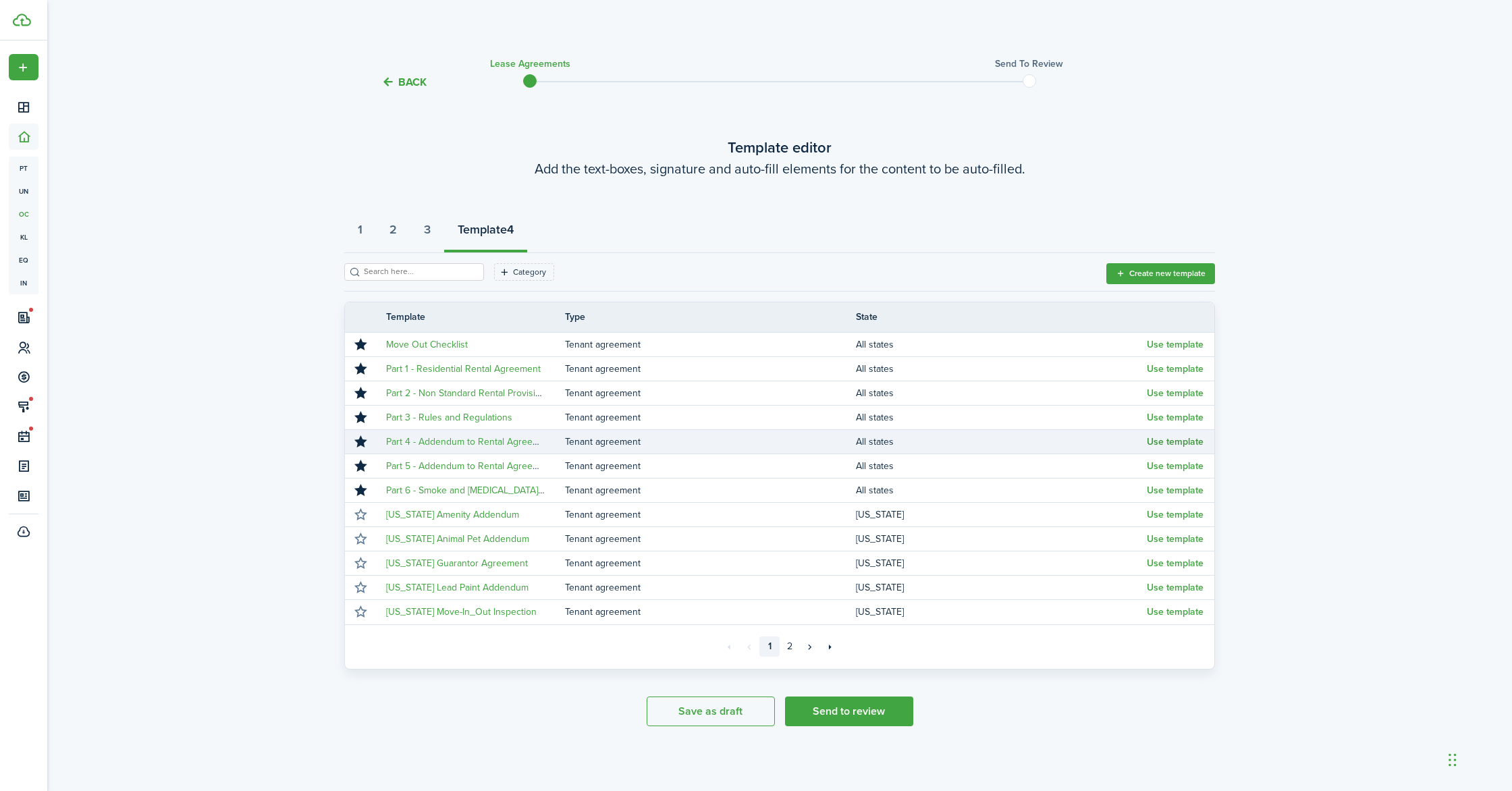
click at [1167, 441] on button "Use template" at bounding box center [1175, 441] width 57 height 11
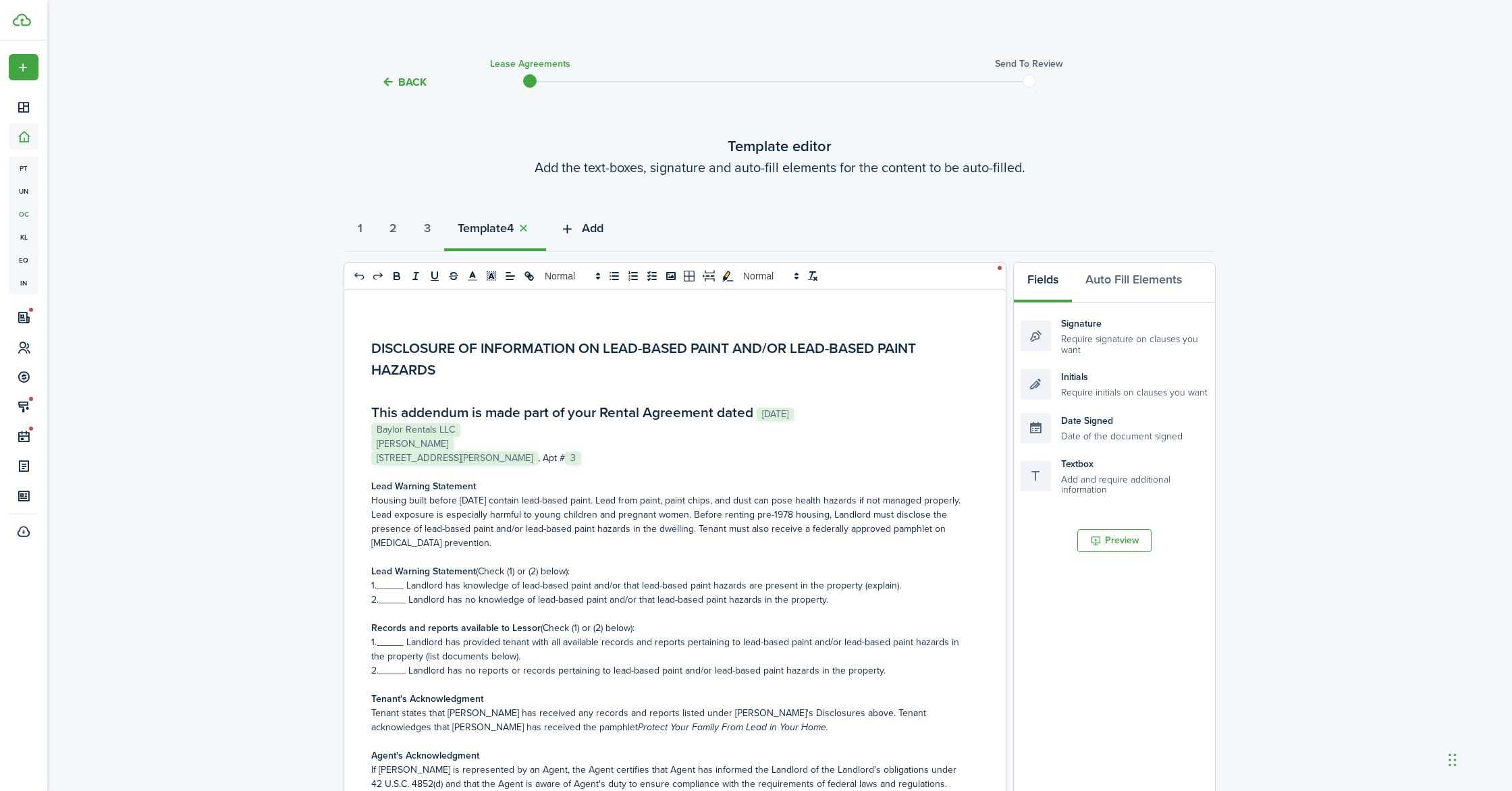
click at [596, 231] on span "Add" at bounding box center [592, 229] width 22 height 18
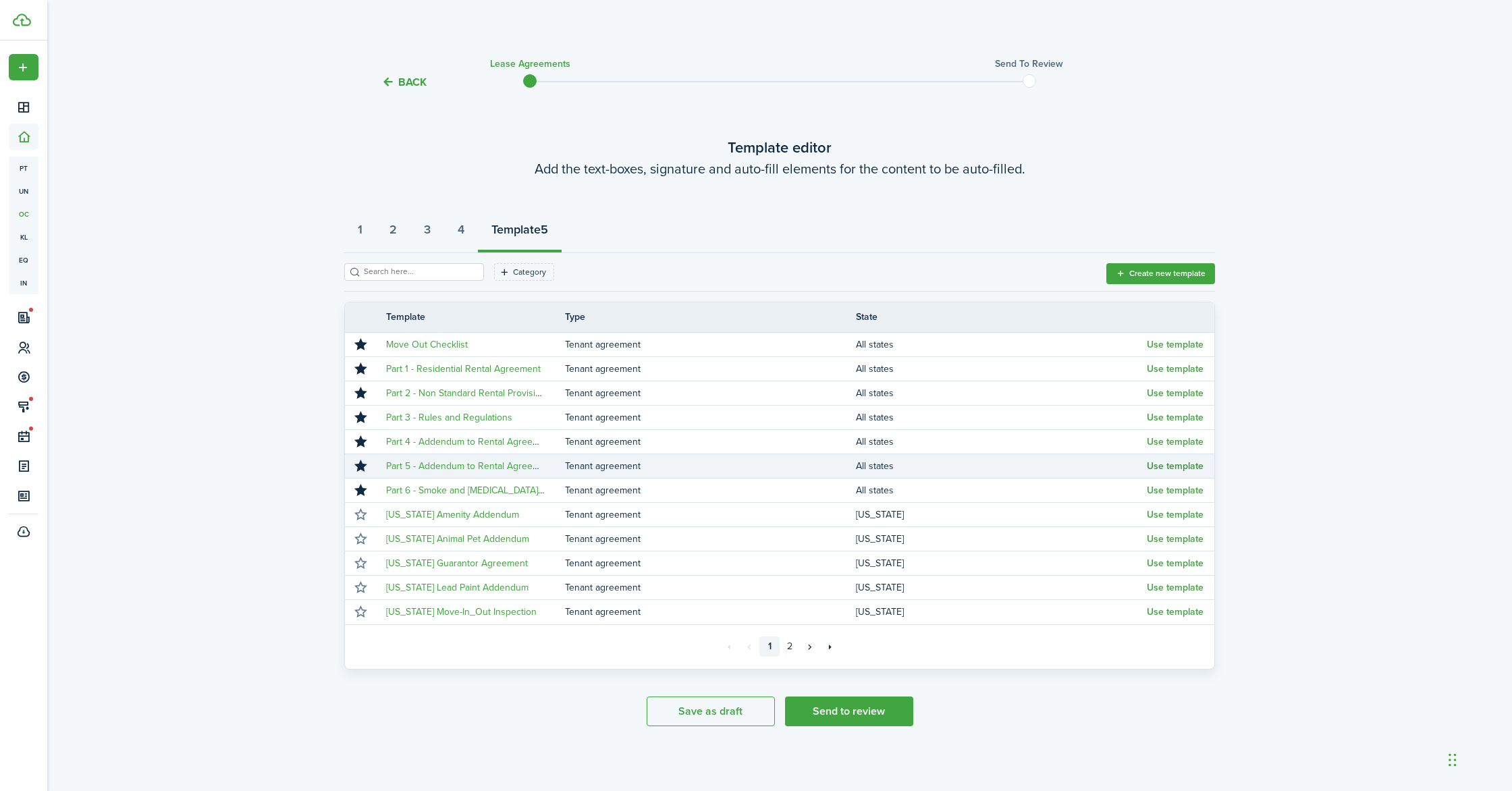
click at [1153, 463] on button "Use template" at bounding box center [1175, 466] width 57 height 11
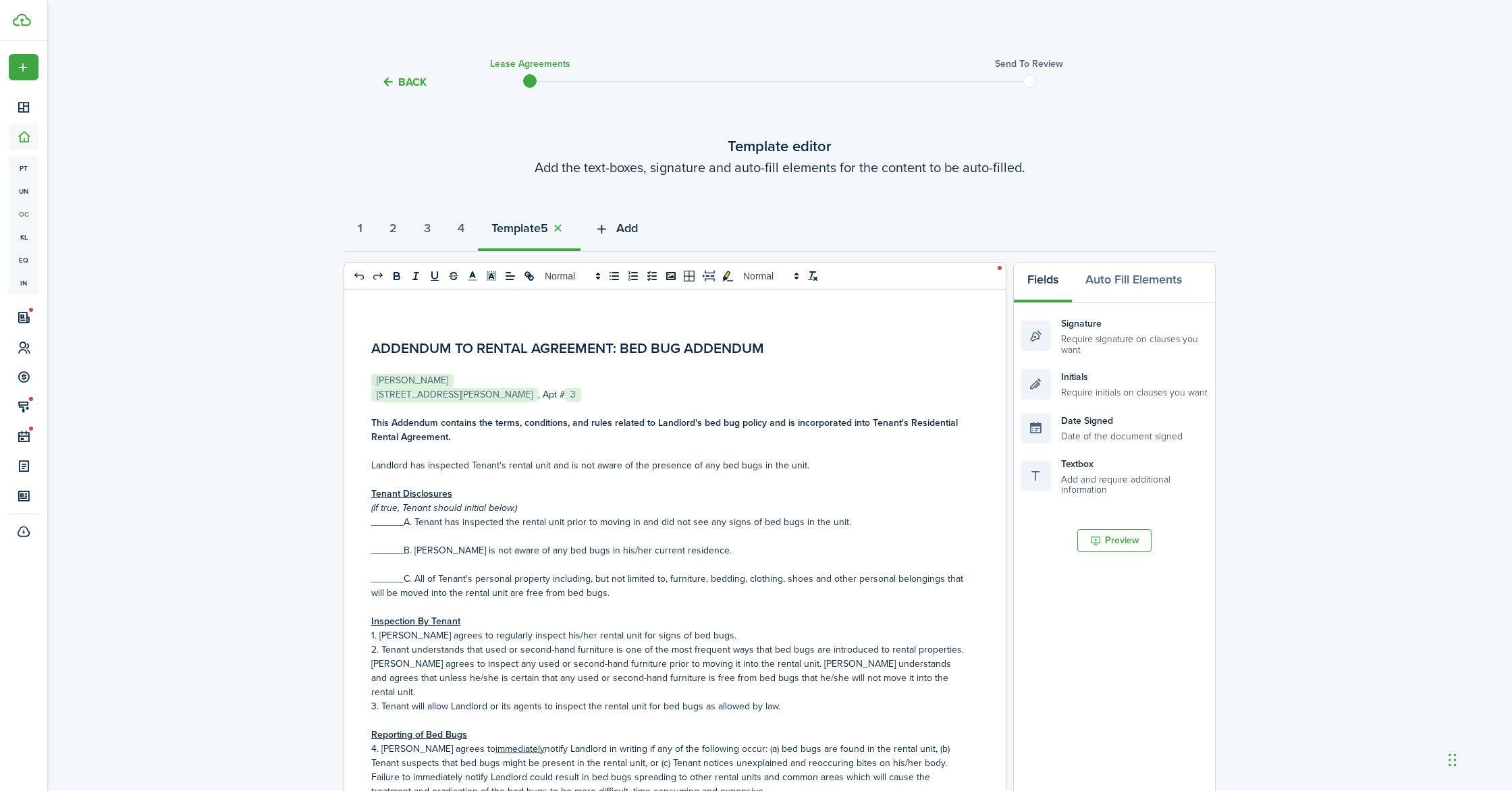
click at [638, 229] on span "Add" at bounding box center [627, 229] width 22 height 18
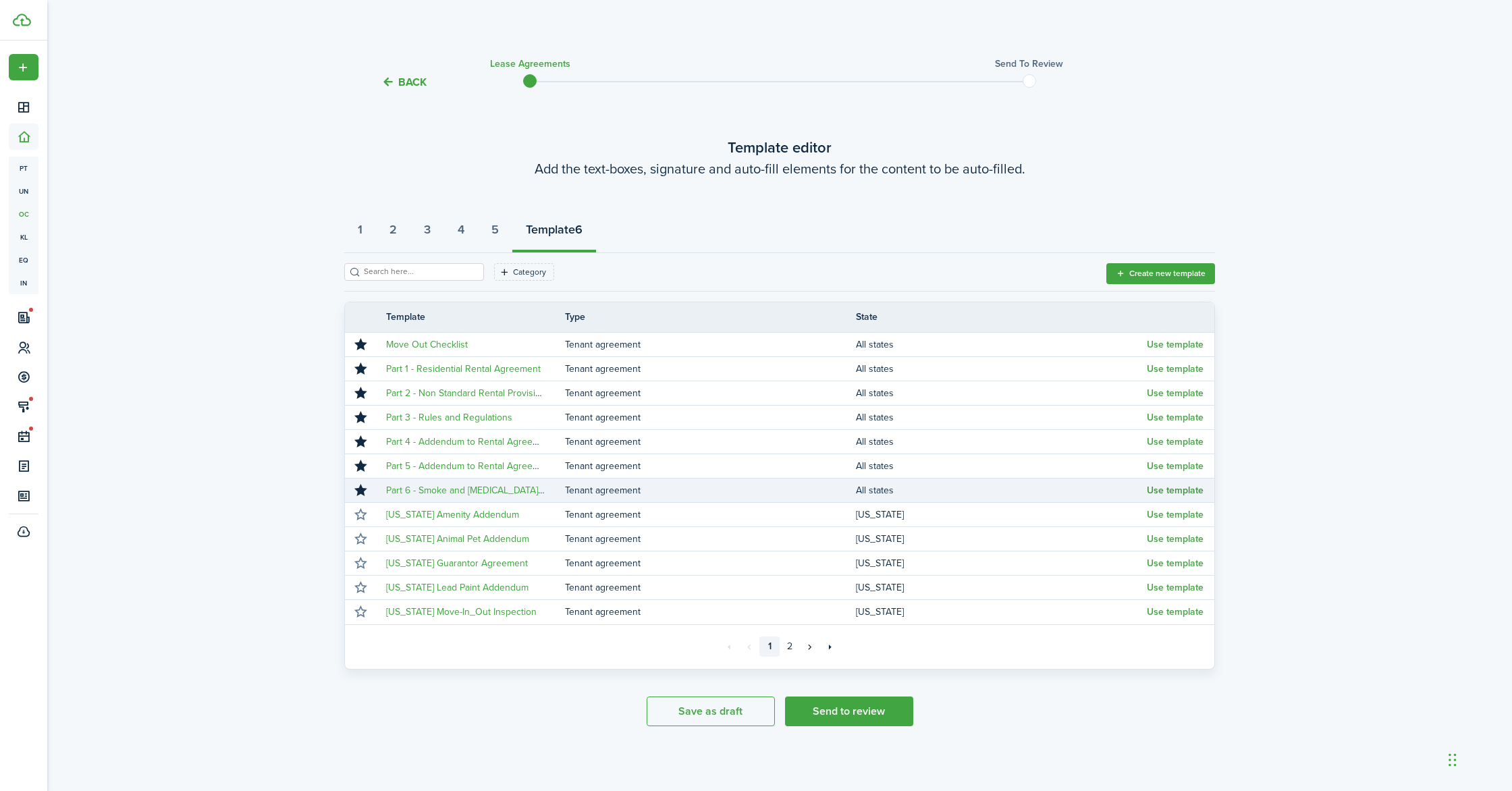
click at [1163, 495] on button "Use template" at bounding box center [1175, 490] width 57 height 11
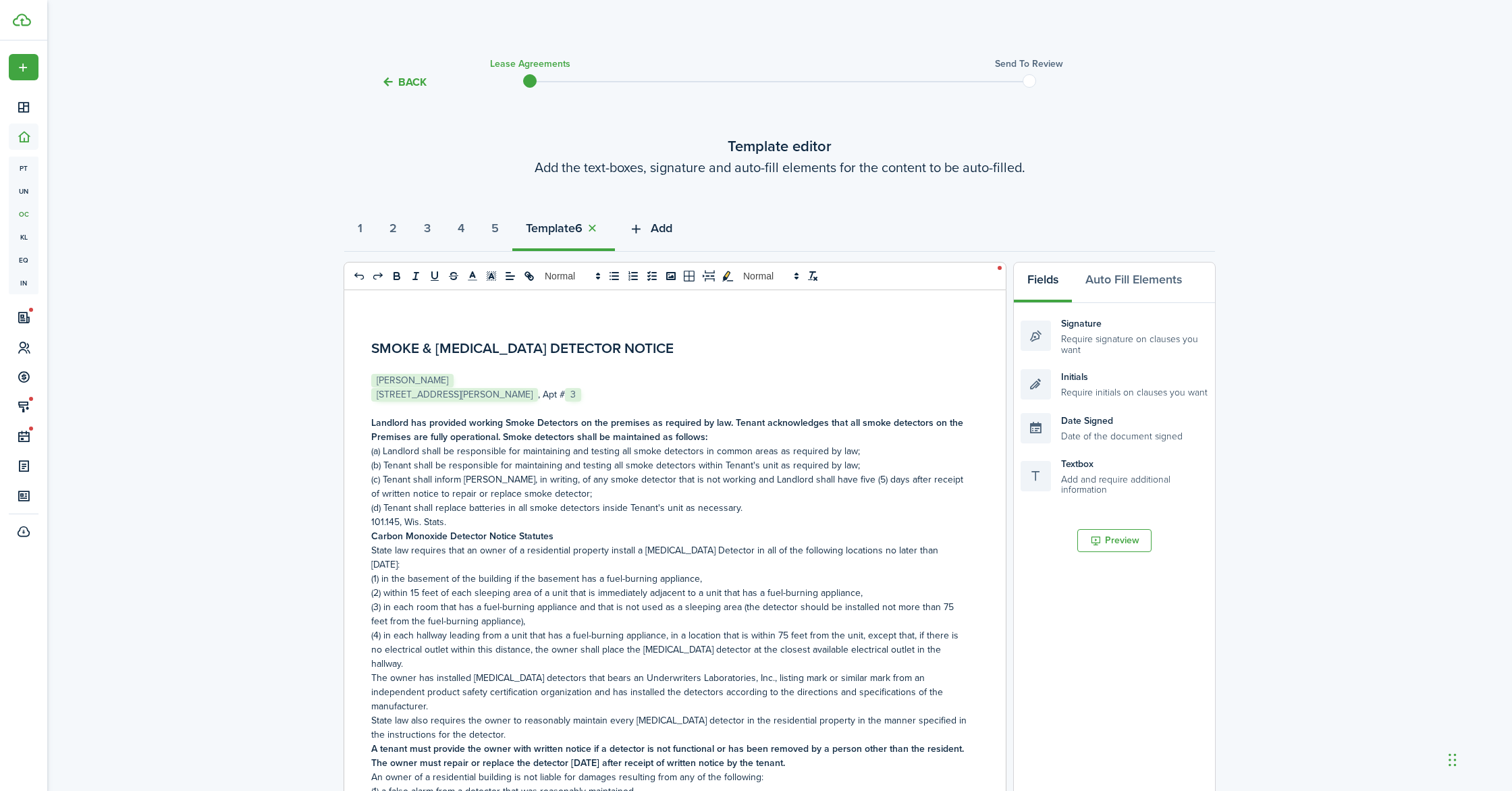
click at [672, 230] on span "Add" at bounding box center [662, 229] width 22 height 18
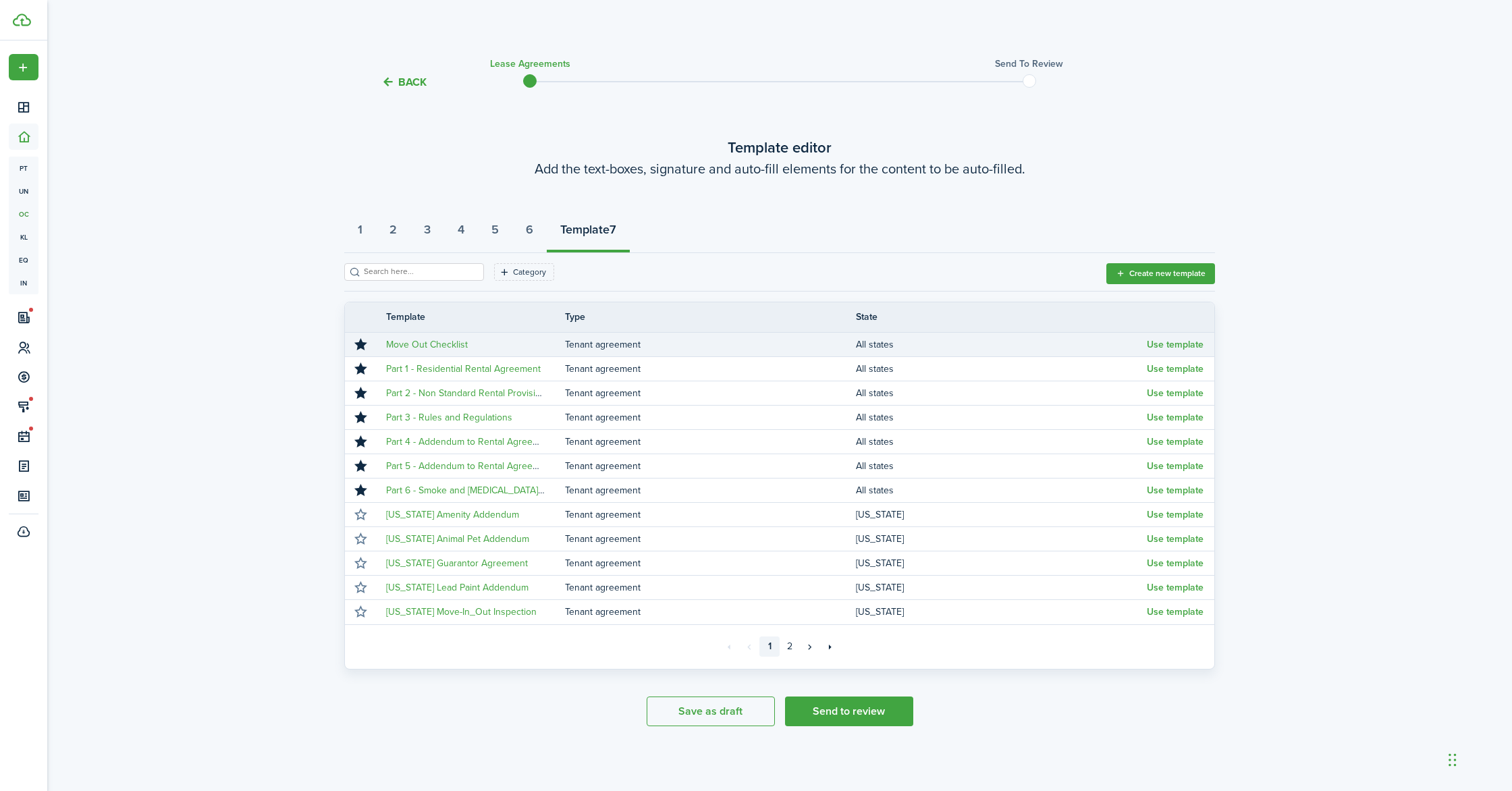
click at [1173, 334] on tr "Move Out Checklist Tenant agreement All states Use template" at bounding box center [780, 345] width 870 height 24
click at [1173, 345] on button "Use template" at bounding box center [1175, 345] width 57 height 11
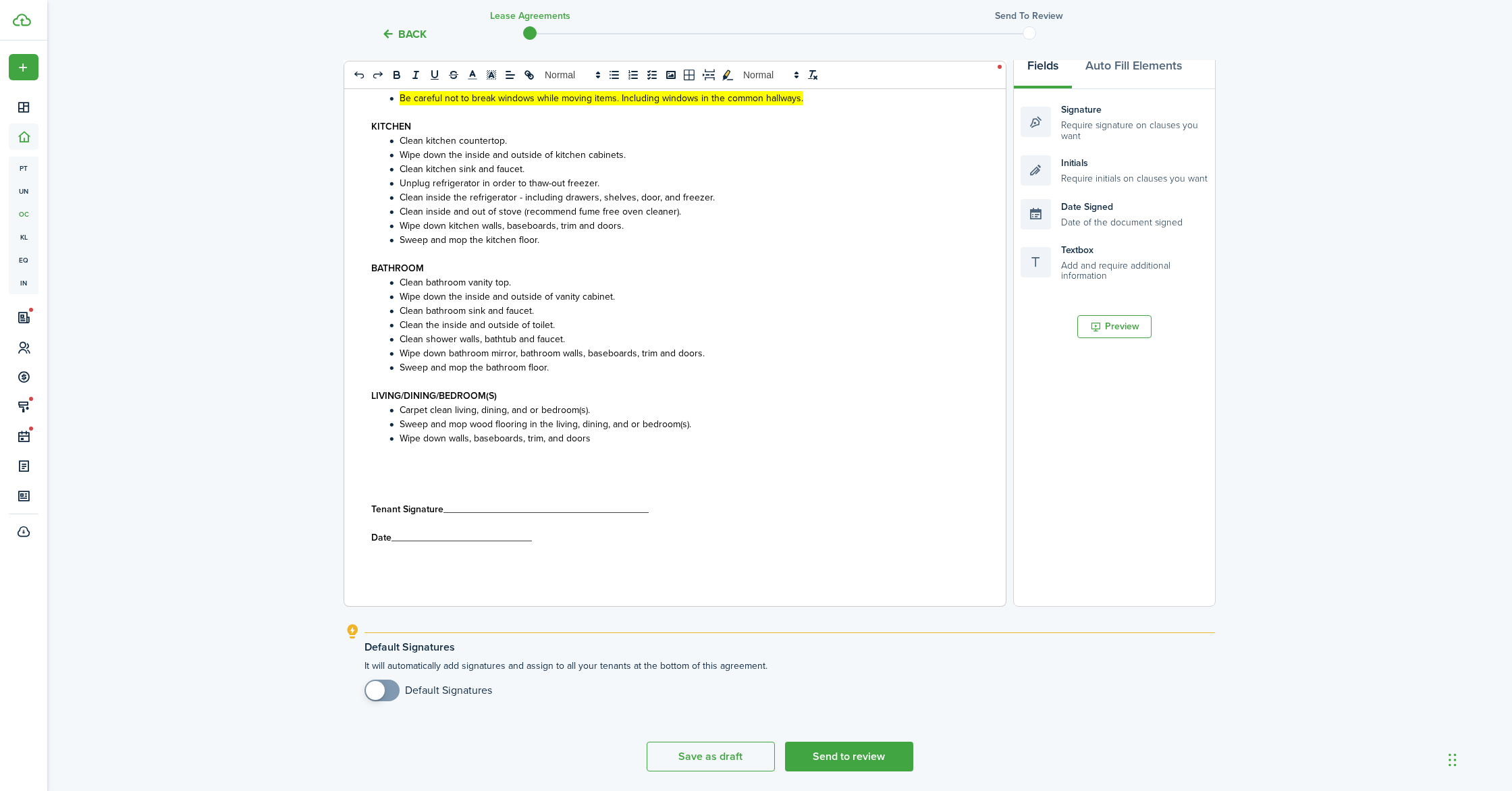
scroll to position [258, 0]
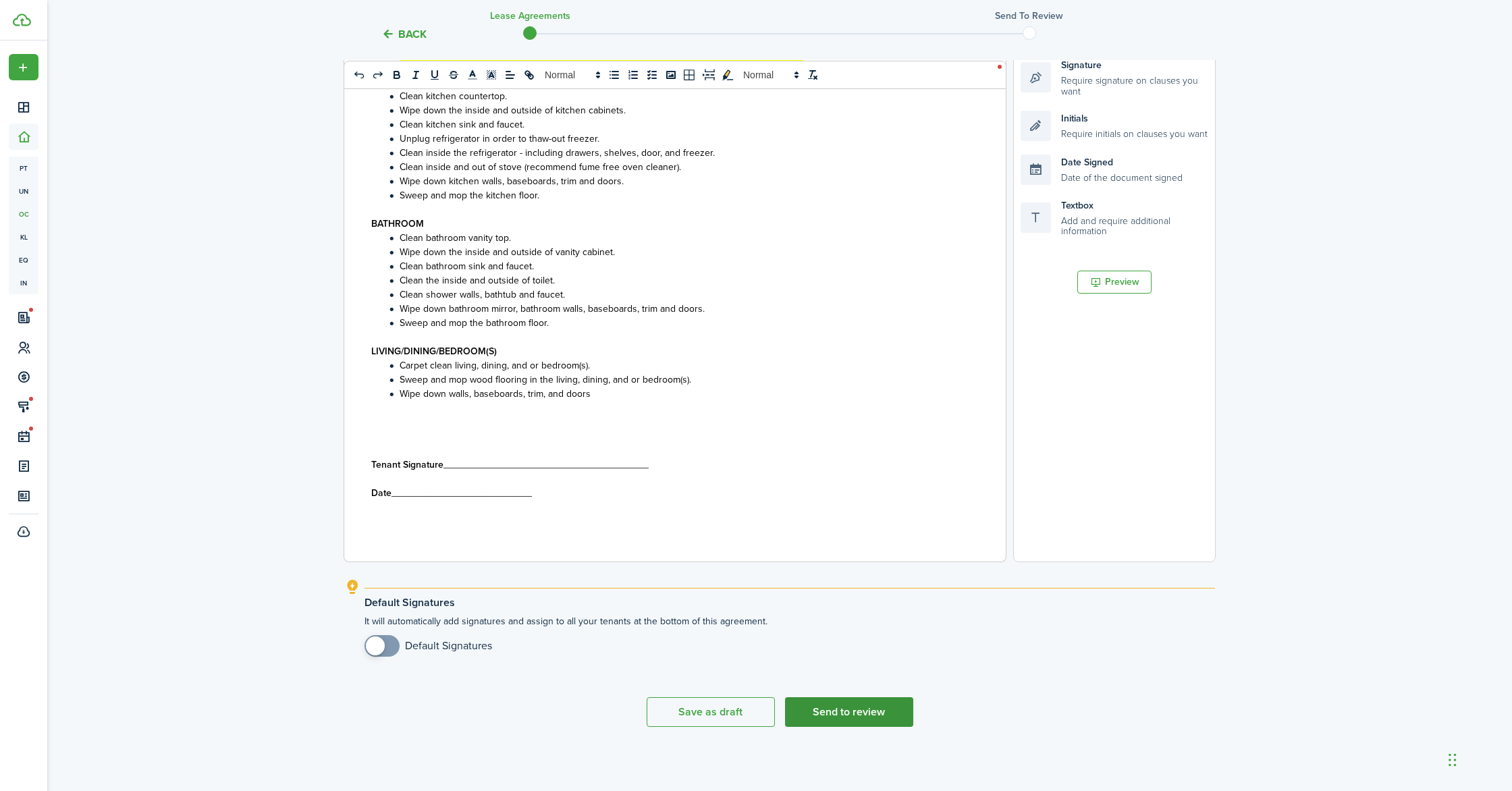
click at [854, 714] on button "Send to review" at bounding box center [849, 712] width 128 height 30
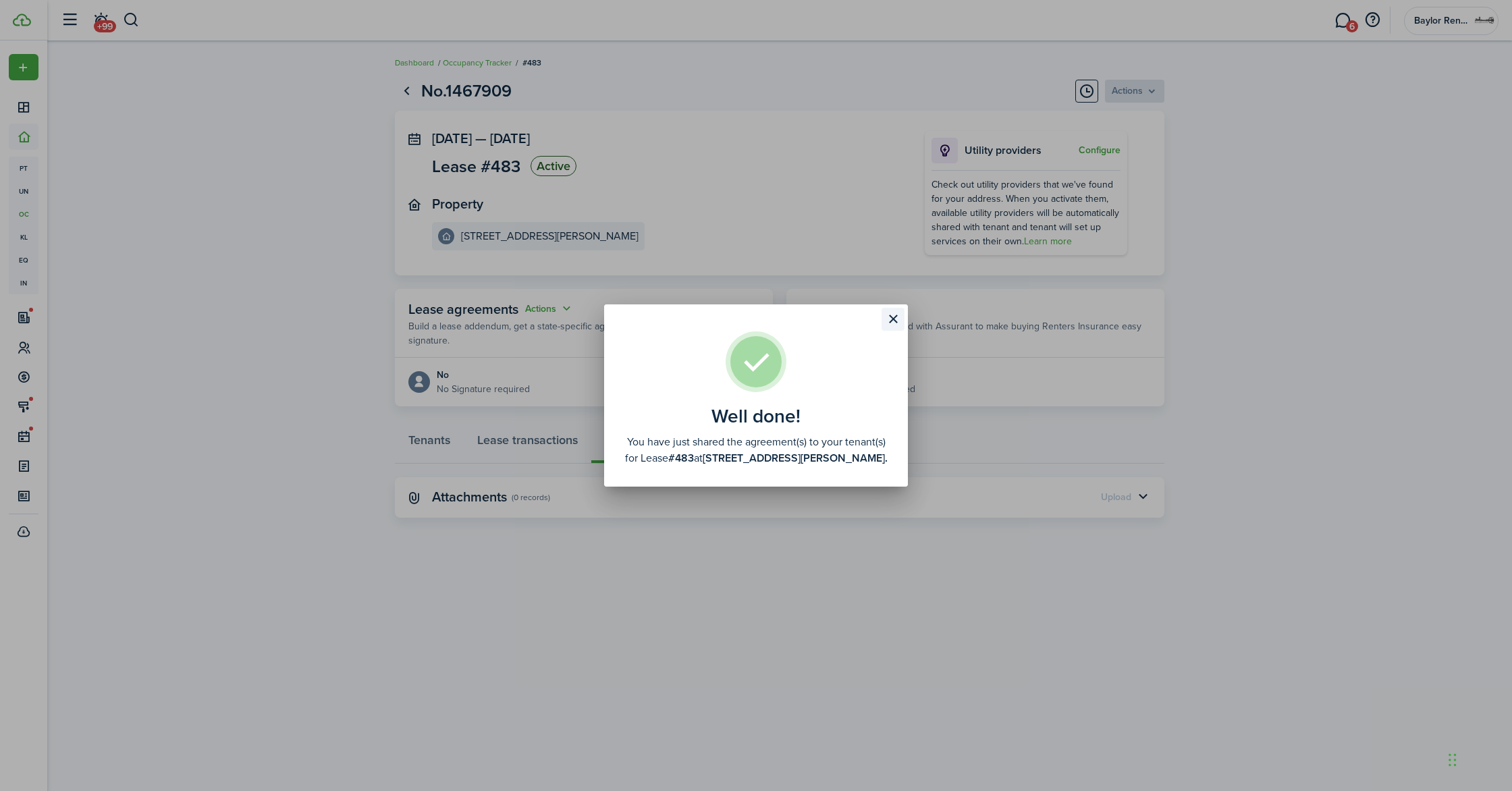
click at [894, 321] on button "Close modal" at bounding box center [893, 319] width 23 height 23
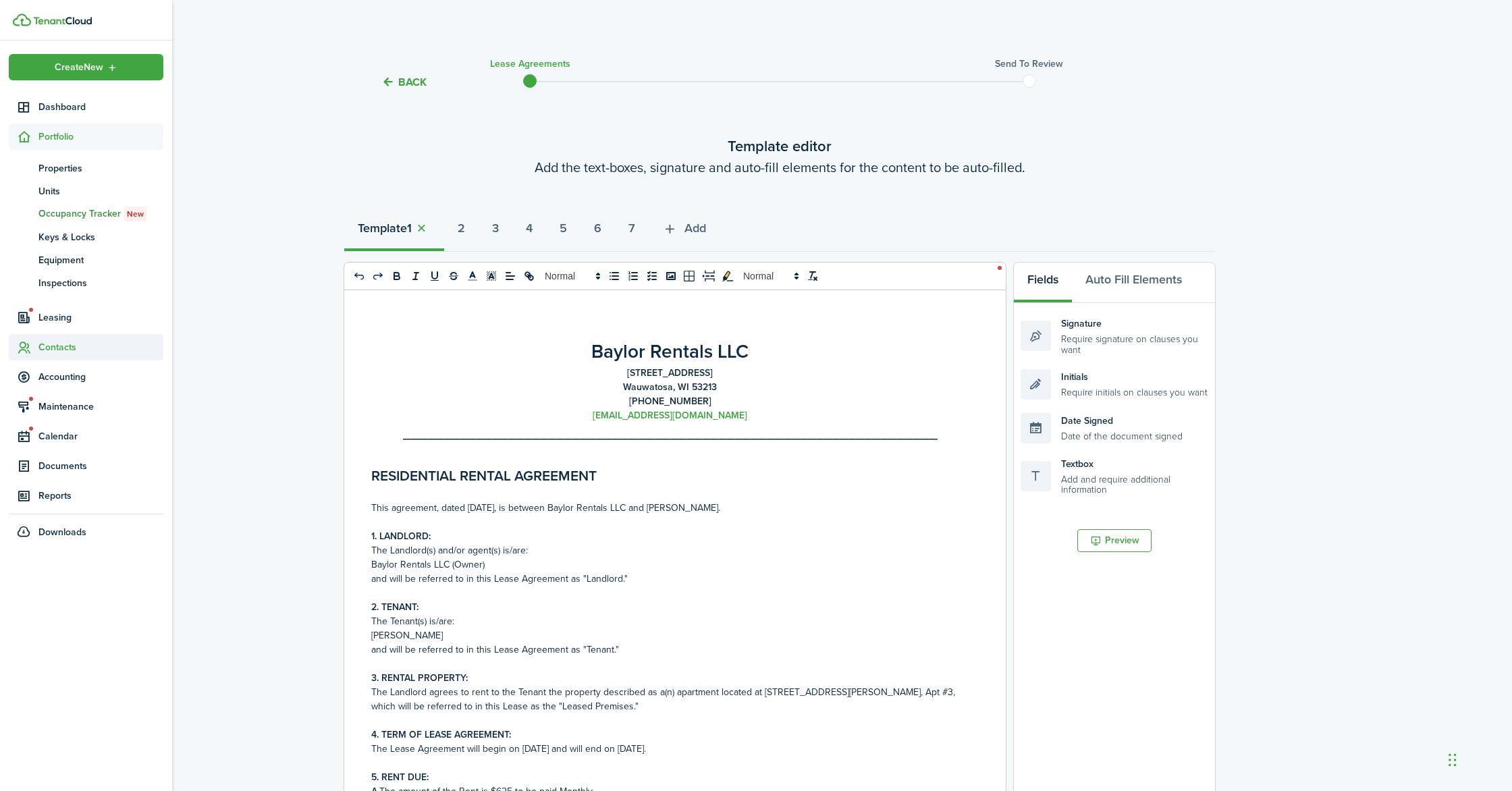
click at [62, 339] on span "Contacts" at bounding box center [86, 347] width 154 height 26
click at [44, 234] on span "Tenants" at bounding box center [100, 228] width 125 height 14
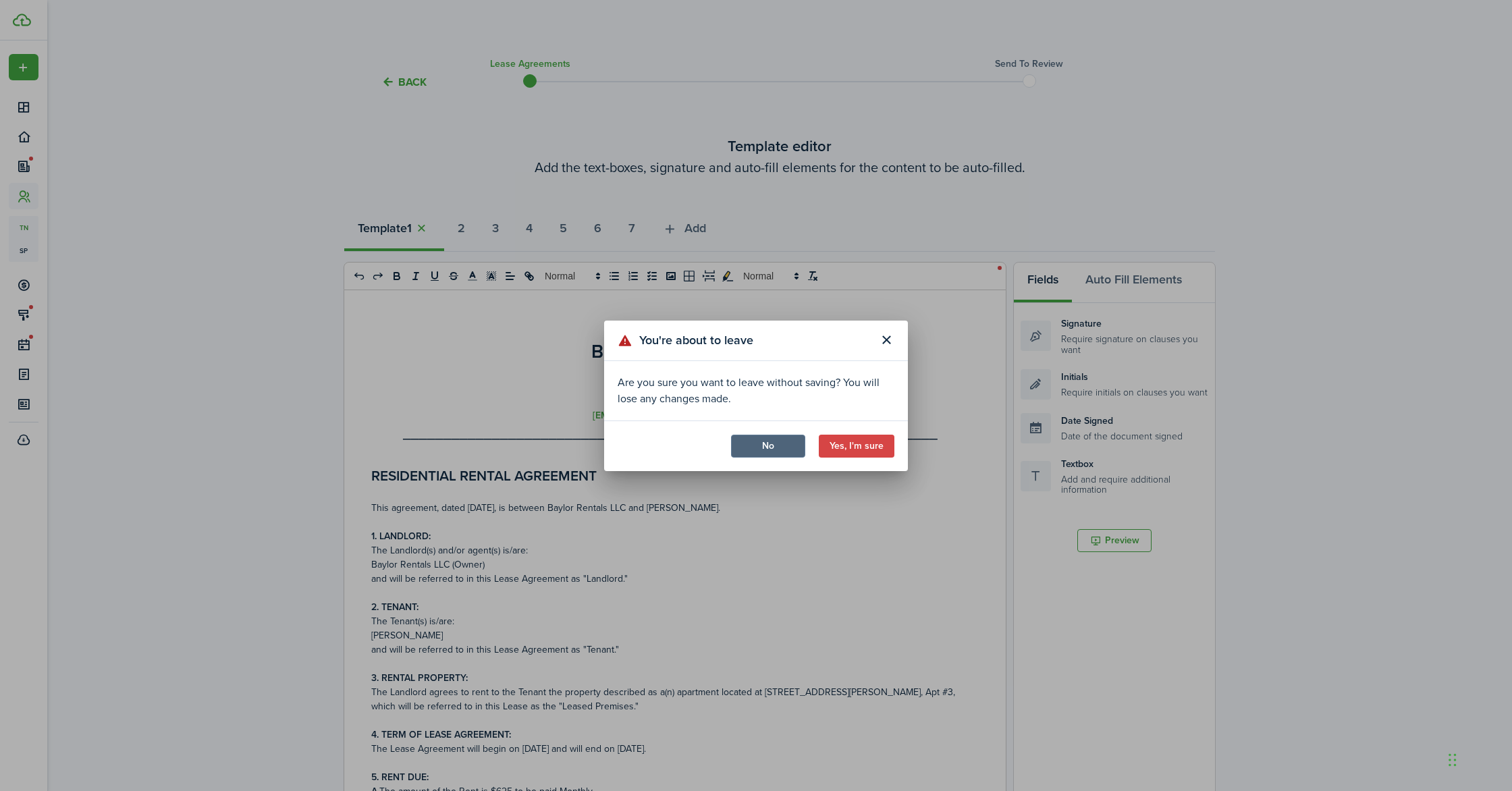
click at [789, 440] on button "No" at bounding box center [768, 446] width 74 height 23
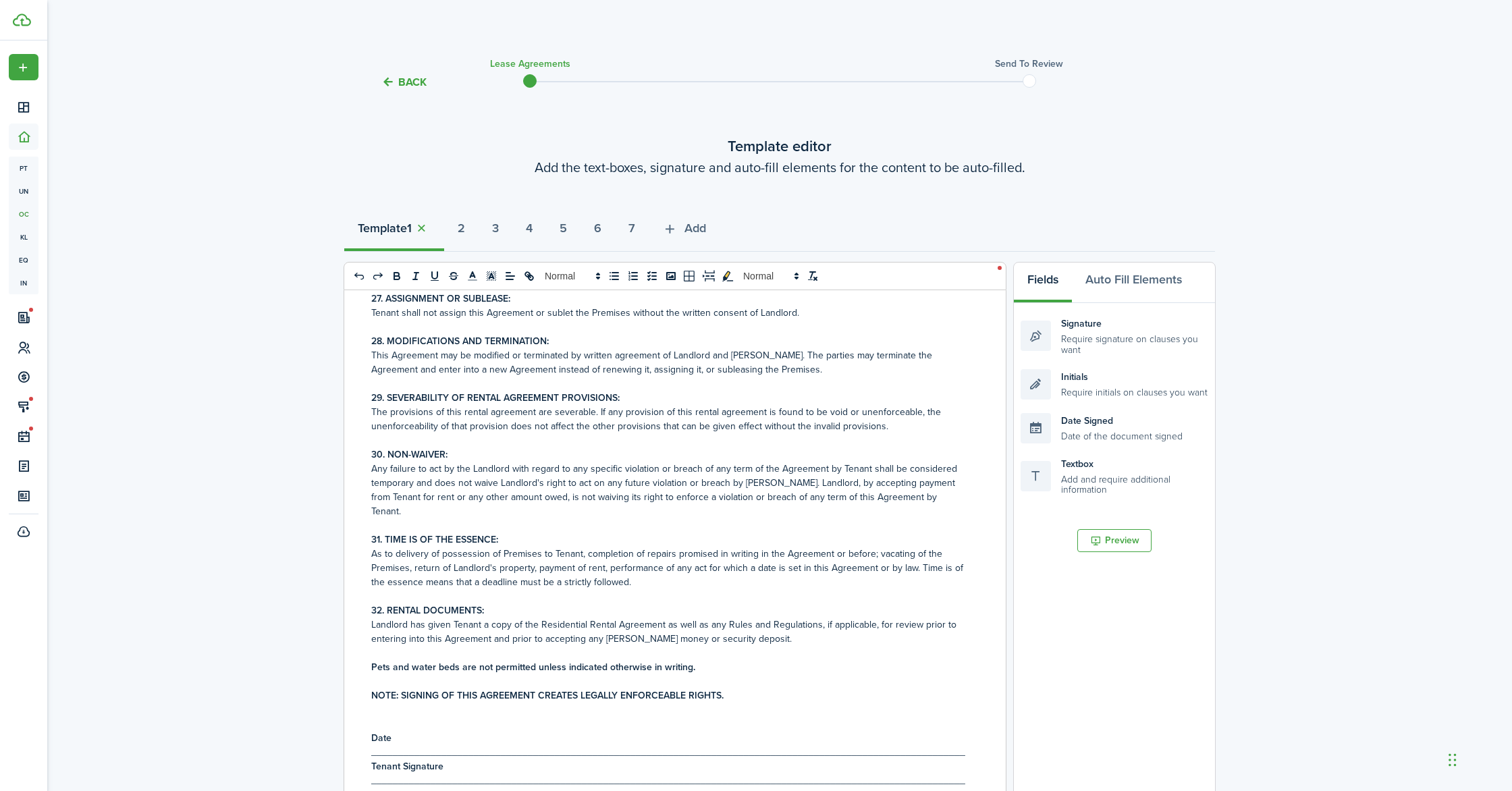
scroll to position [258, 0]
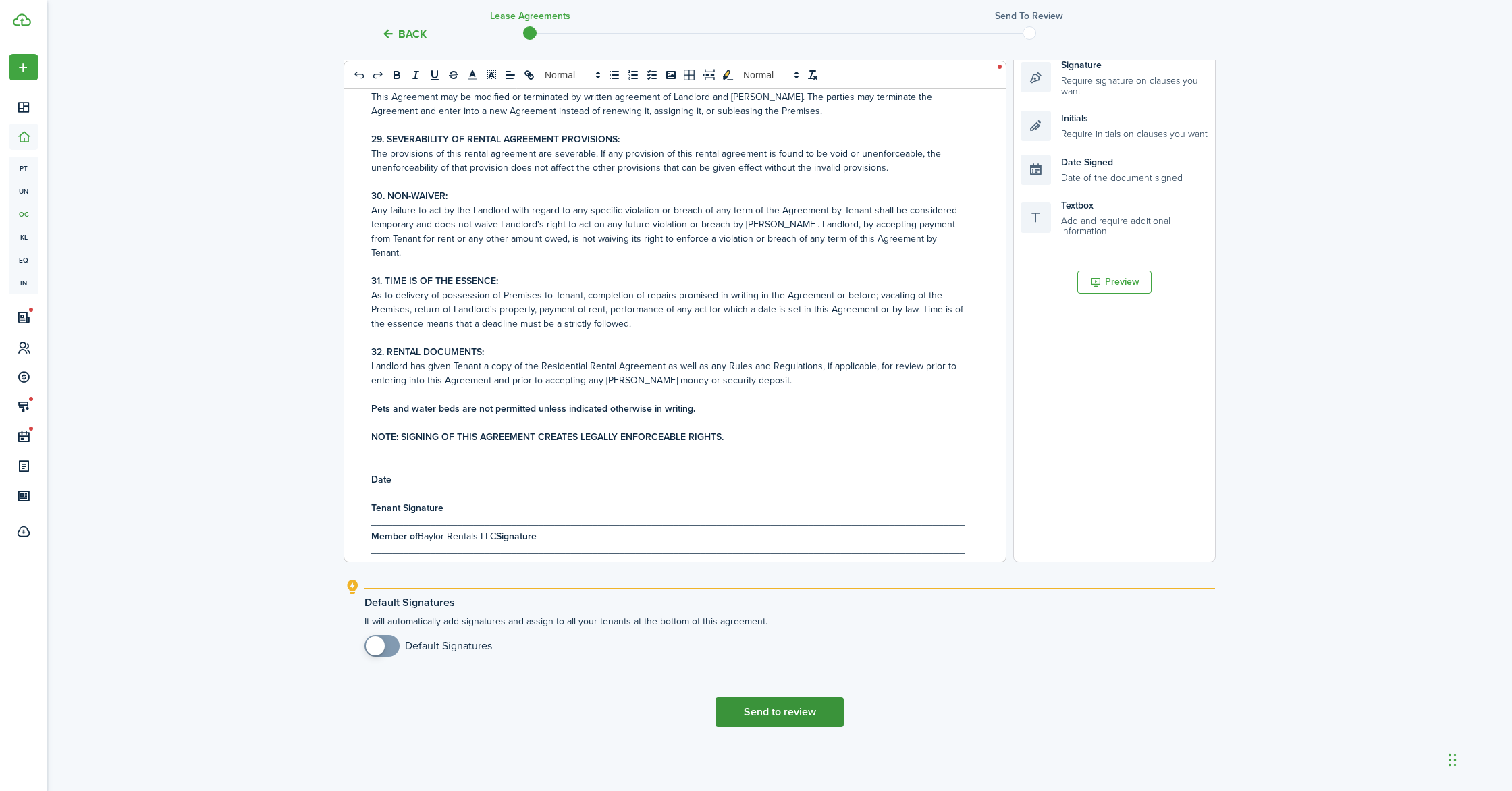
click at [815, 714] on button "Send to review" at bounding box center [779, 712] width 128 height 30
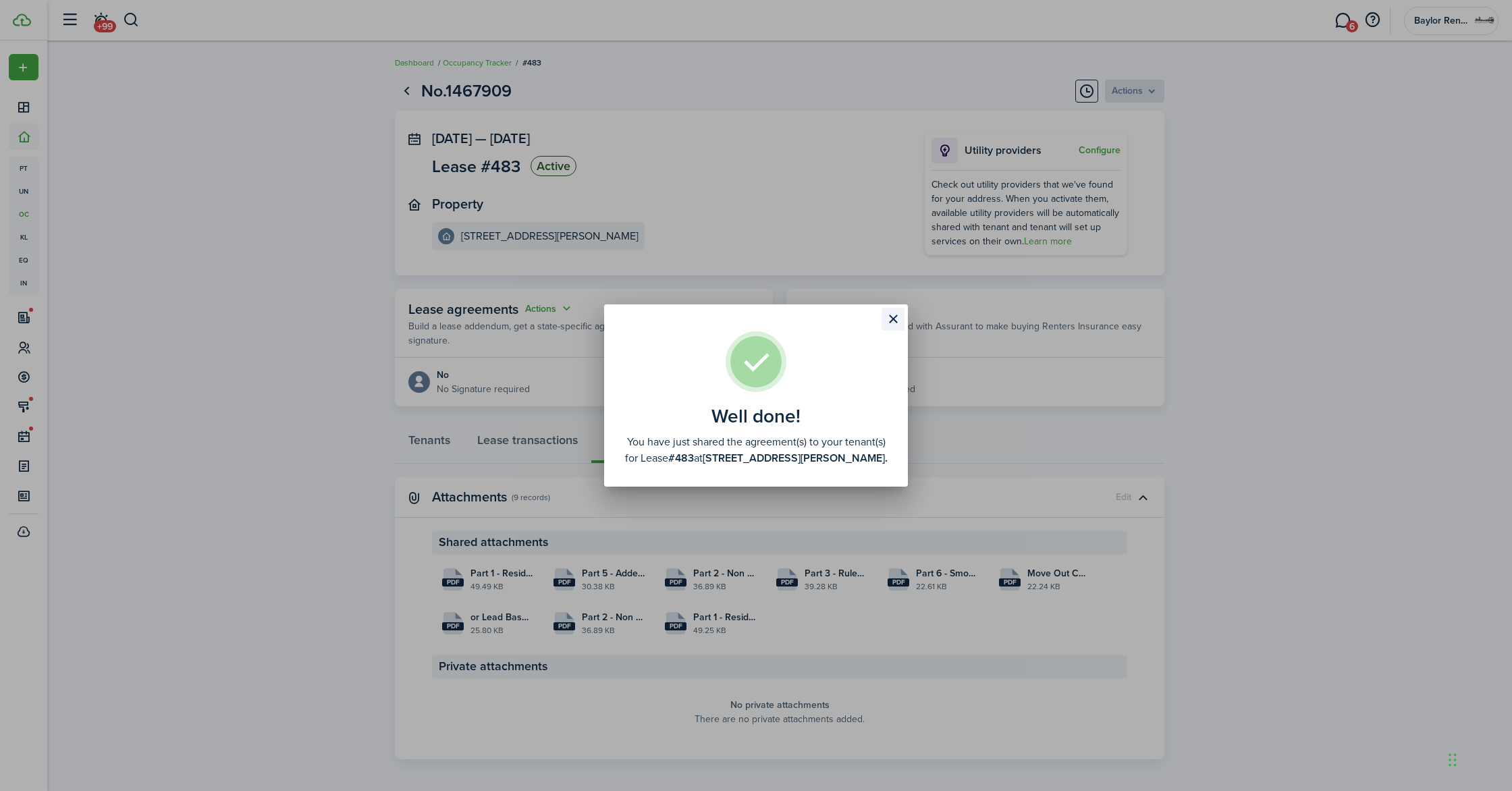
click at [894, 313] on button "Close modal" at bounding box center [893, 319] width 23 height 23
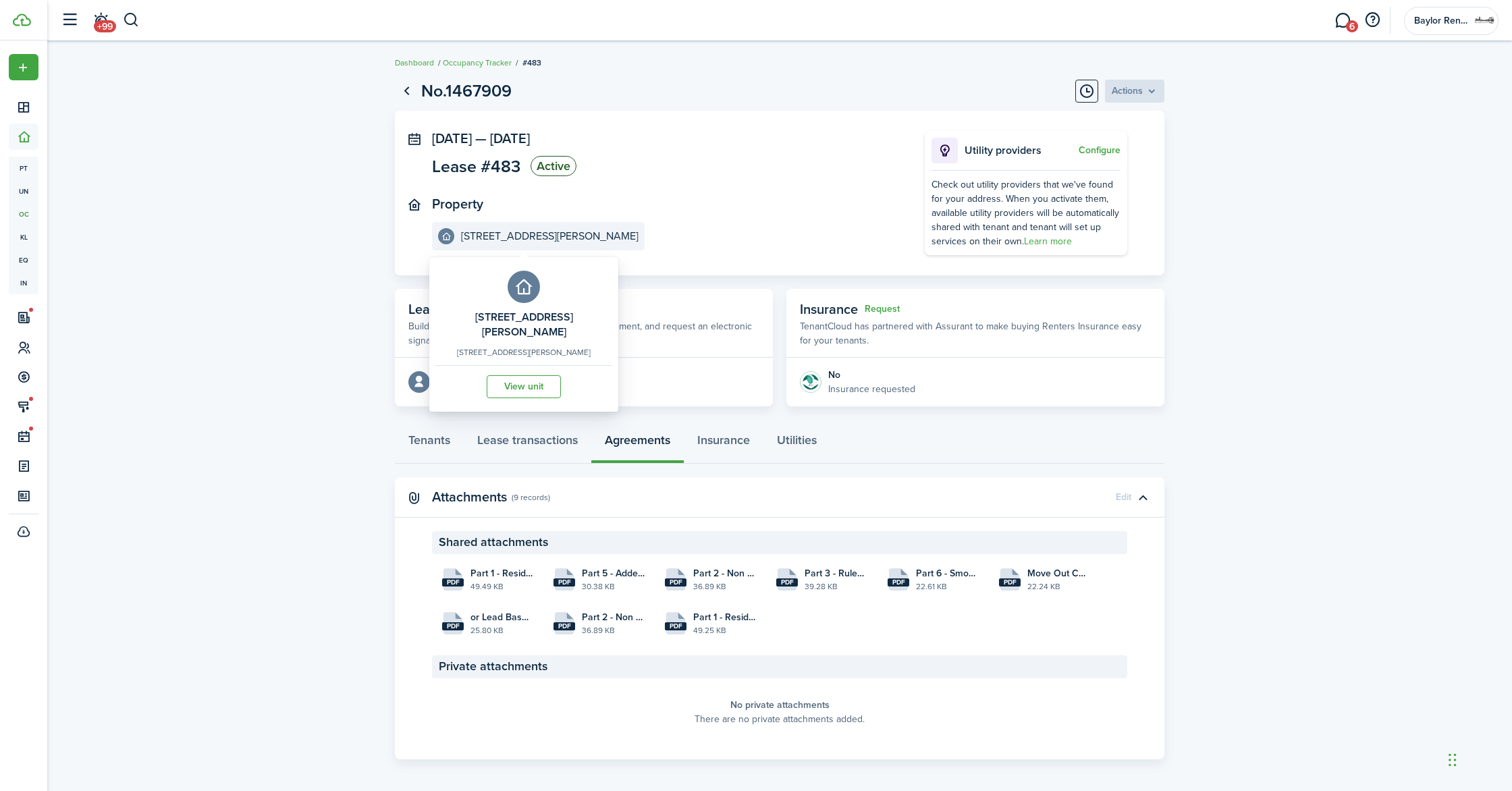
scroll to position [5, 0]
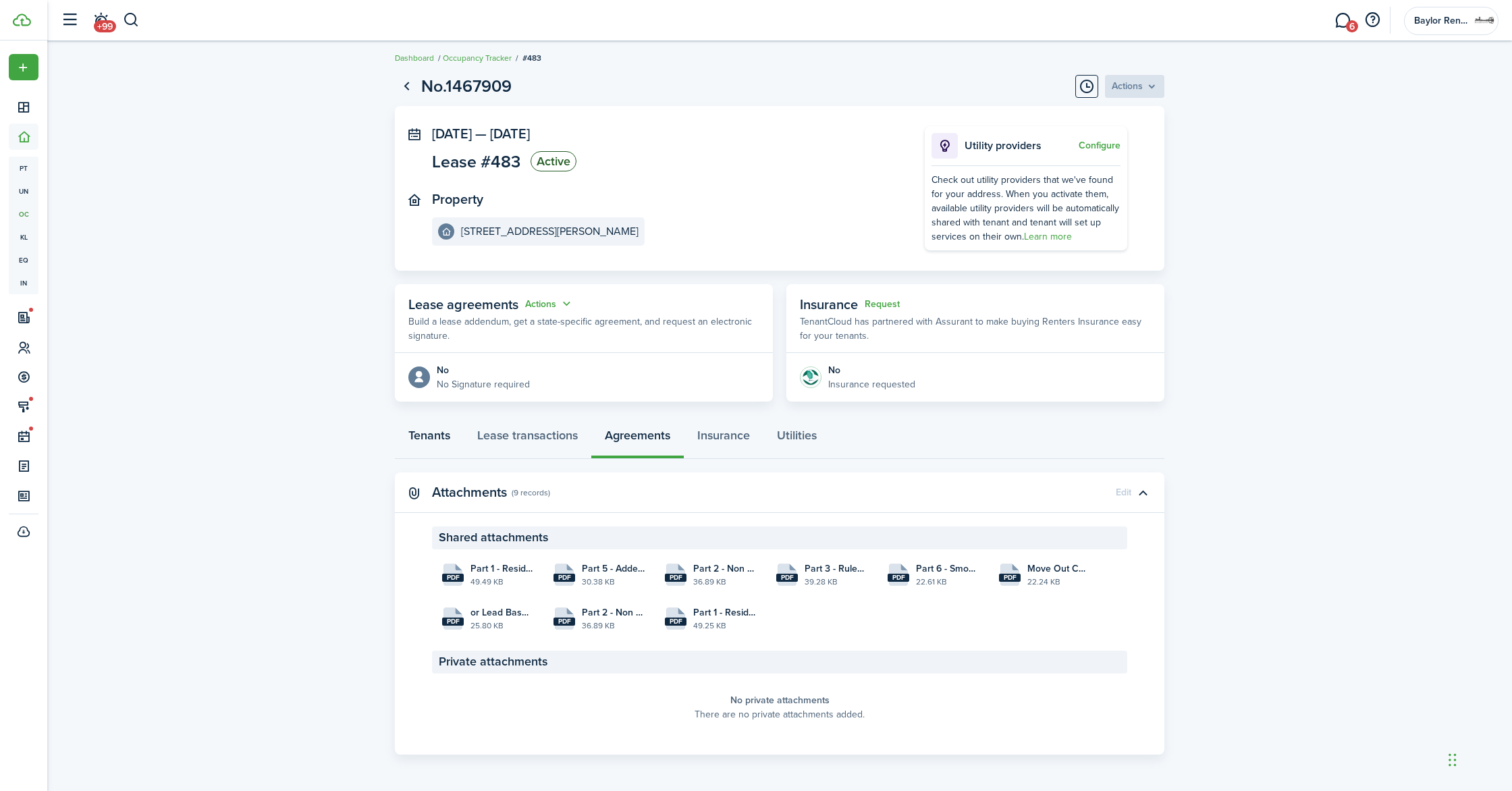
click at [437, 427] on link "Tenants" at bounding box center [429, 439] width 69 height 40
